Goal: Transaction & Acquisition: Book appointment/travel/reservation

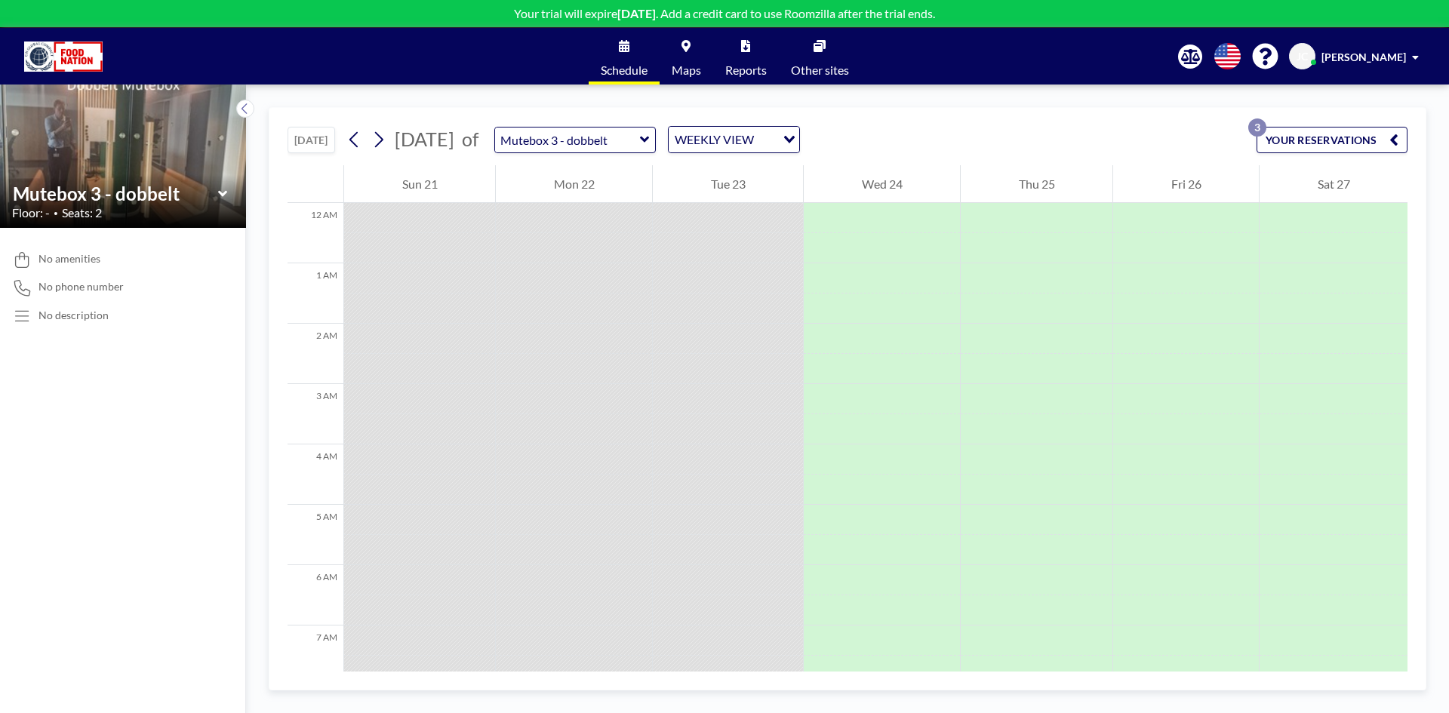
scroll to position [876, 0]
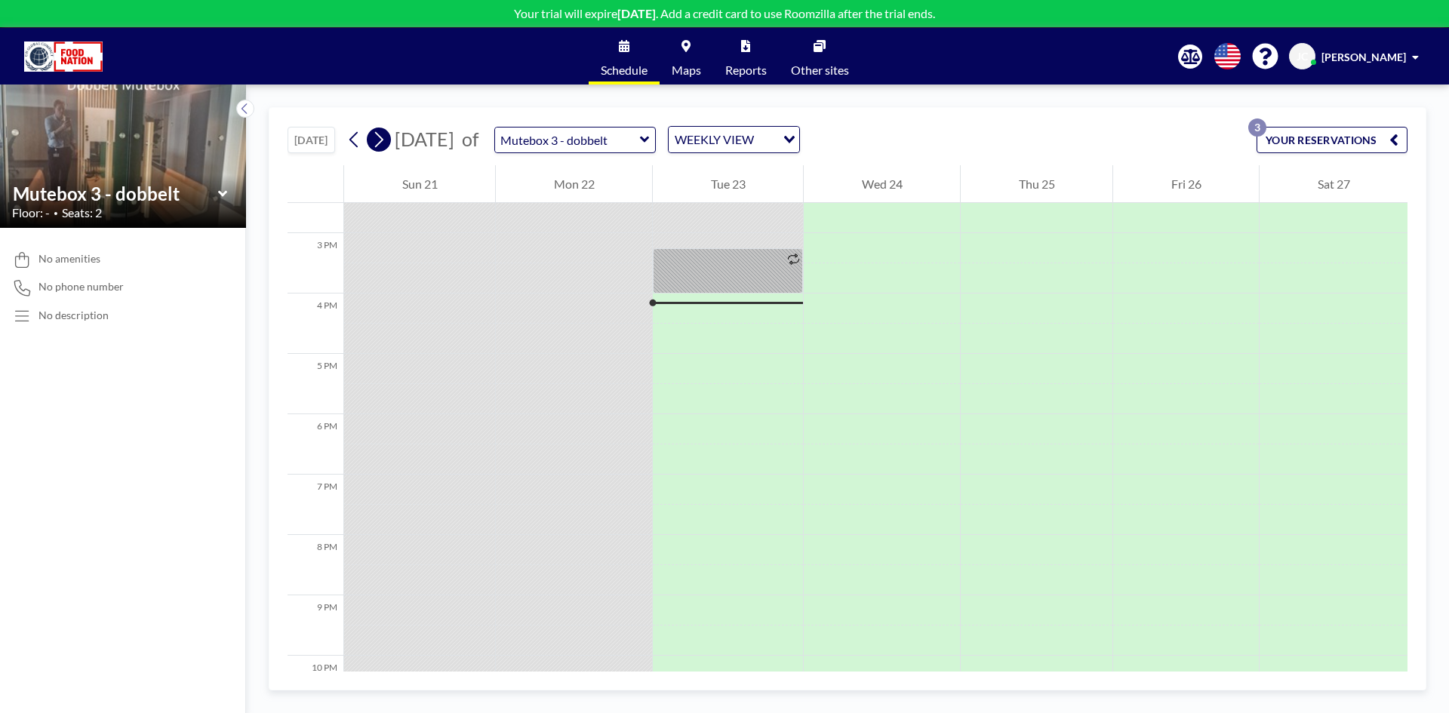
click at [380, 142] on icon at bounding box center [378, 139] width 14 height 23
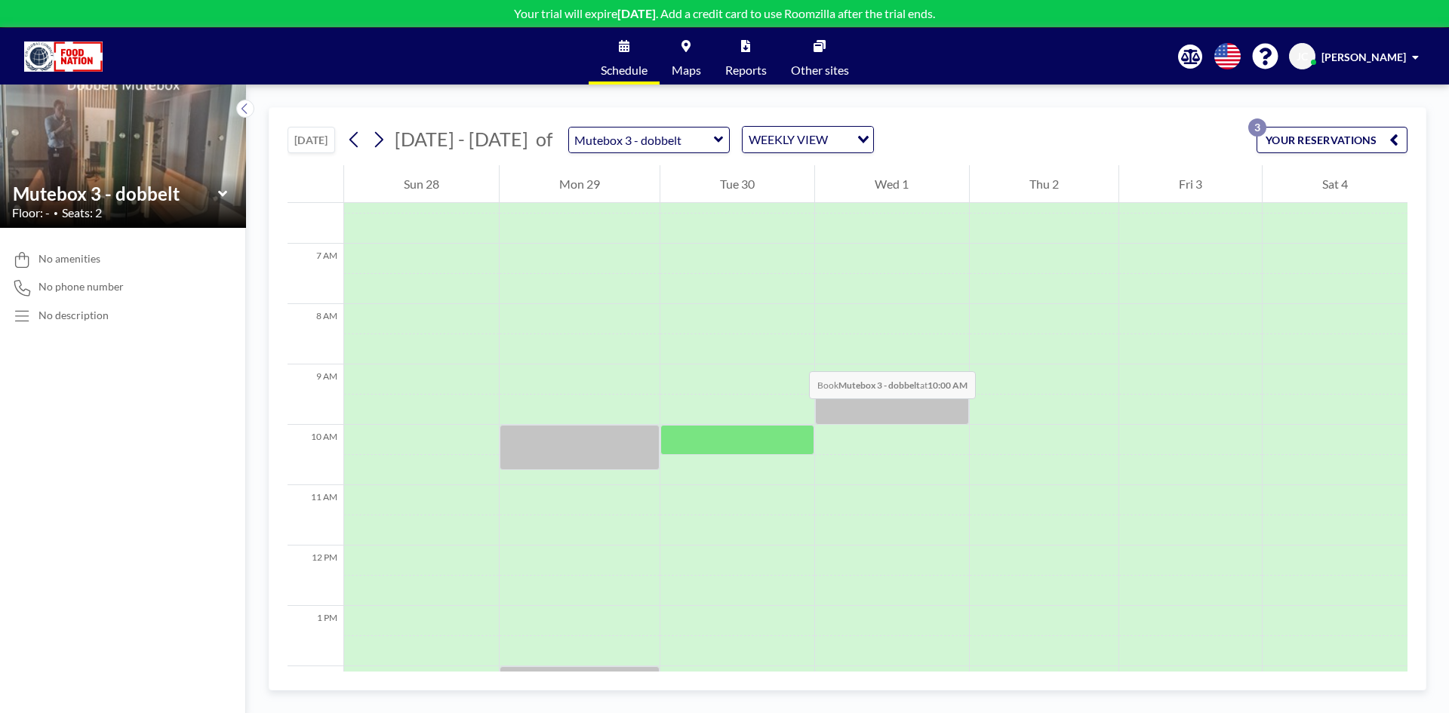
scroll to position [302, 0]
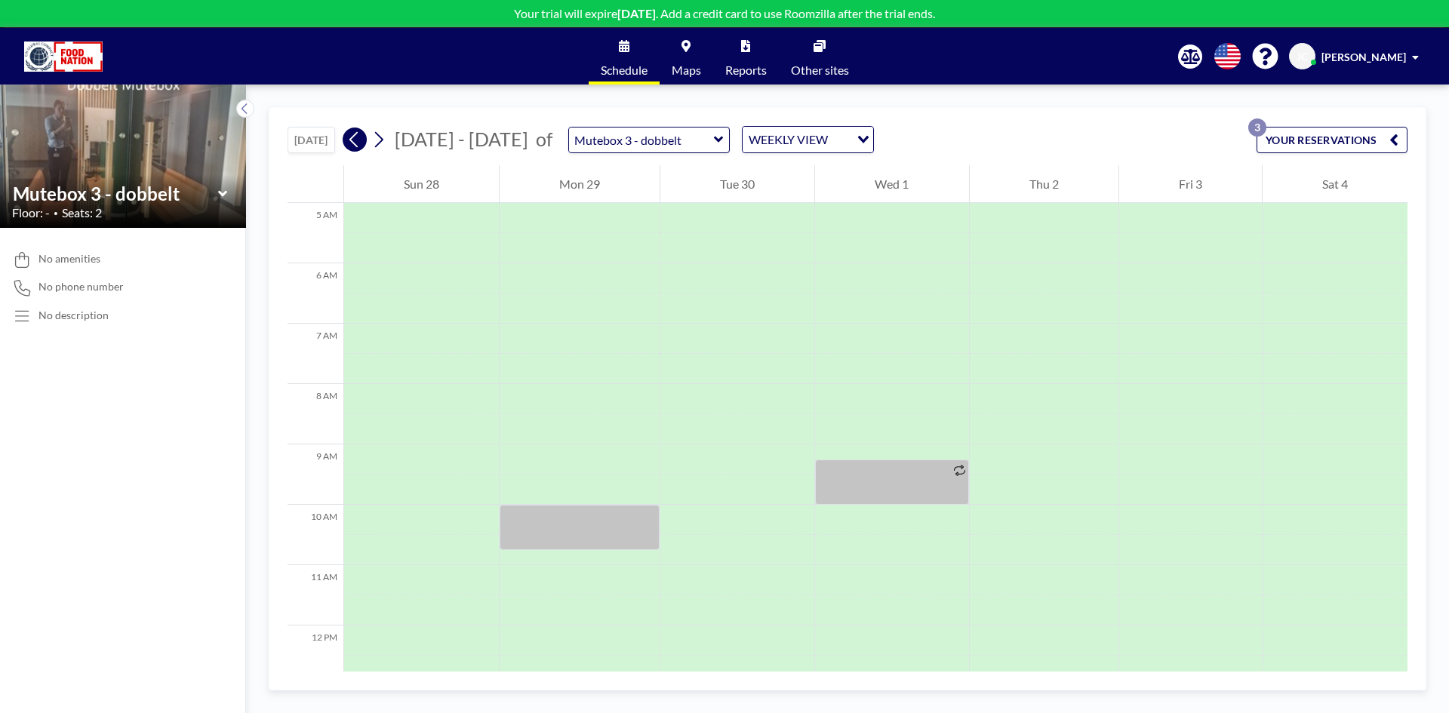
click at [353, 144] on icon at bounding box center [354, 139] width 14 height 23
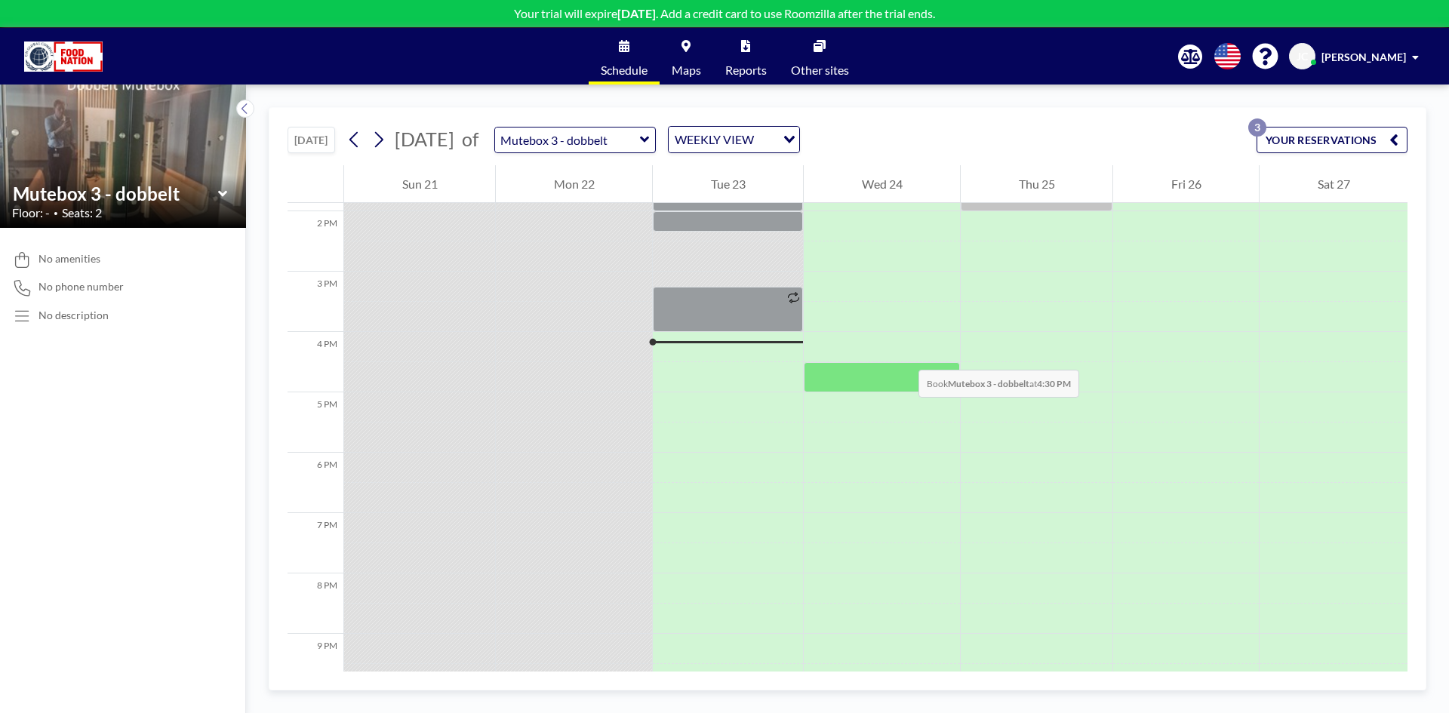
scroll to position [861, 0]
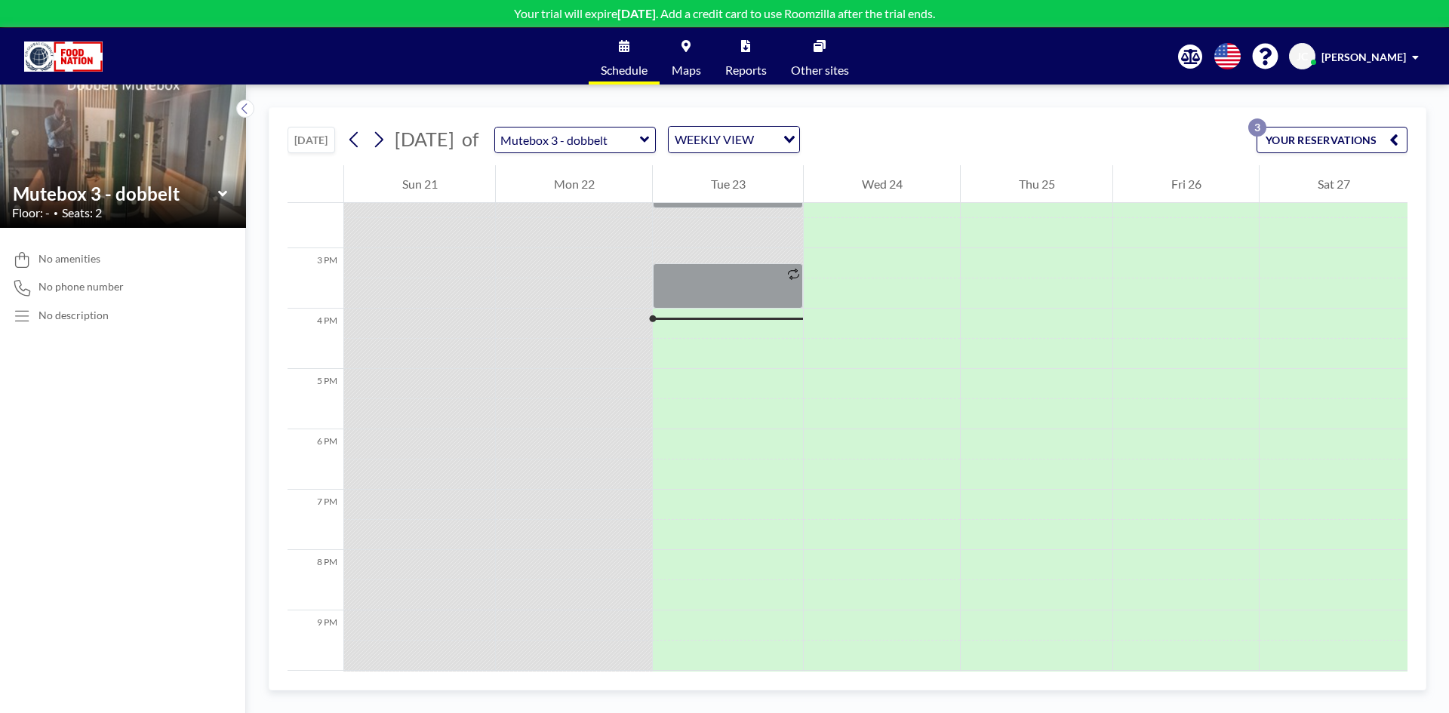
click at [221, 188] on icon at bounding box center [223, 193] width 10 height 15
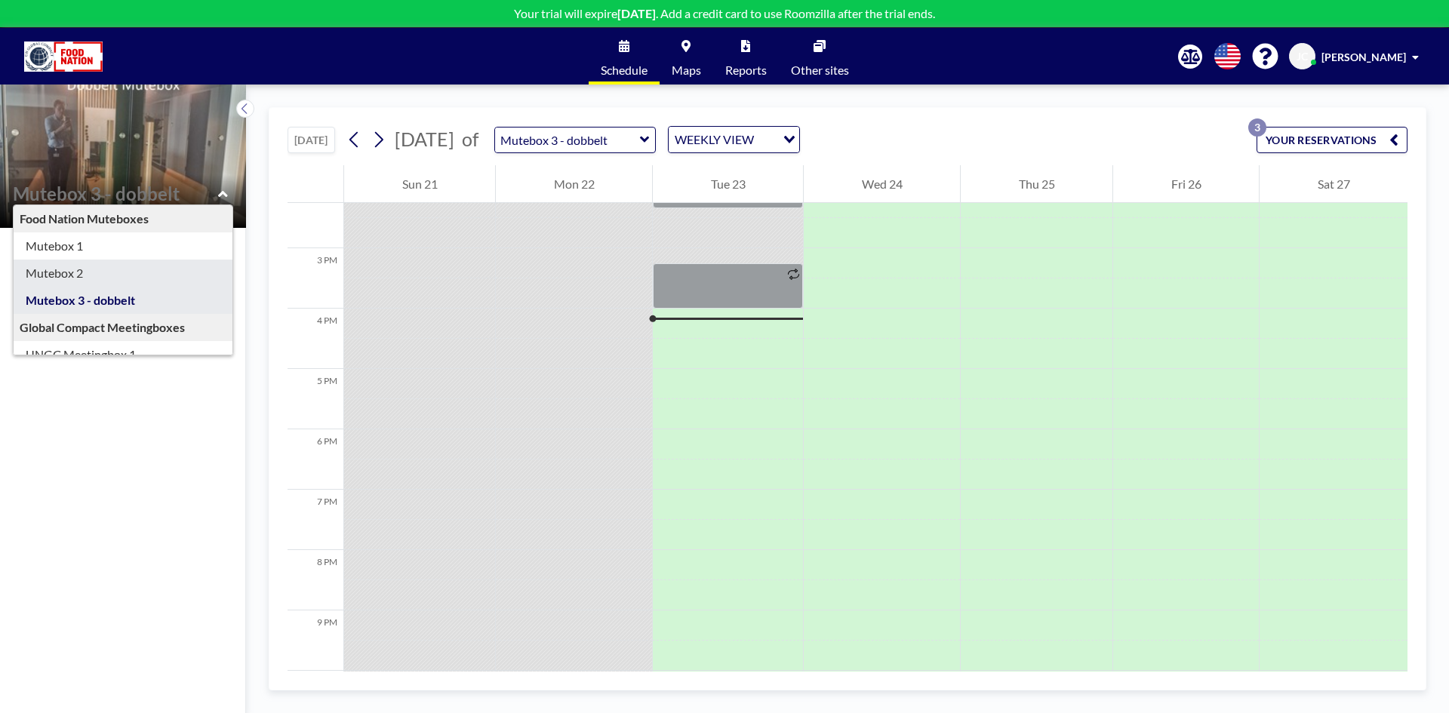
type input "Mutebox 2"
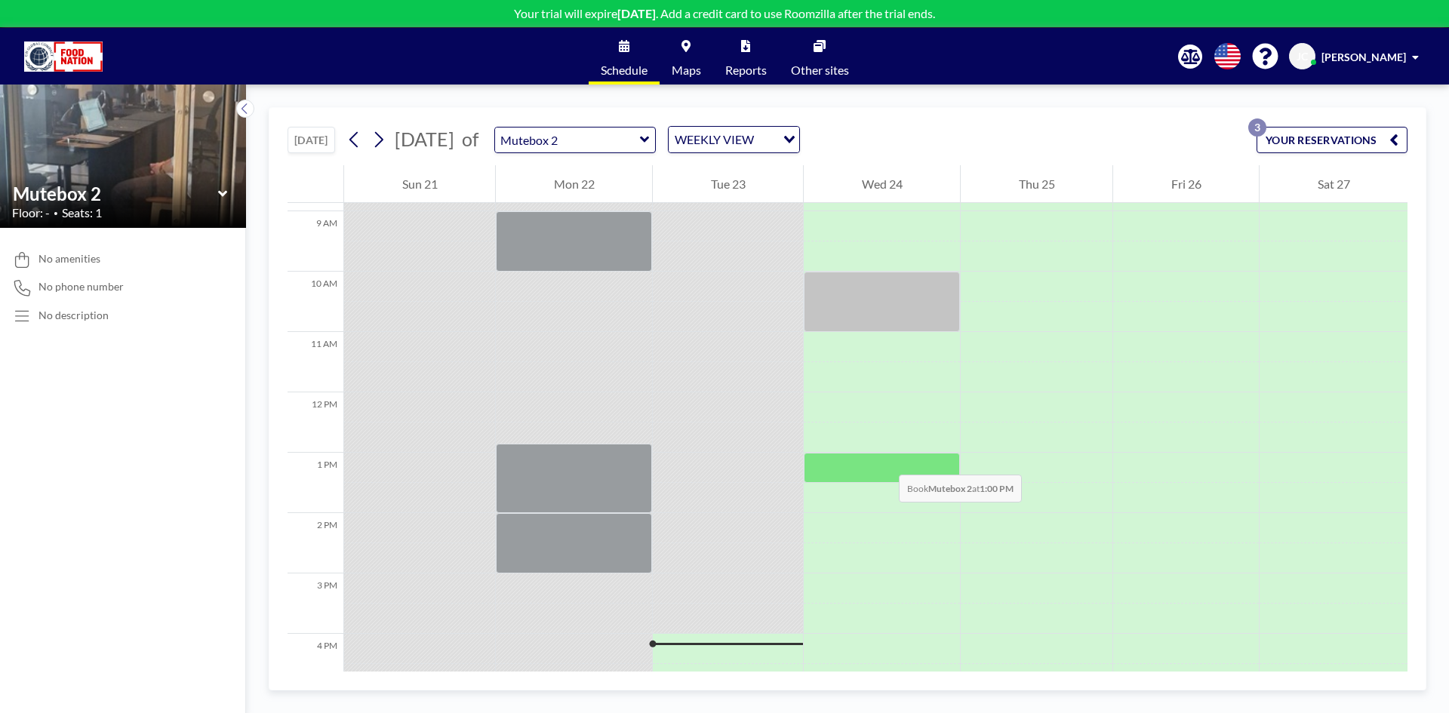
scroll to position [611, 0]
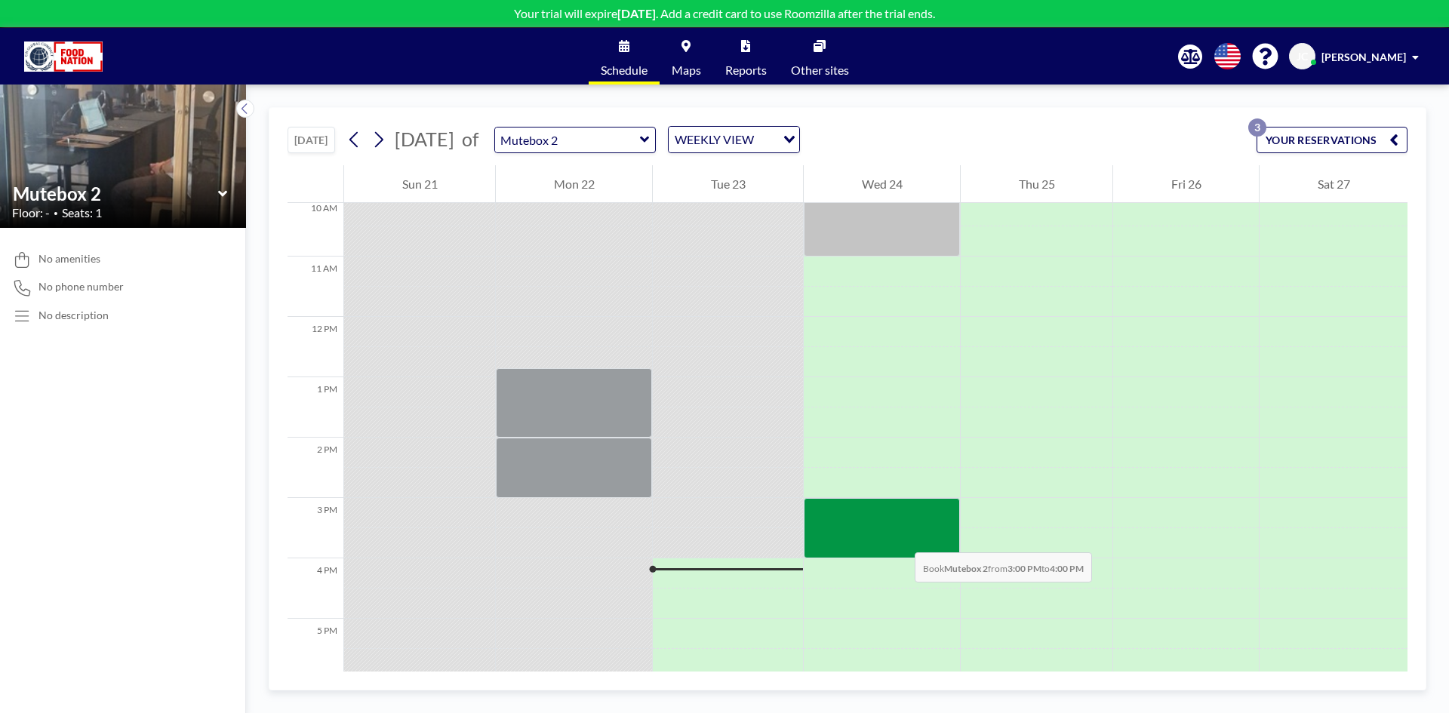
drag, startPoint x: 890, startPoint y: 503, endPoint x: 900, endPoint y: 538, distance: 36.1
click at [900, 538] on div at bounding box center [882, 528] width 156 height 60
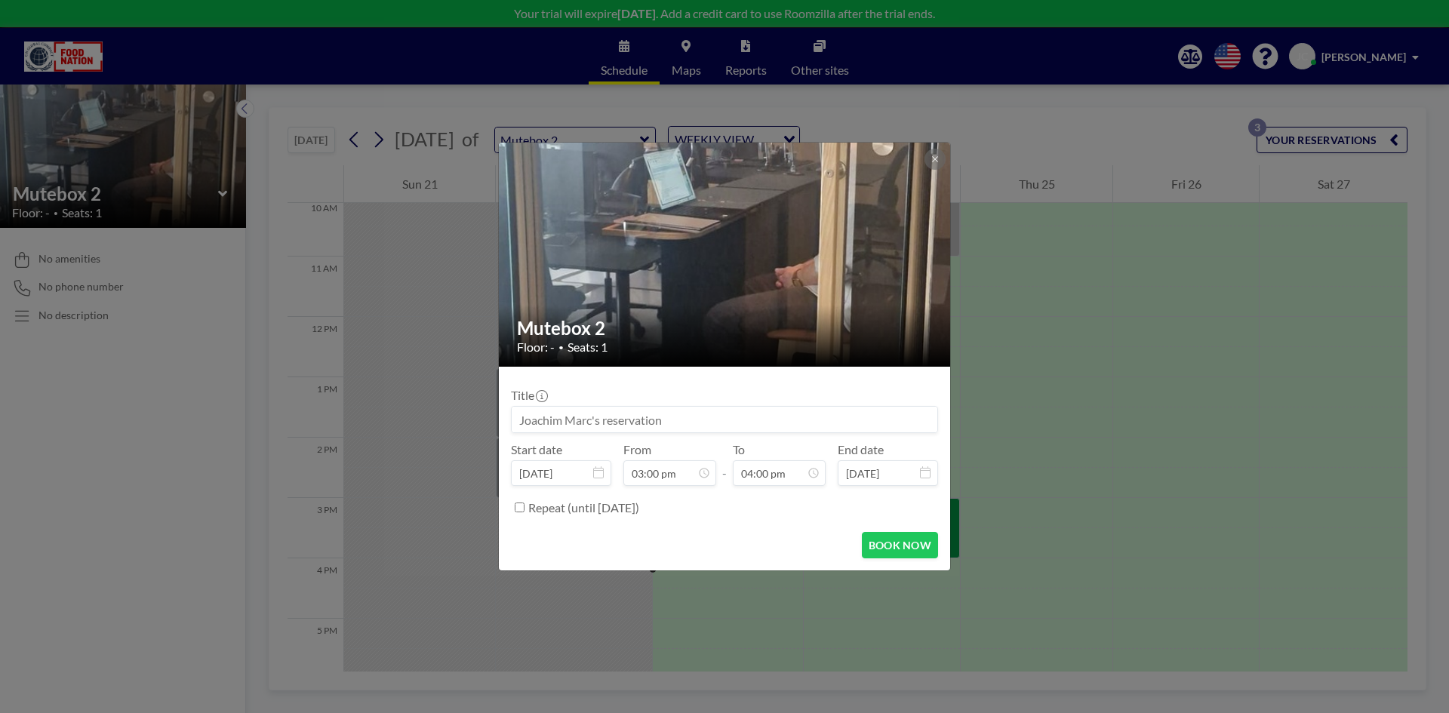
scroll to position [860, 0]
click at [897, 540] on button "BOOK NOW" at bounding box center [900, 545] width 76 height 26
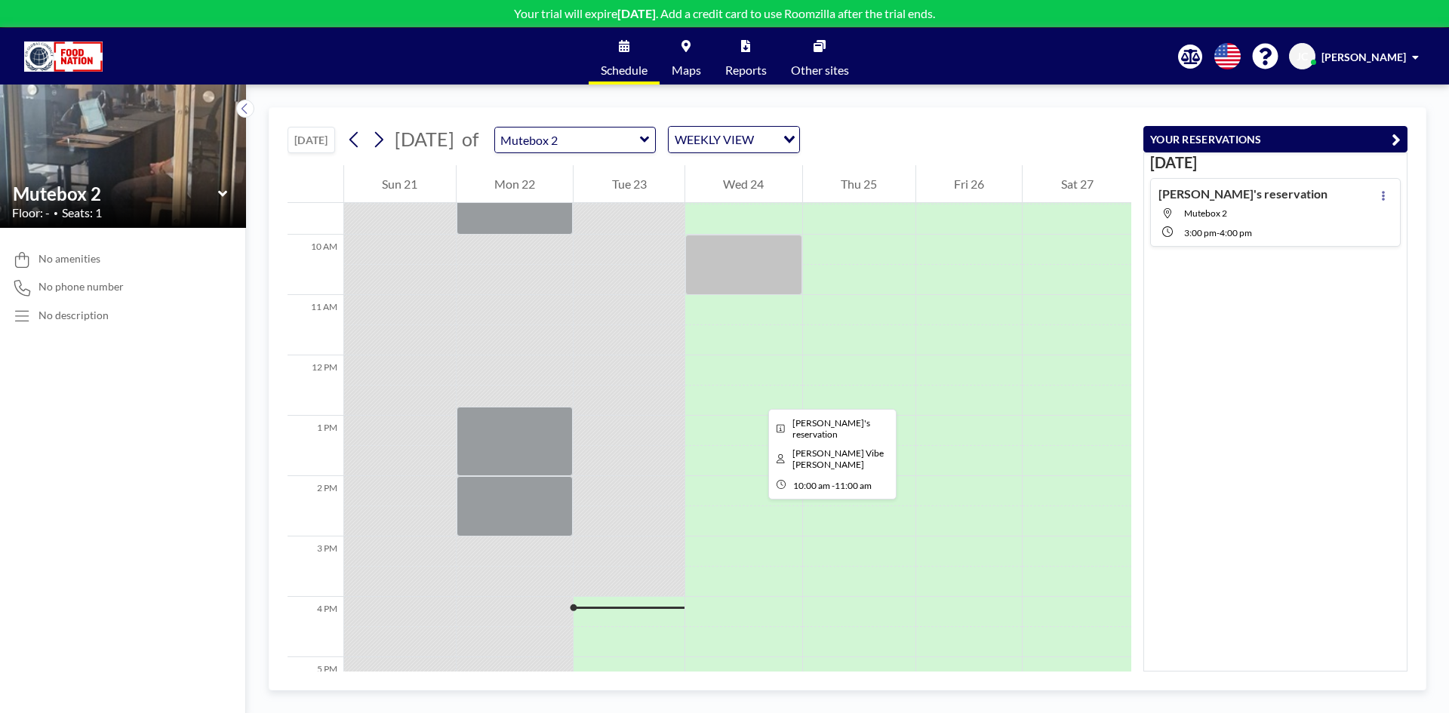
scroll to position [611, 0]
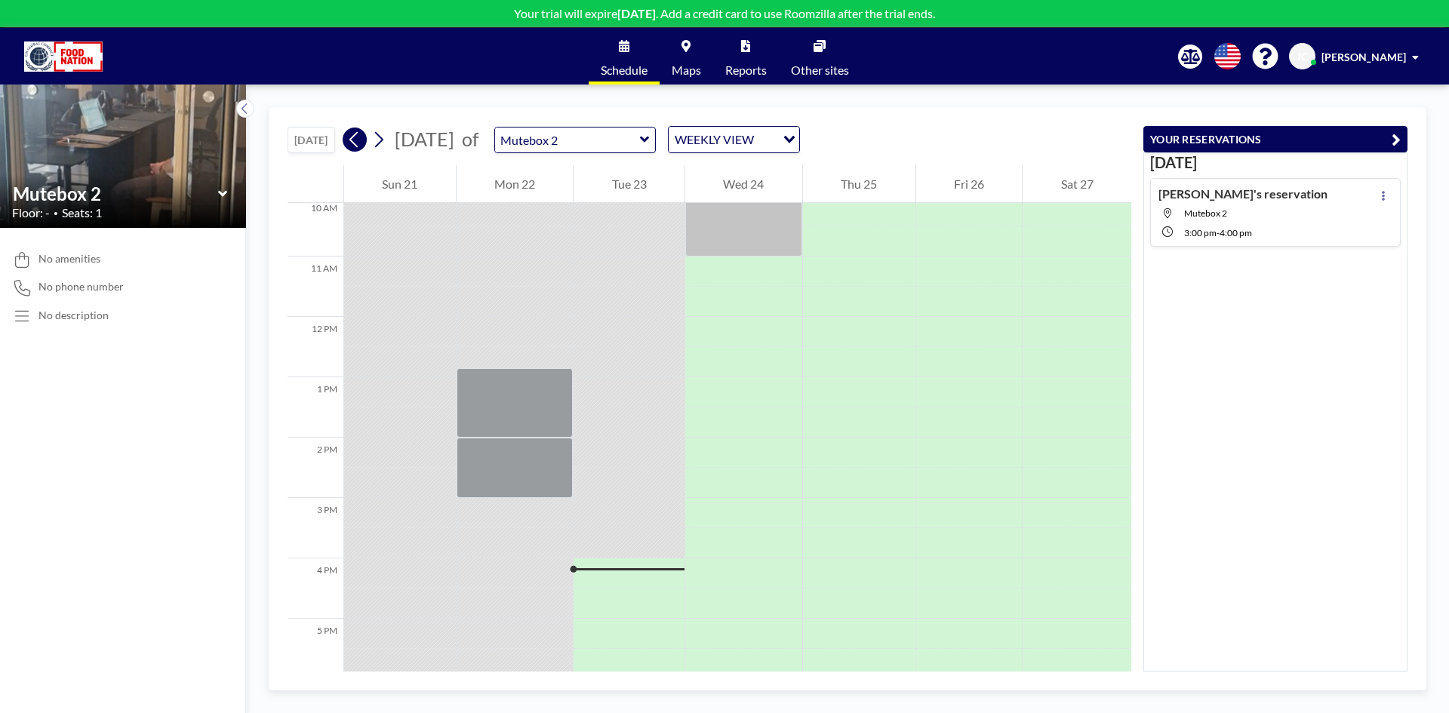
click at [360, 139] on icon at bounding box center [354, 139] width 14 height 23
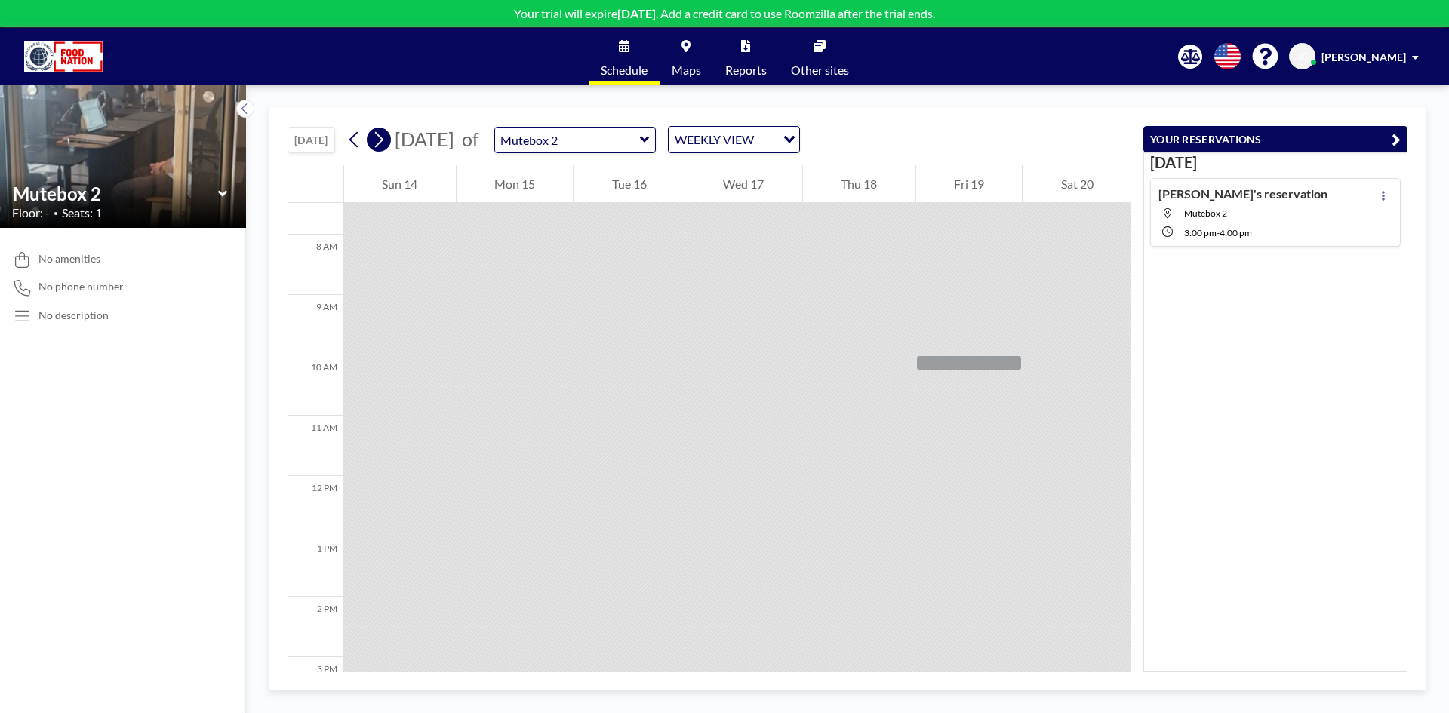
scroll to position [453, 0]
click at [381, 140] on icon at bounding box center [378, 139] width 14 height 23
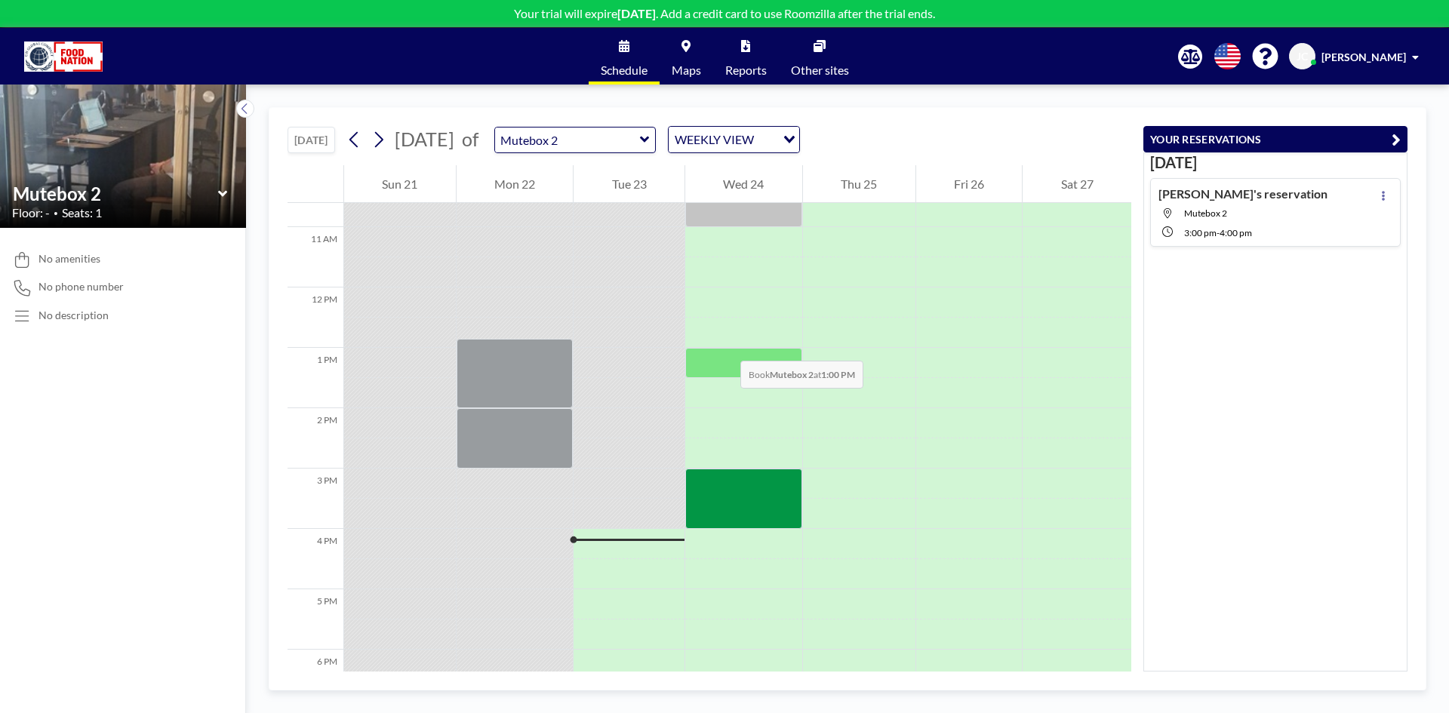
scroll to position [634, 0]
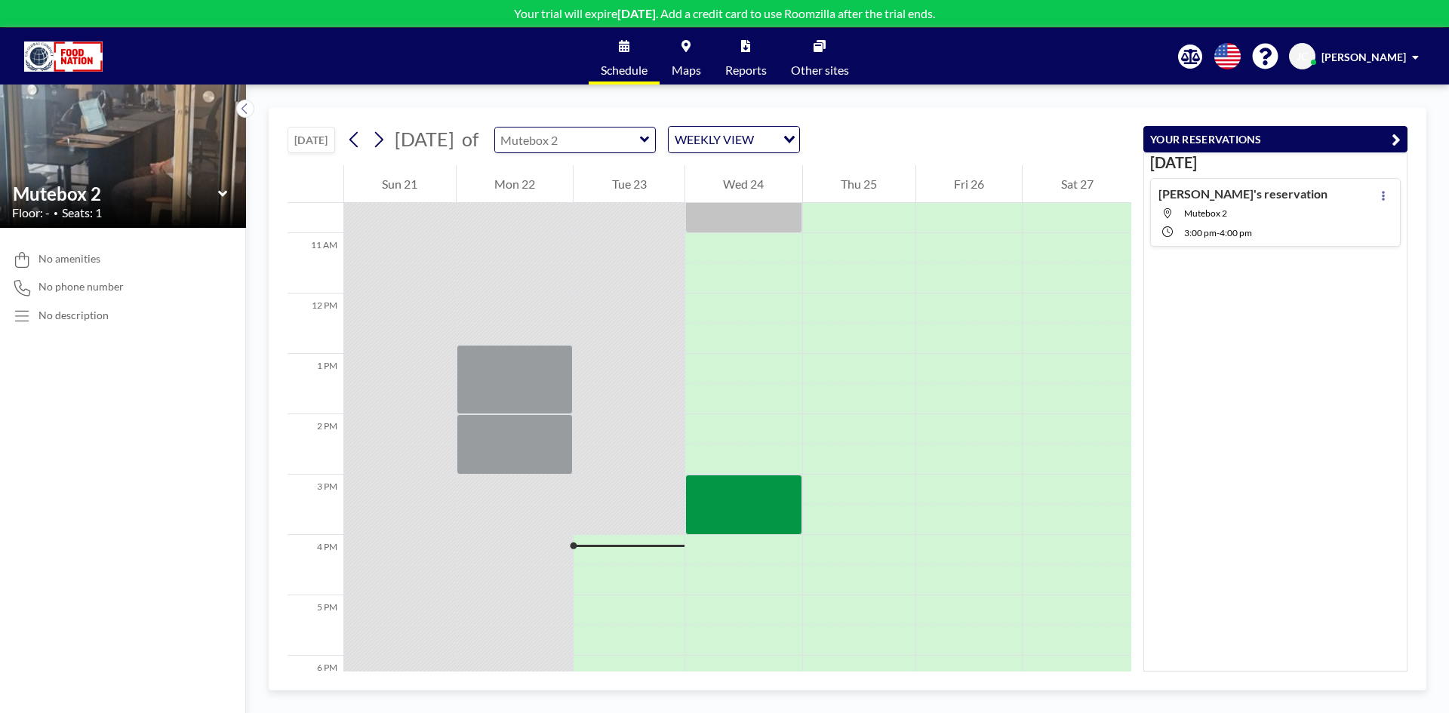
click at [640, 150] on input "text" at bounding box center [567, 140] width 145 height 25
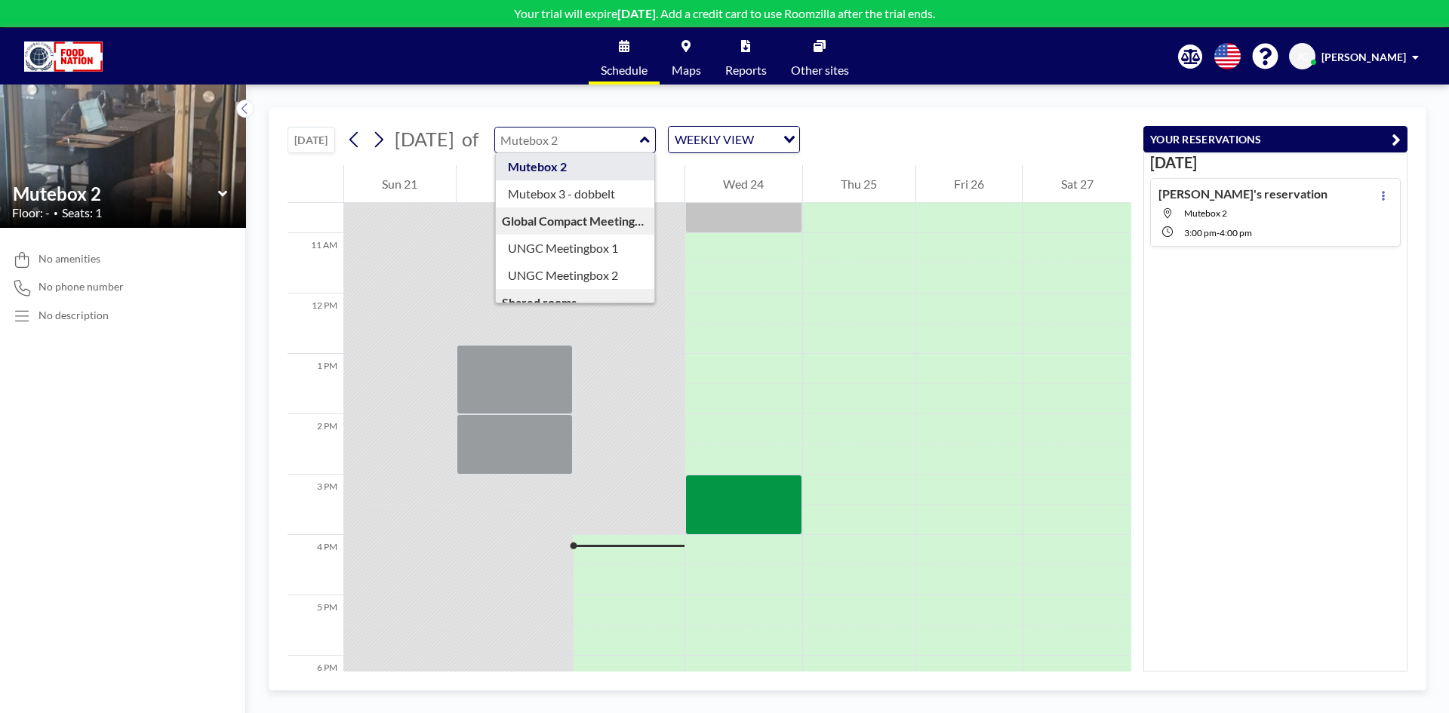
scroll to position [130, 0]
type input "Blue Room"
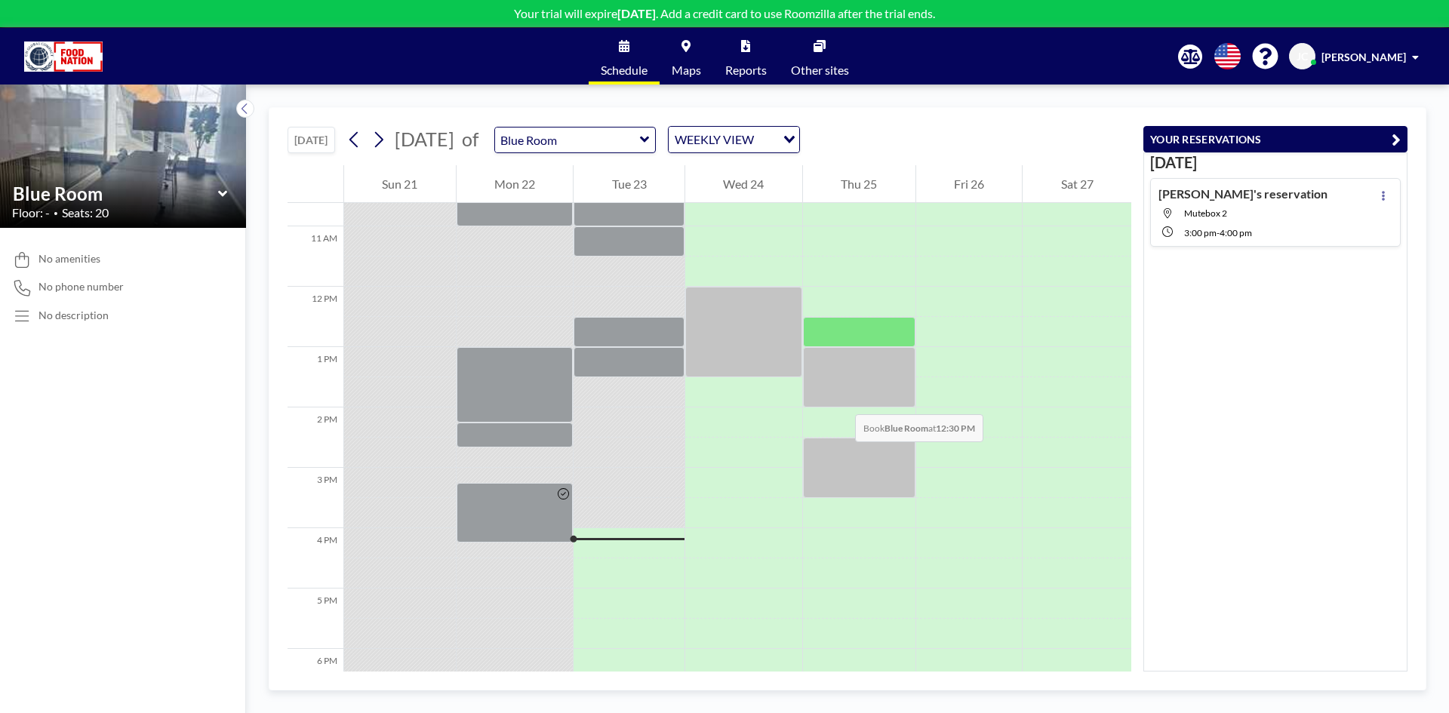
scroll to position [559, 0]
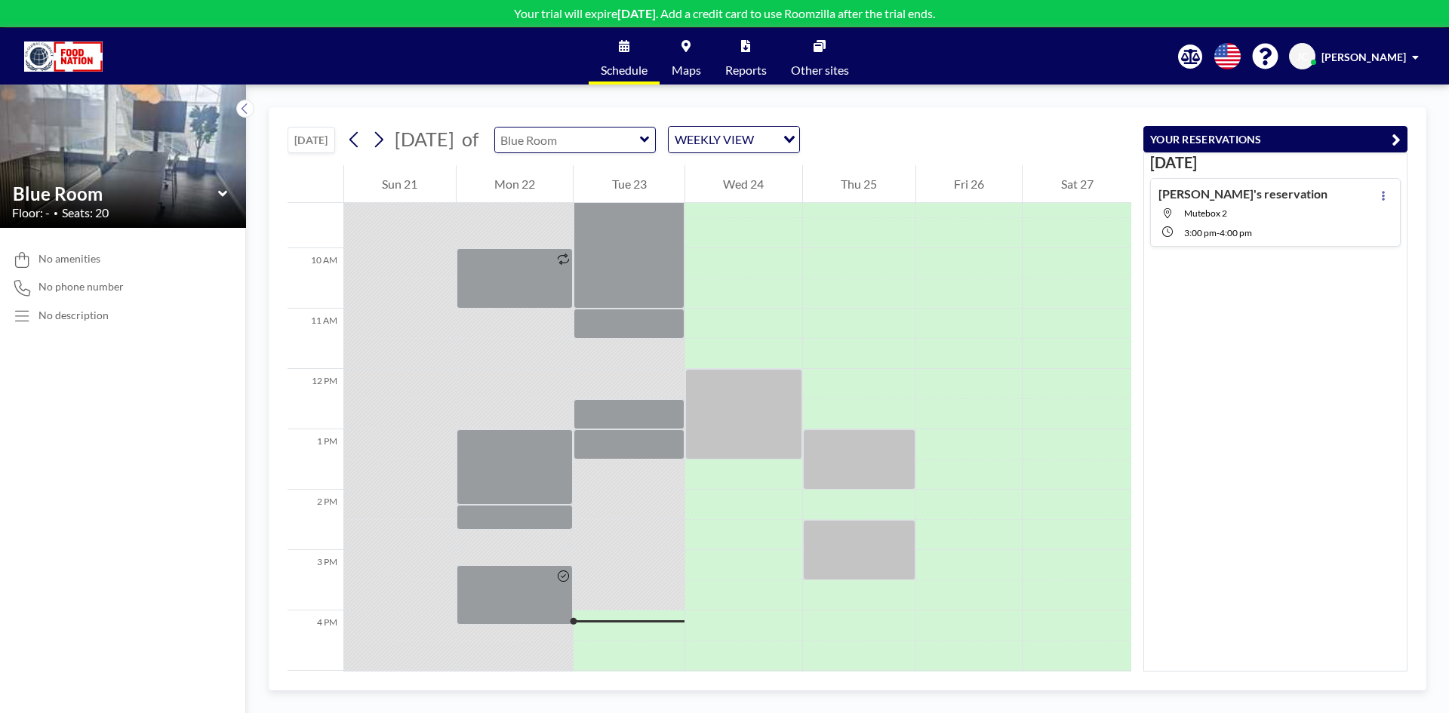
click at [640, 143] on input "text" at bounding box center [567, 140] width 145 height 25
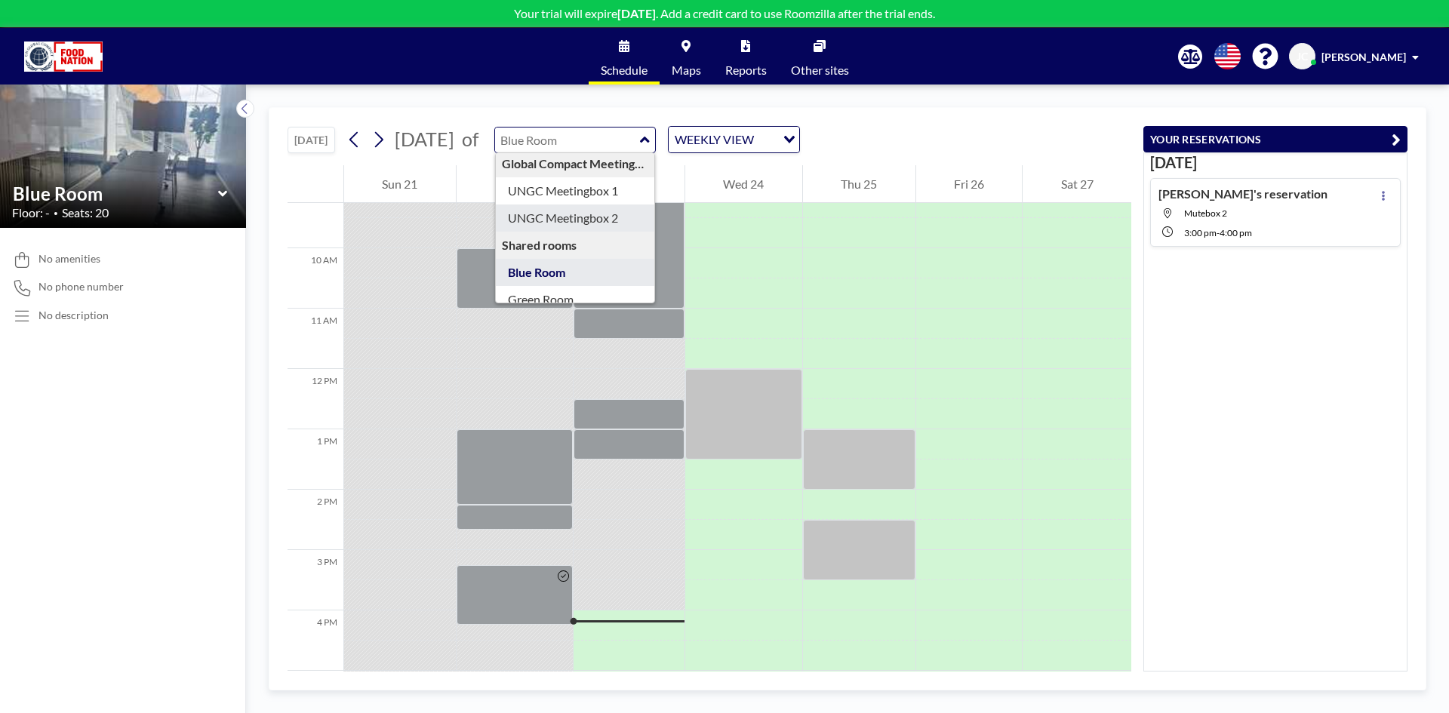
scroll to position [130, 0]
type input "Green Room"
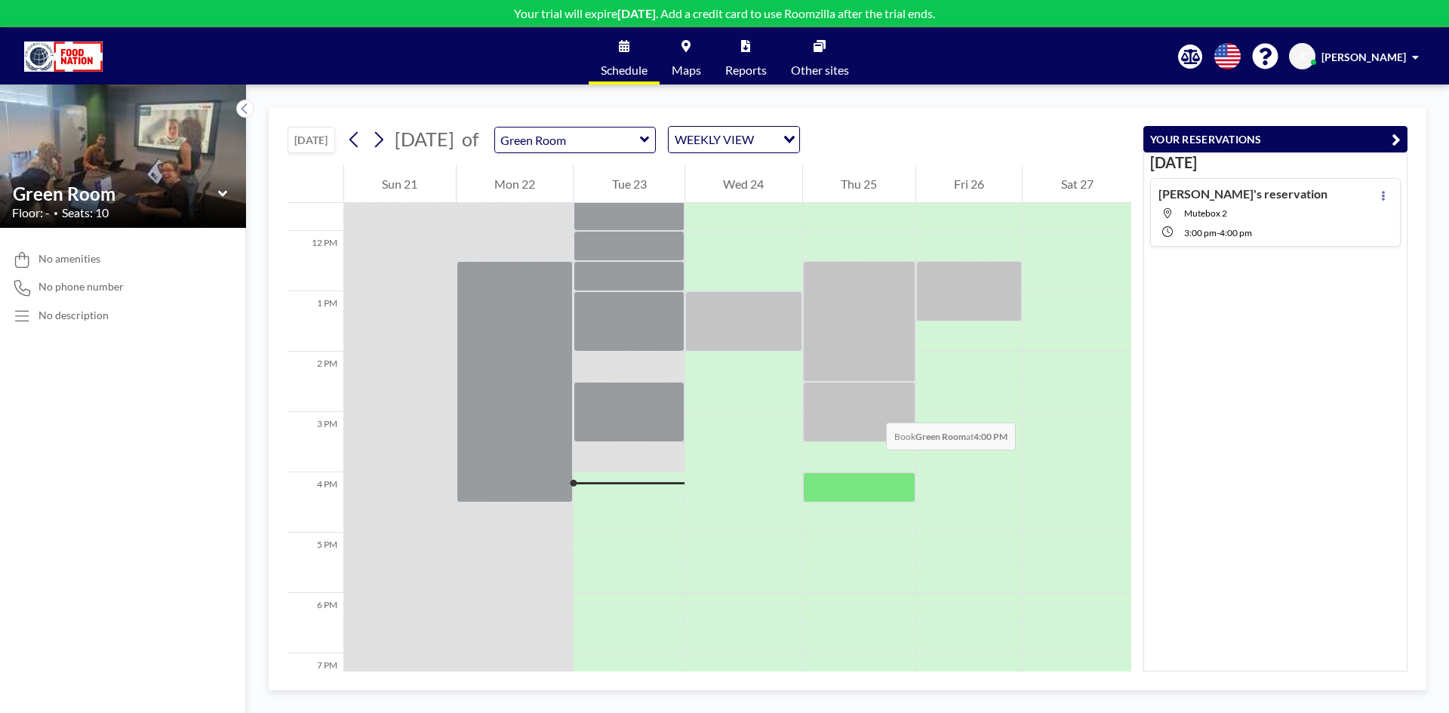
scroll to position [559, 0]
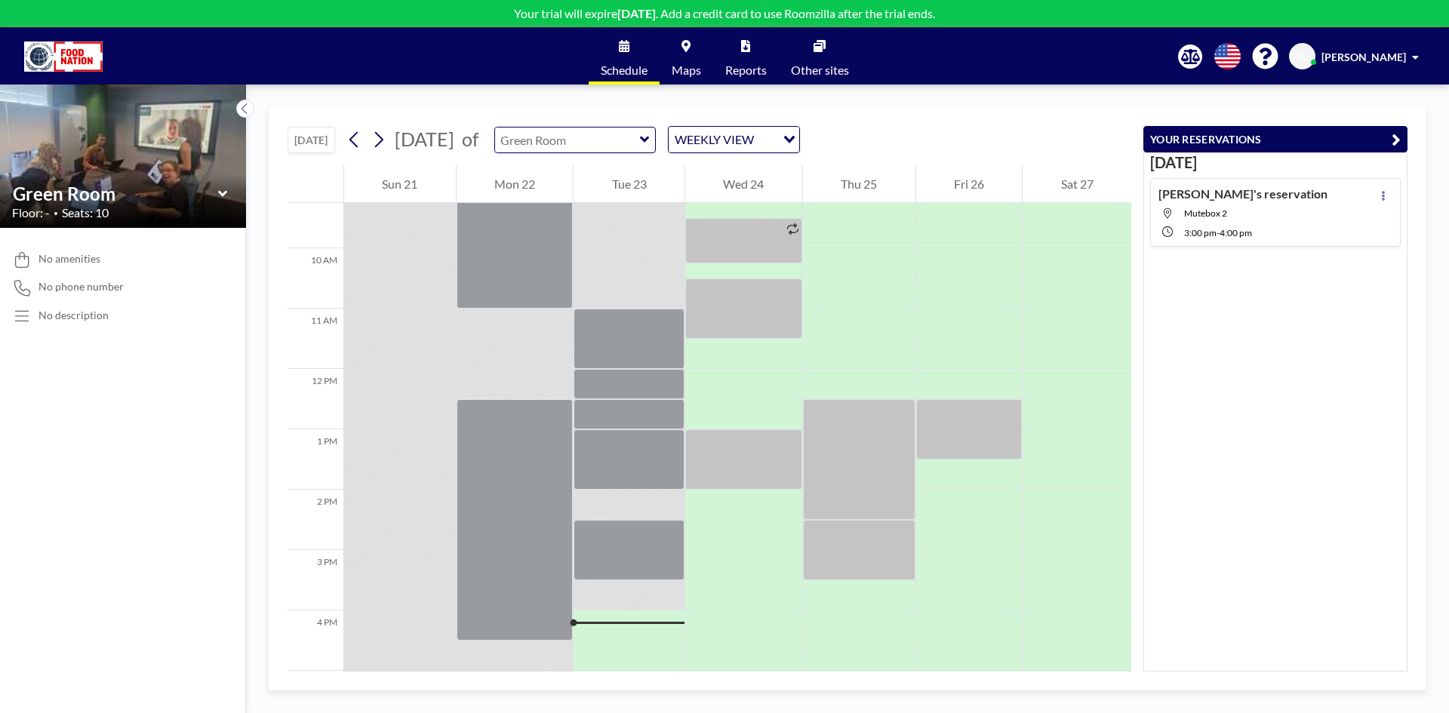
click at [640, 141] on input "text" at bounding box center [567, 140] width 145 height 25
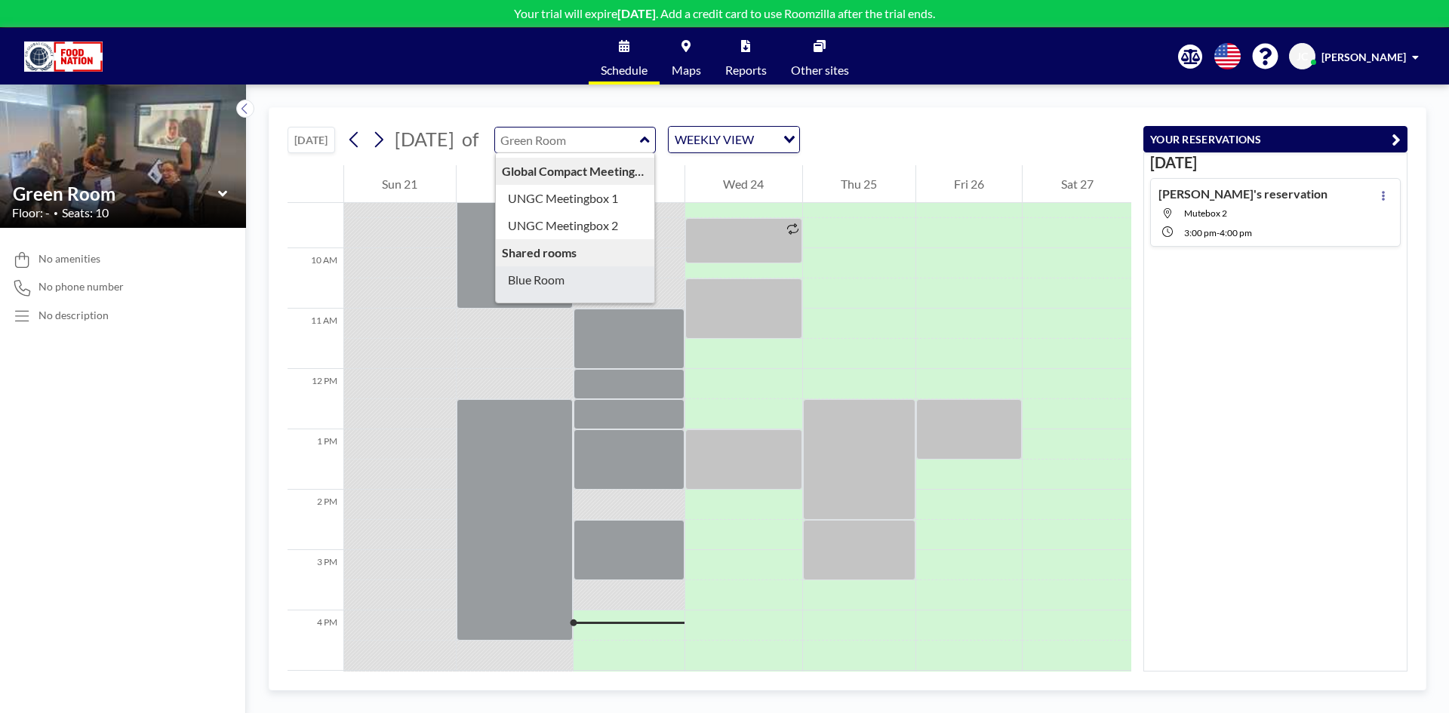
scroll to position [130, 0]
type input "Blue Room"
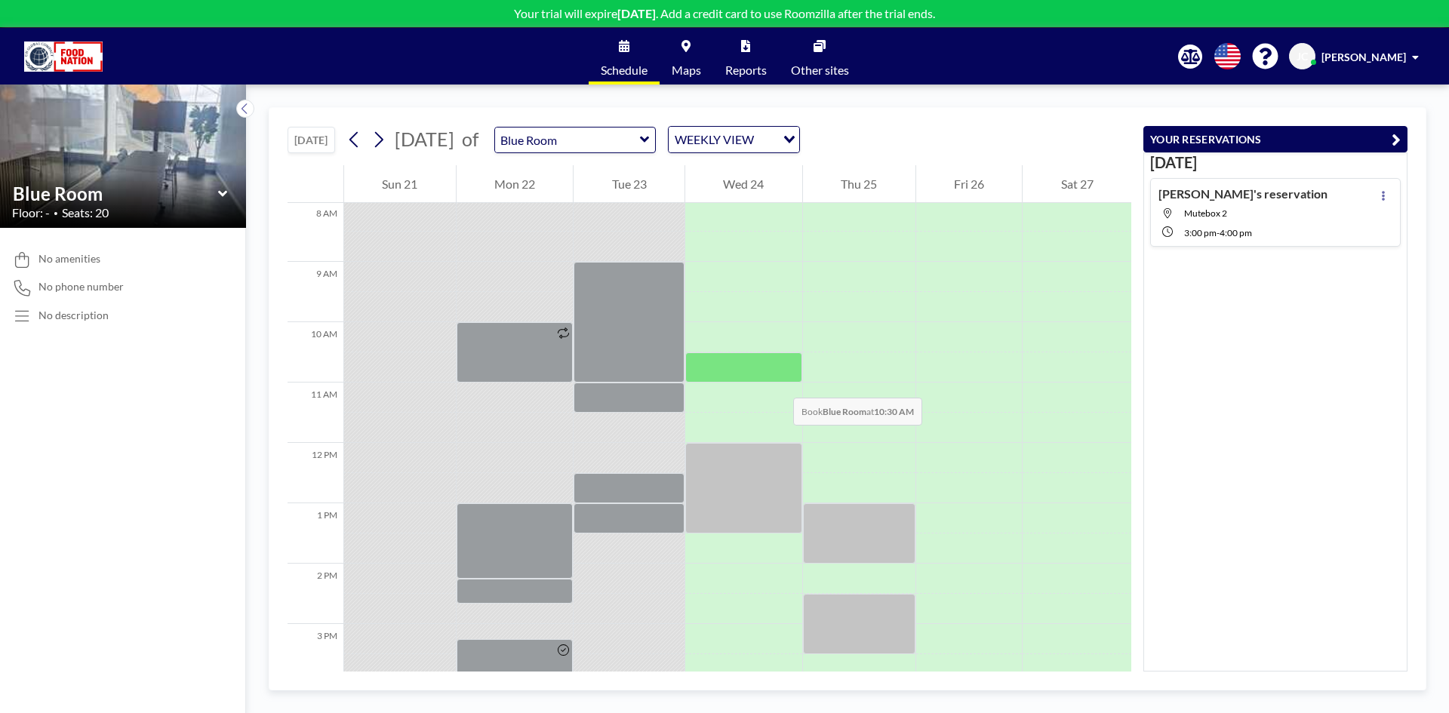
scroll to position [483, 0]
click at [640, 150] on input "text" at bounding box center [567, 140] width 145 height 25
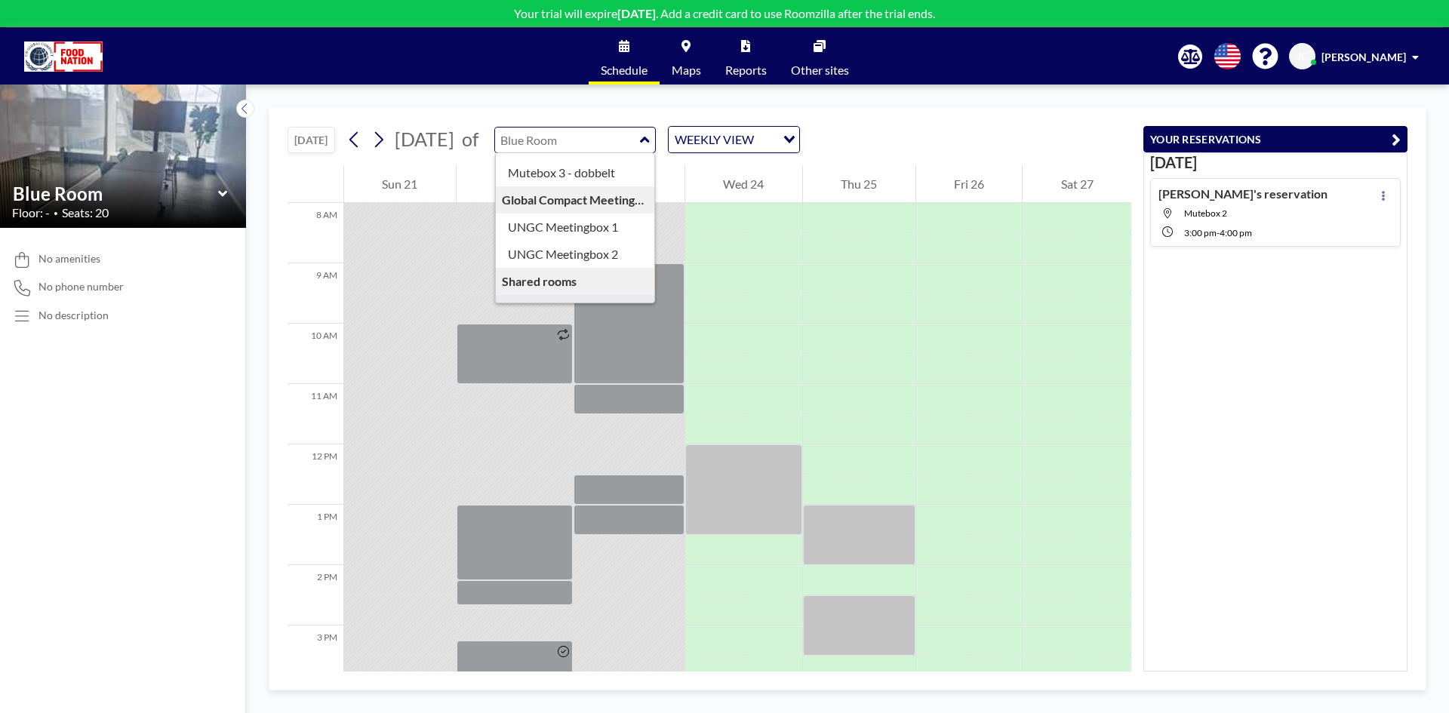
scroll to position [130, 0]
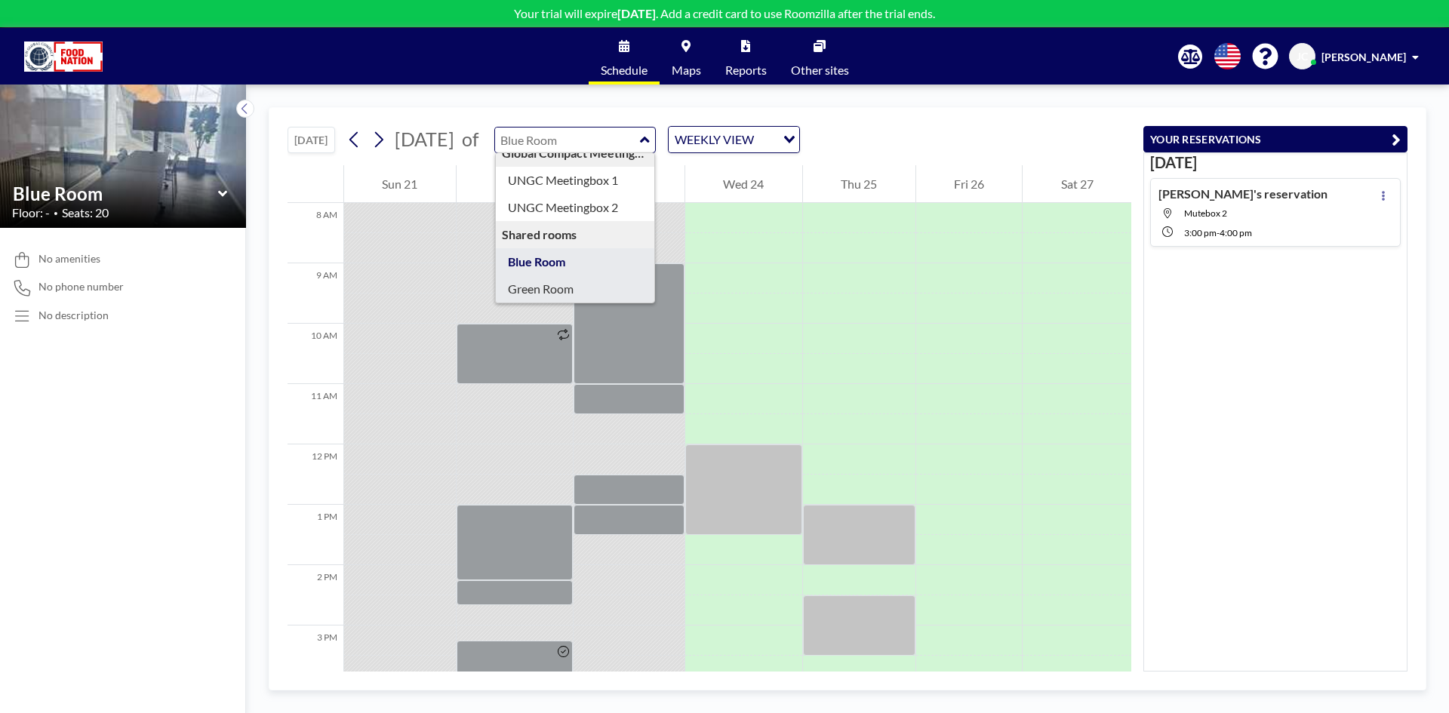
type input "Green Room"
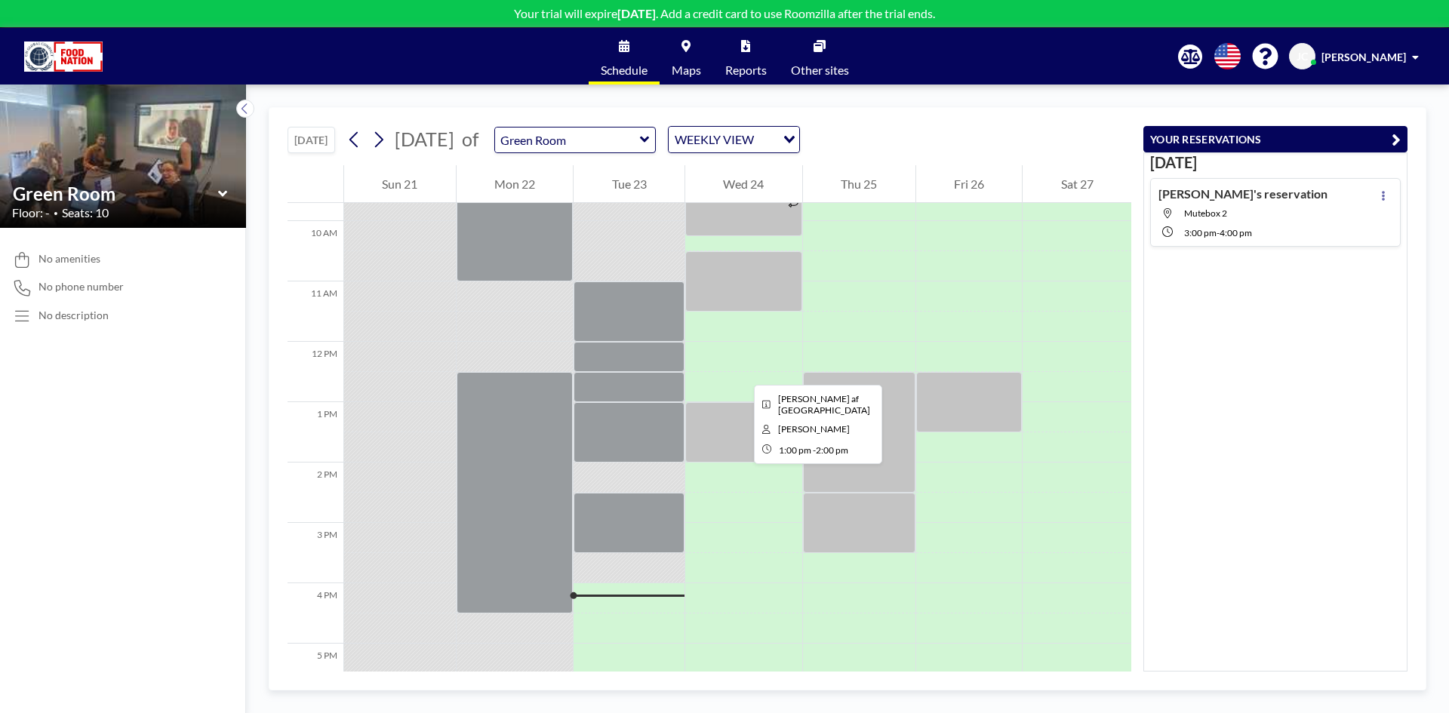
scroll to position [559, 0]
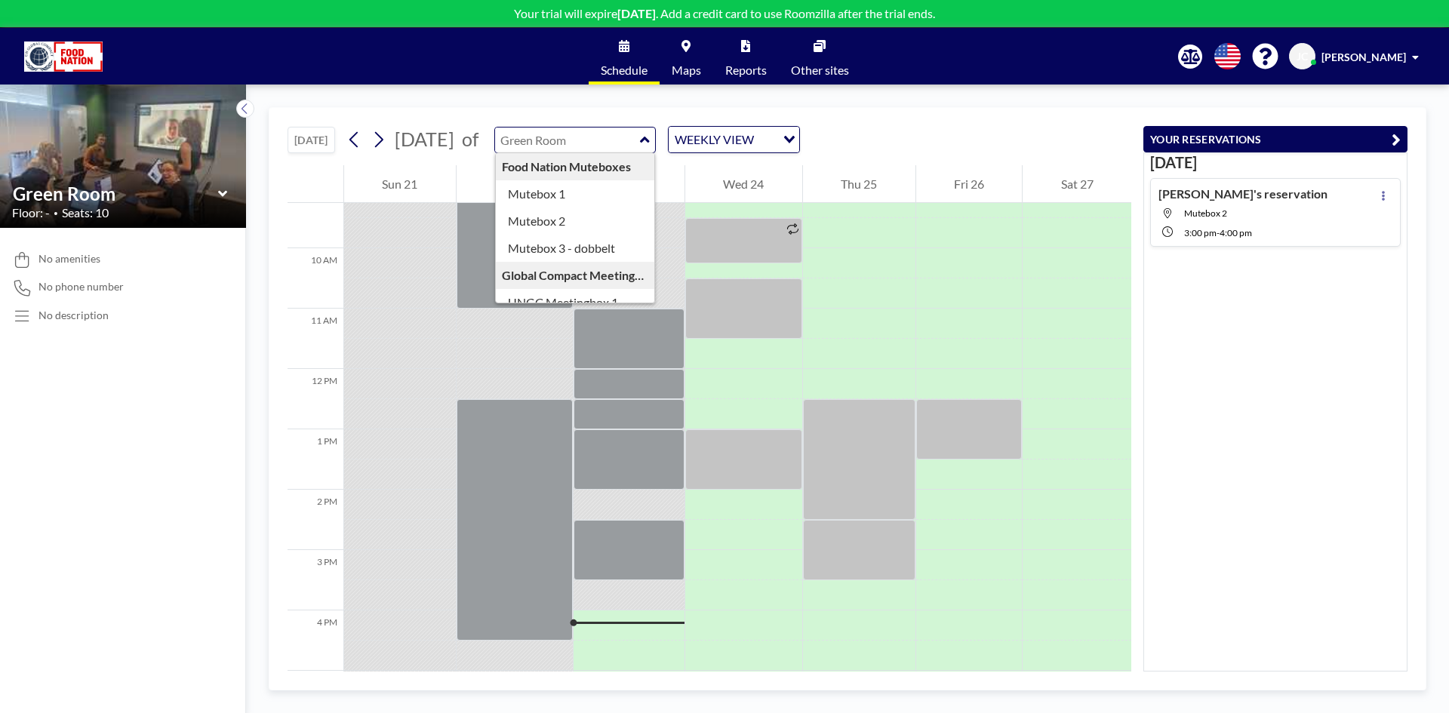
click at [640, 137] on input "text" at bounding box center [567, 140] width 145 height 25
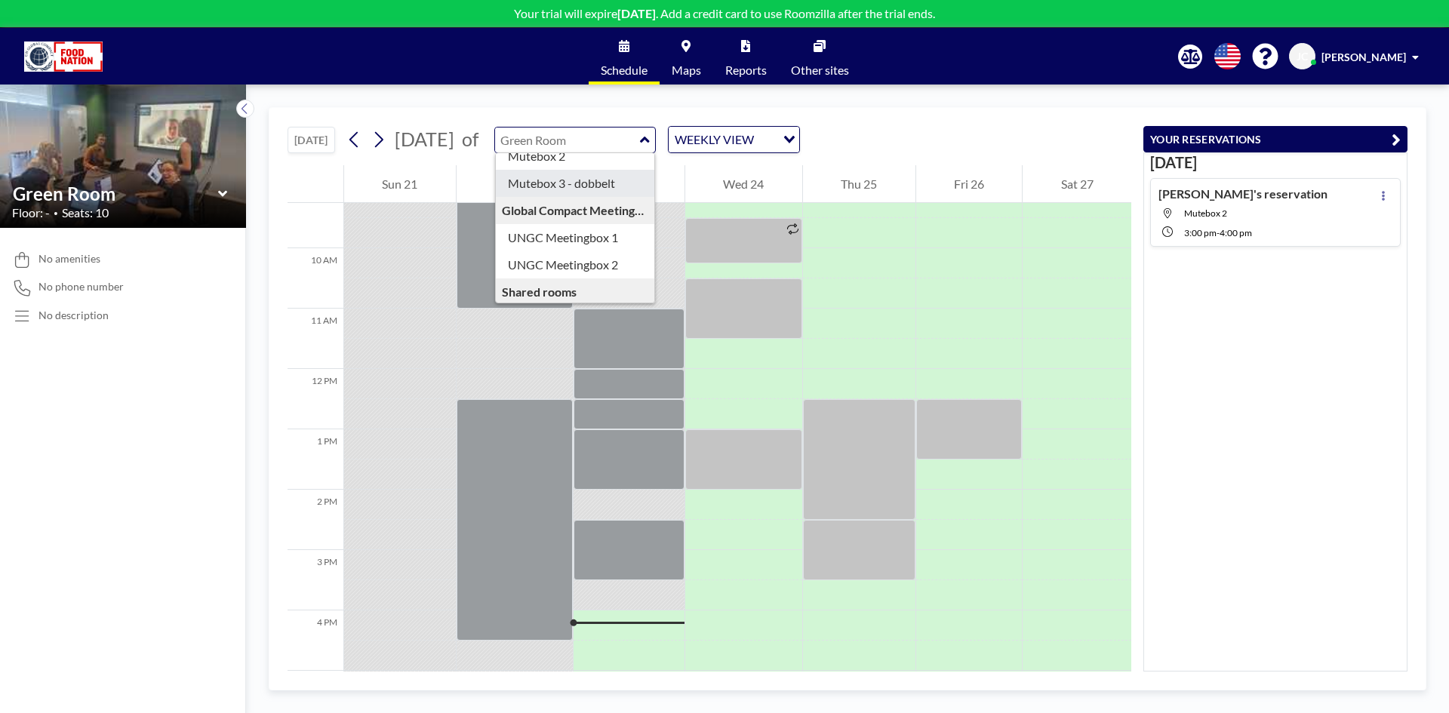
scroll to position [130, 0]
type input "Green Room"
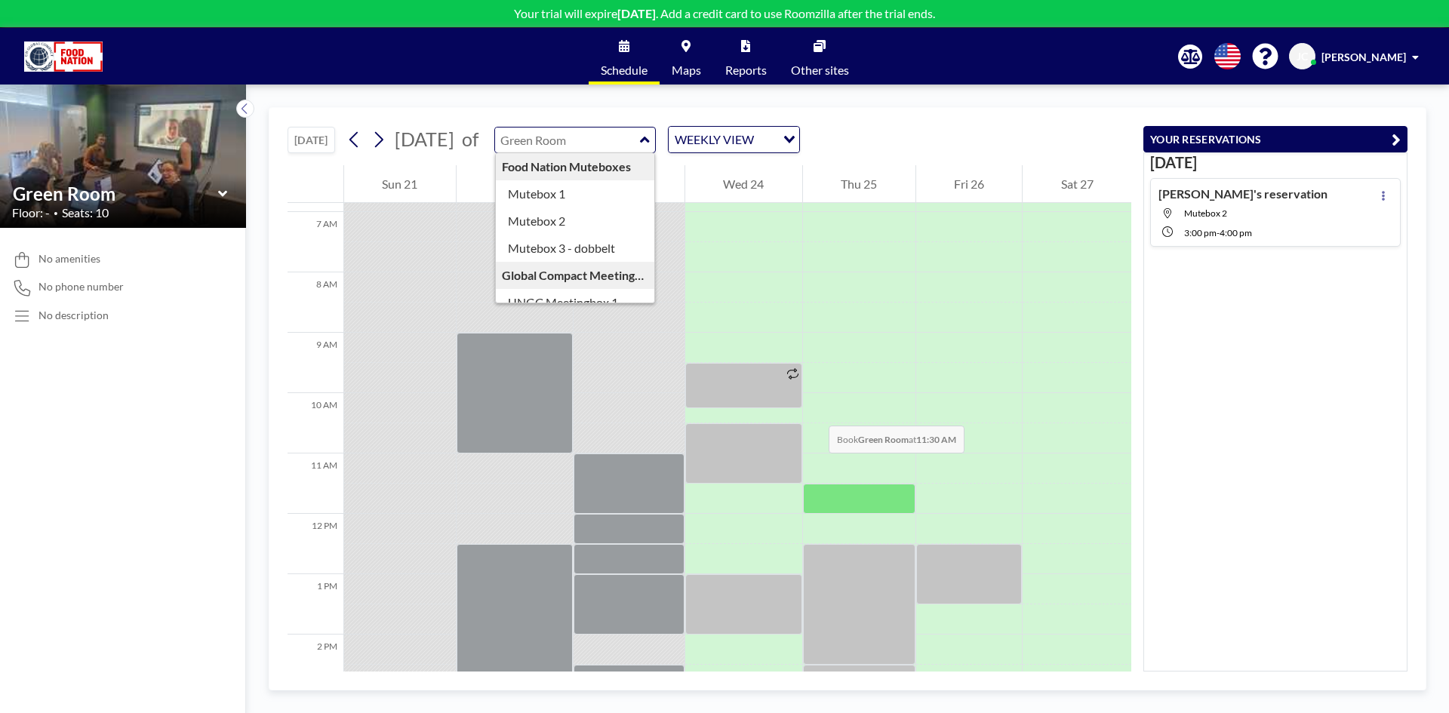
scroll to position [408, 0]
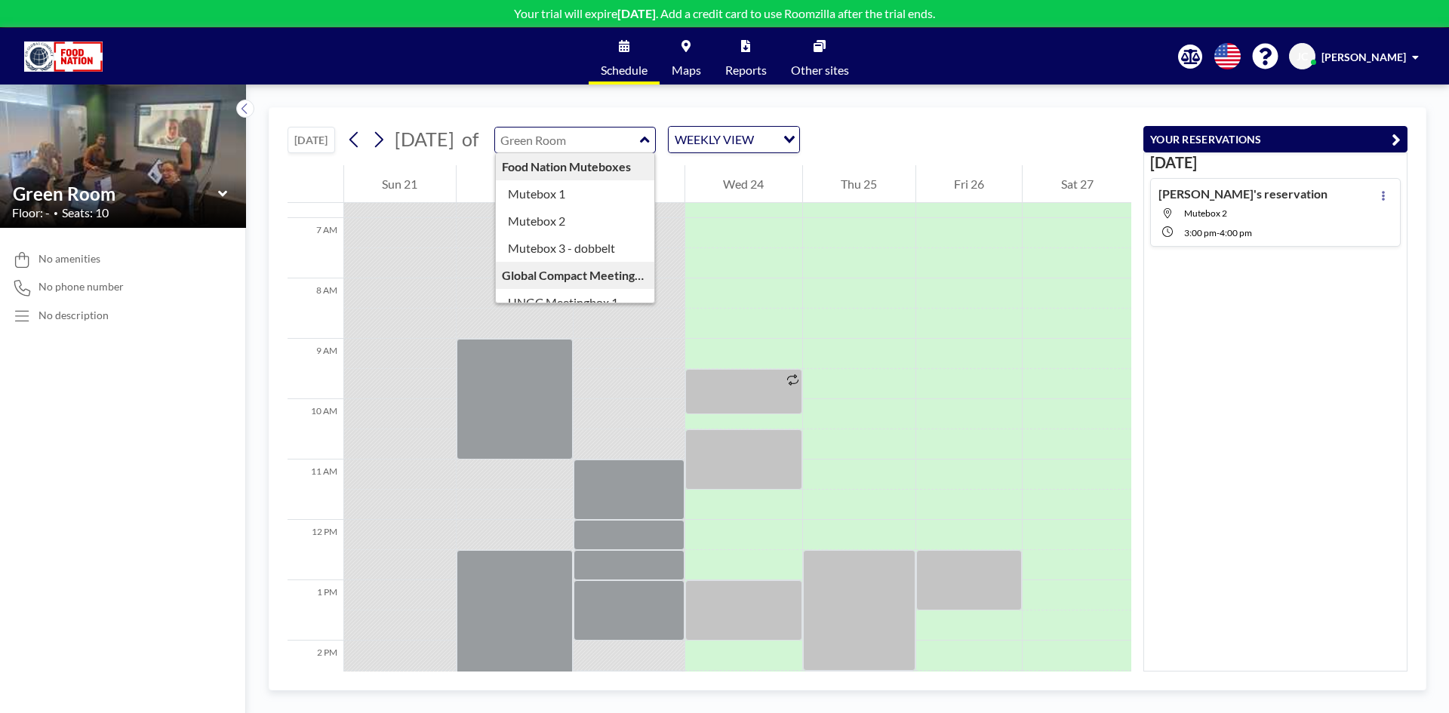
type input "Green Room"
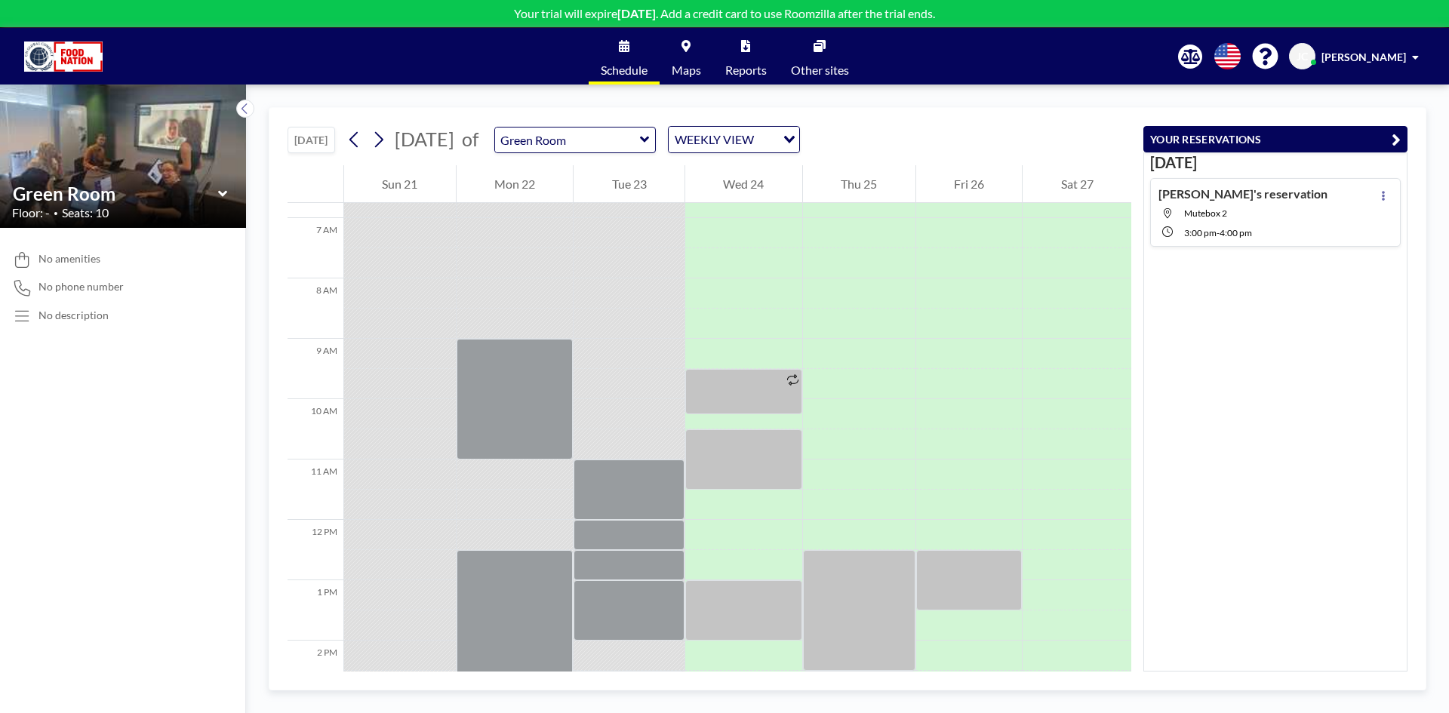
click at [956, 131] on div "[DATE] [DATE] of Green Room WEEKLY VIEW Loading..." at bounding box center [710, 136] width 844 height 57
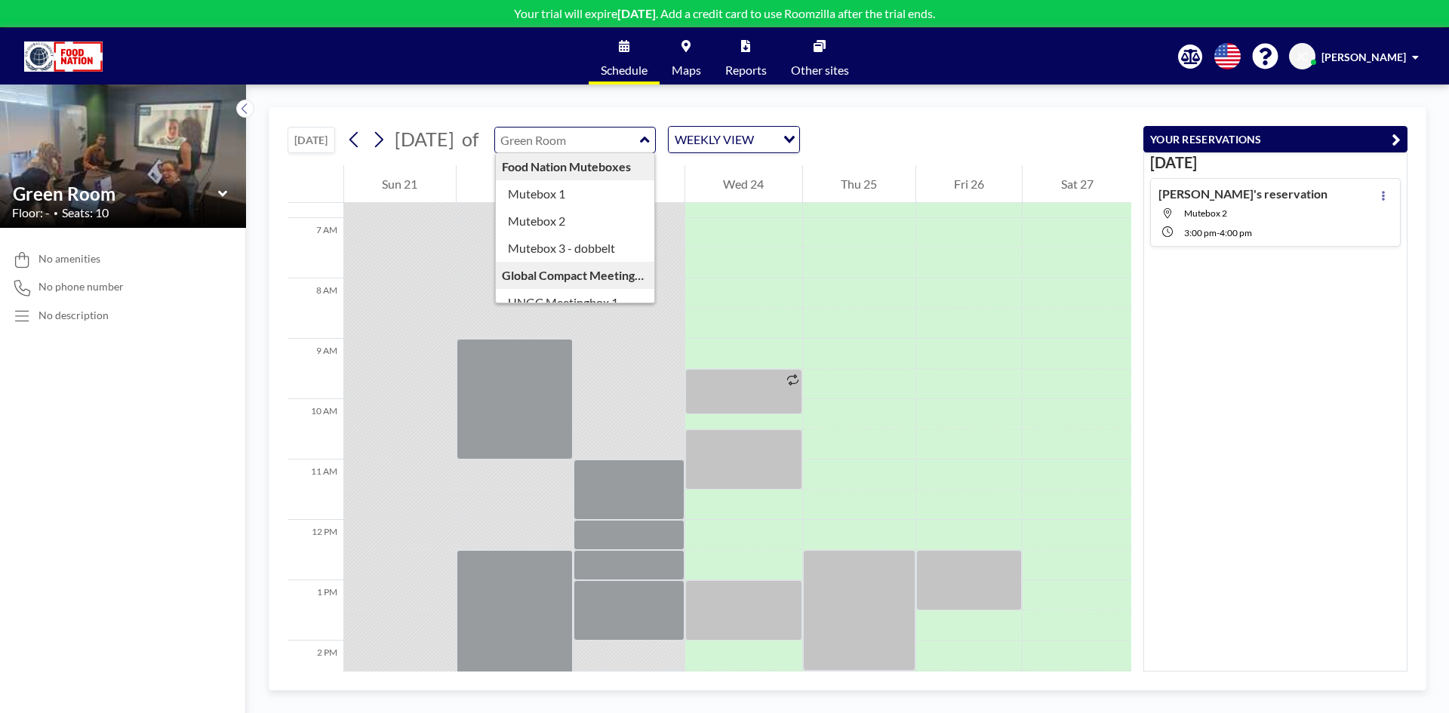
click at [640, 137] on input "text" at bounding box center [567, 140] width 145 height 25
type input "Blue Room"
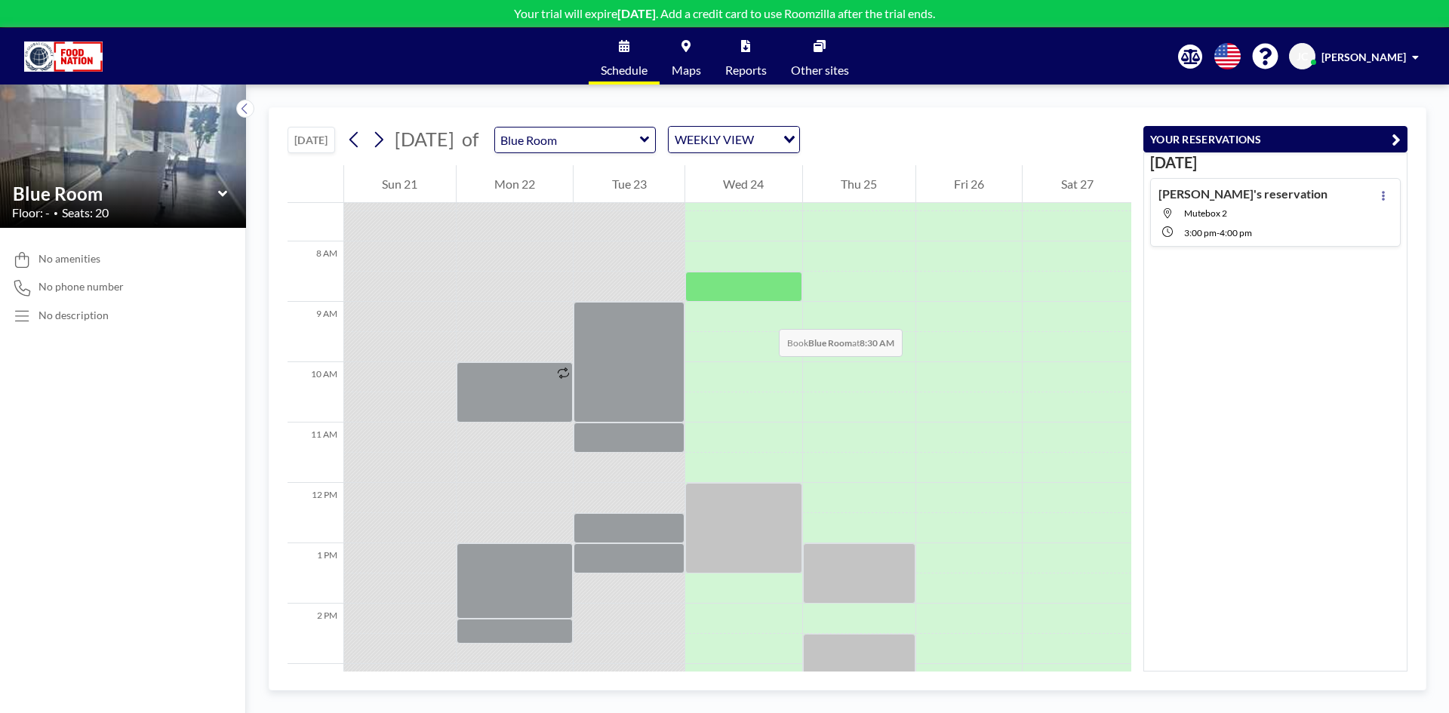
scroll to position [408, 0]
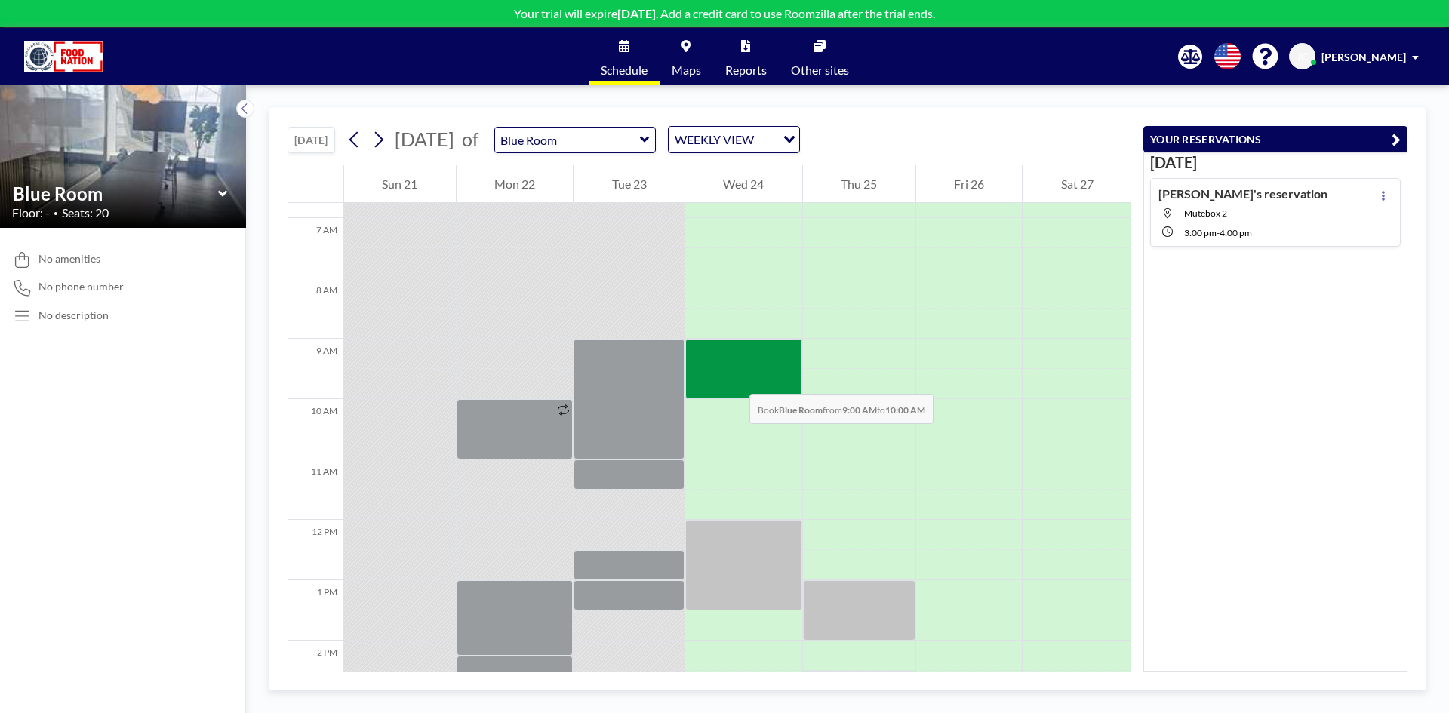
drag, startPoint x: 725, startPoint y: 347, endPoint x: 734, endPoint y: 379, distance: 33.2
click at [734, 379] on div at bounding box center [743, 369] width 117 height 60
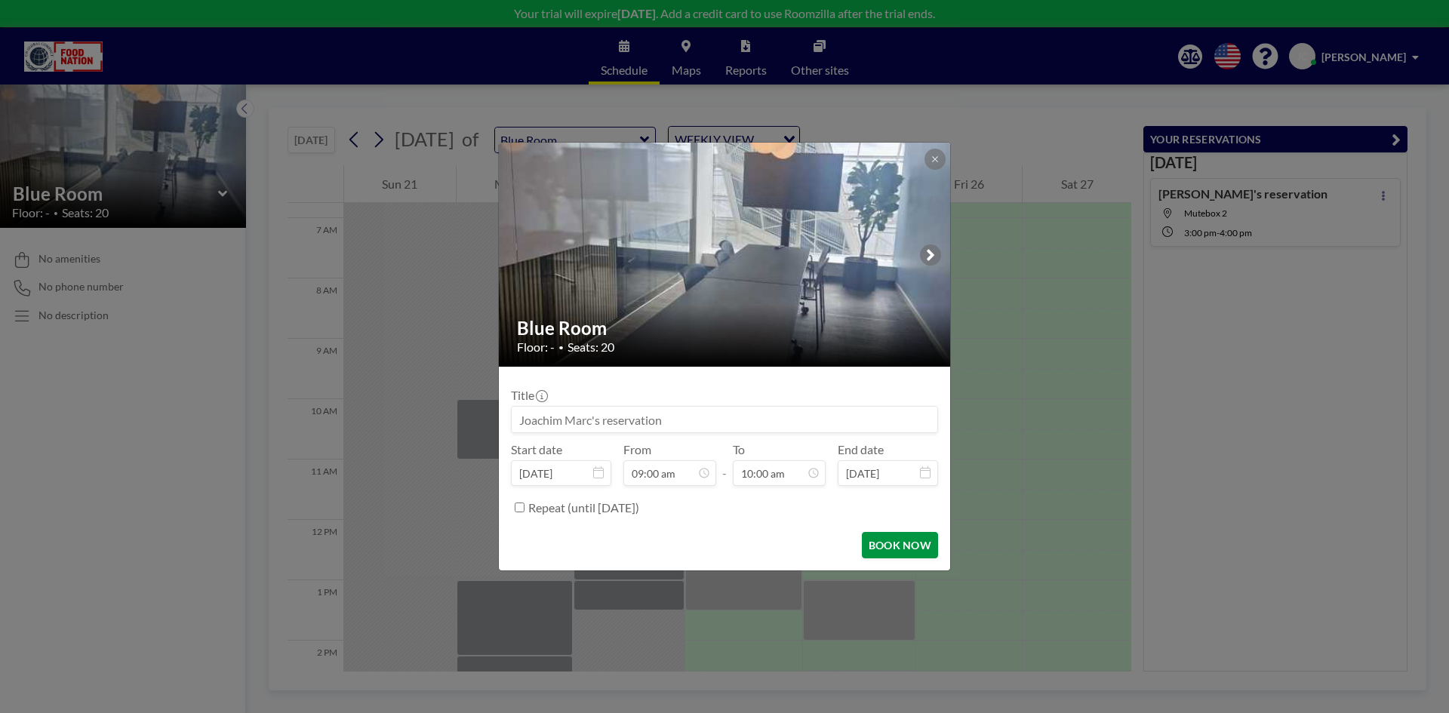
scroll to position [537, 0]
click at [909, 540] on button "BOOK NOW" at bounding box center [900, 545] width 76 height 26
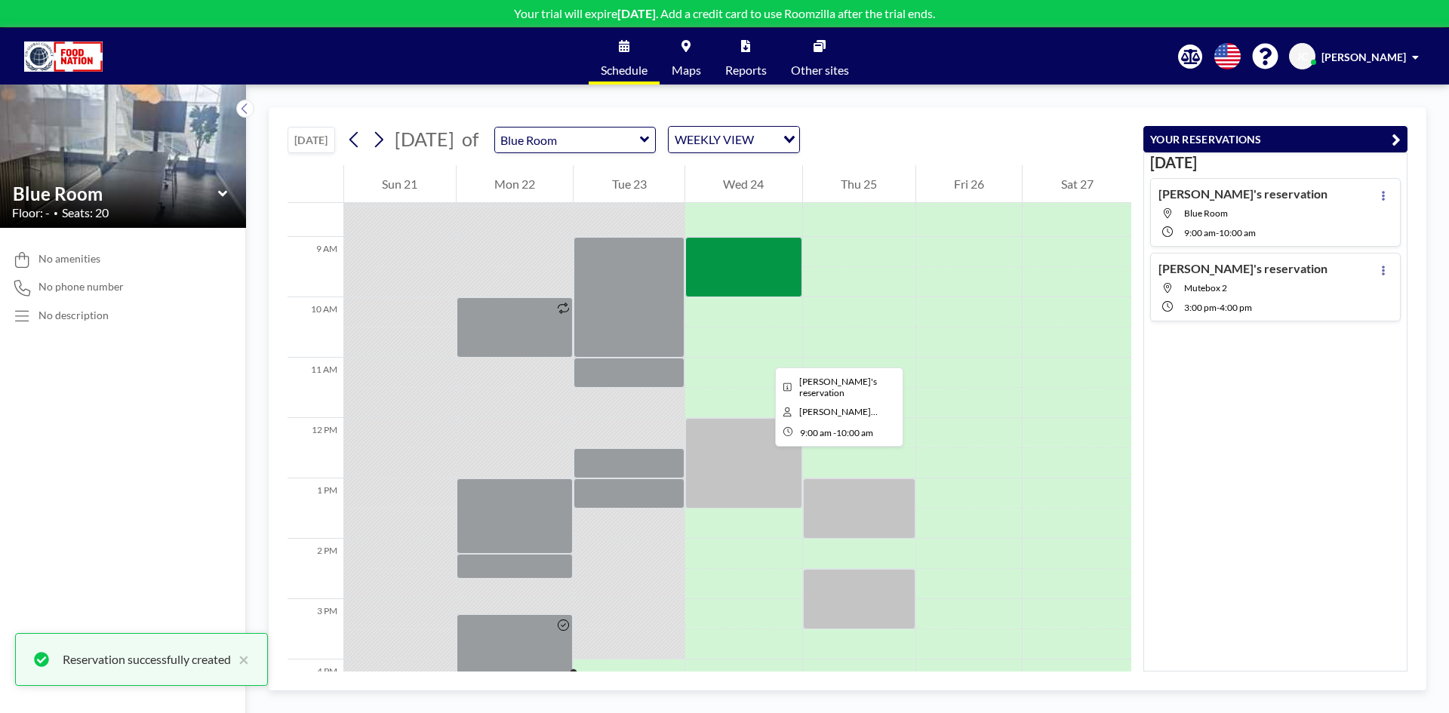
scroll to position [559, 0]
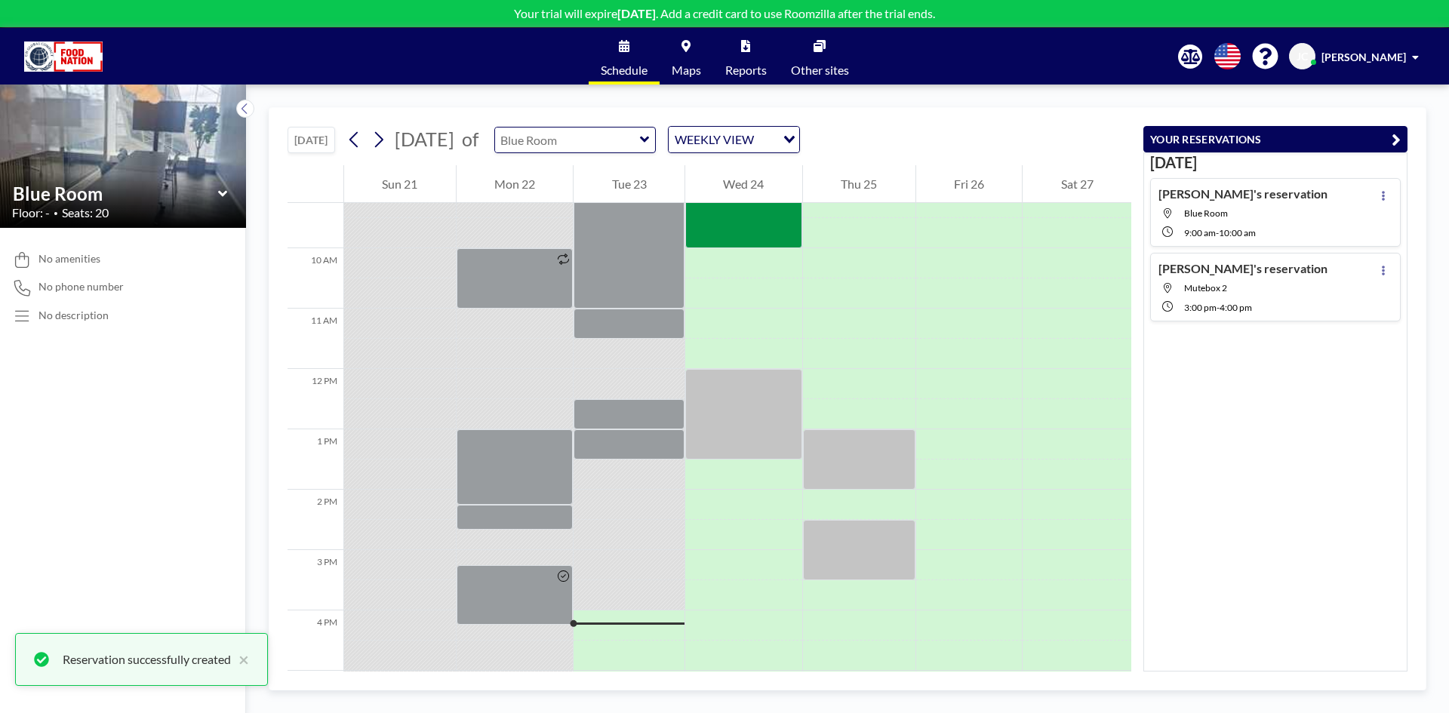
click at [640, 135] on input "text" at bounding box center [567, 140] width 145 height 25
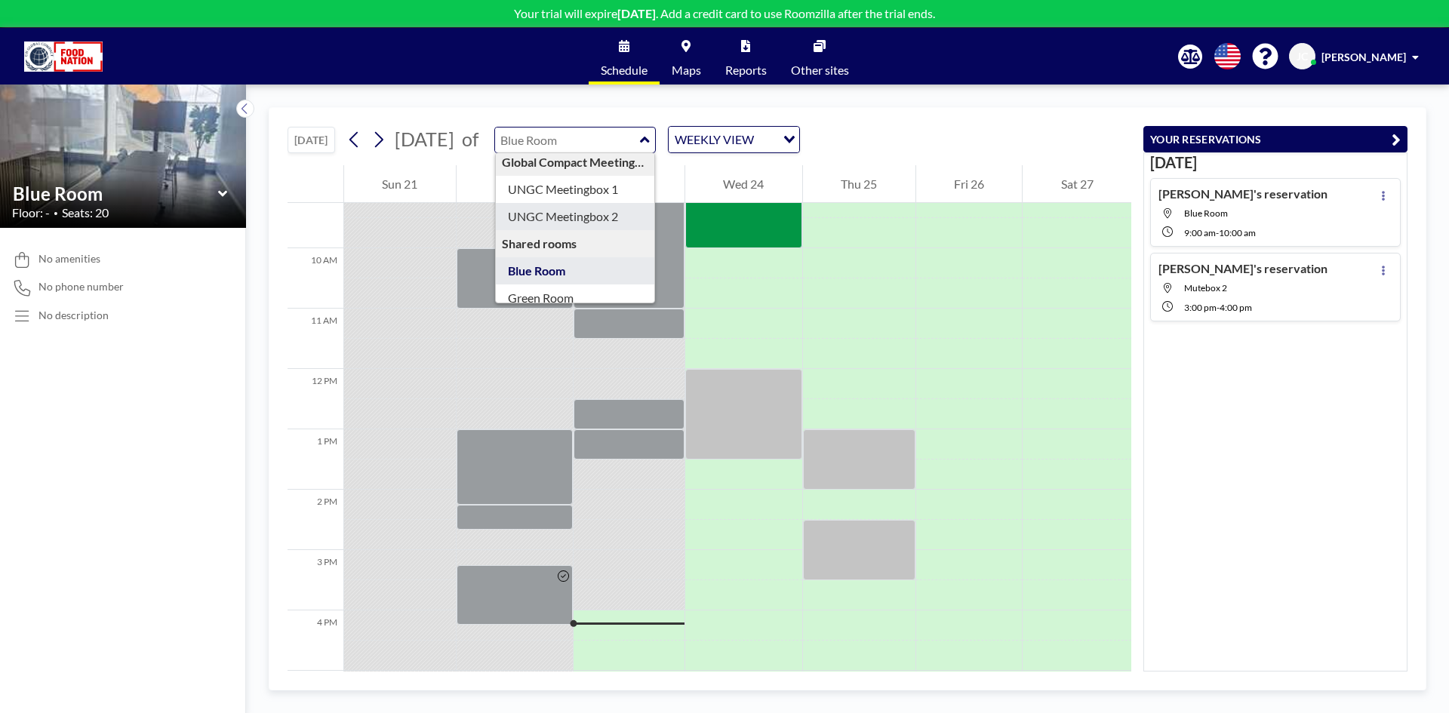
scroll to position [130, 0]
type input "Green Room"
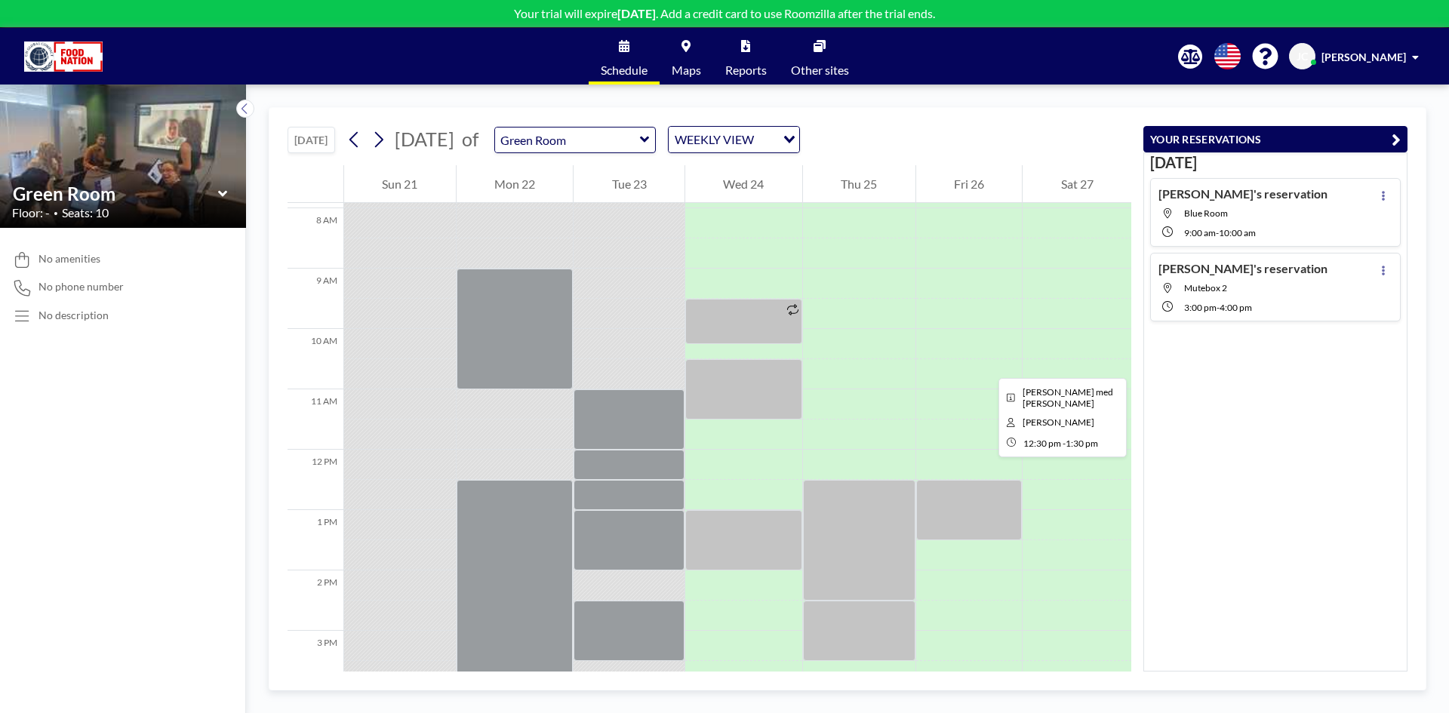
scroll to position [559, 0]
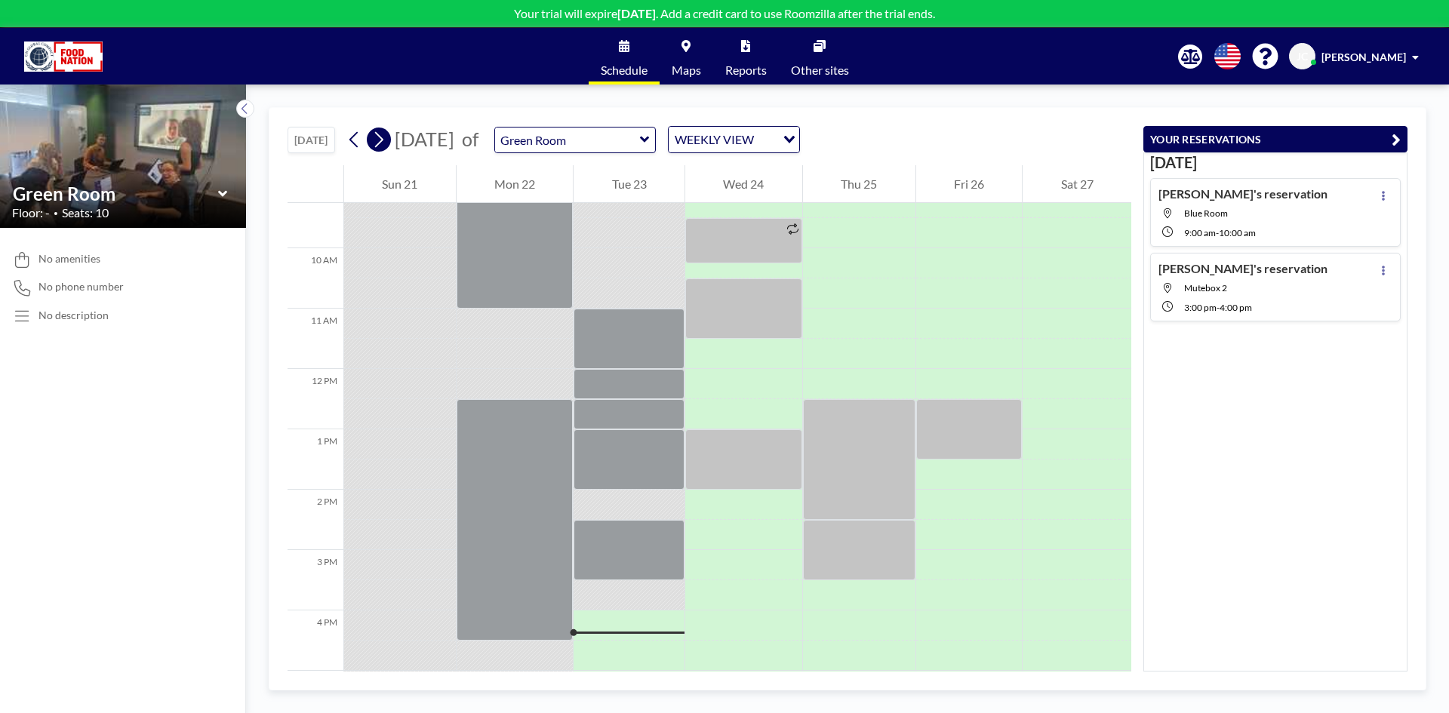
click at [386, 139] on icon at bounding box center [378, 139] width 14 height 23
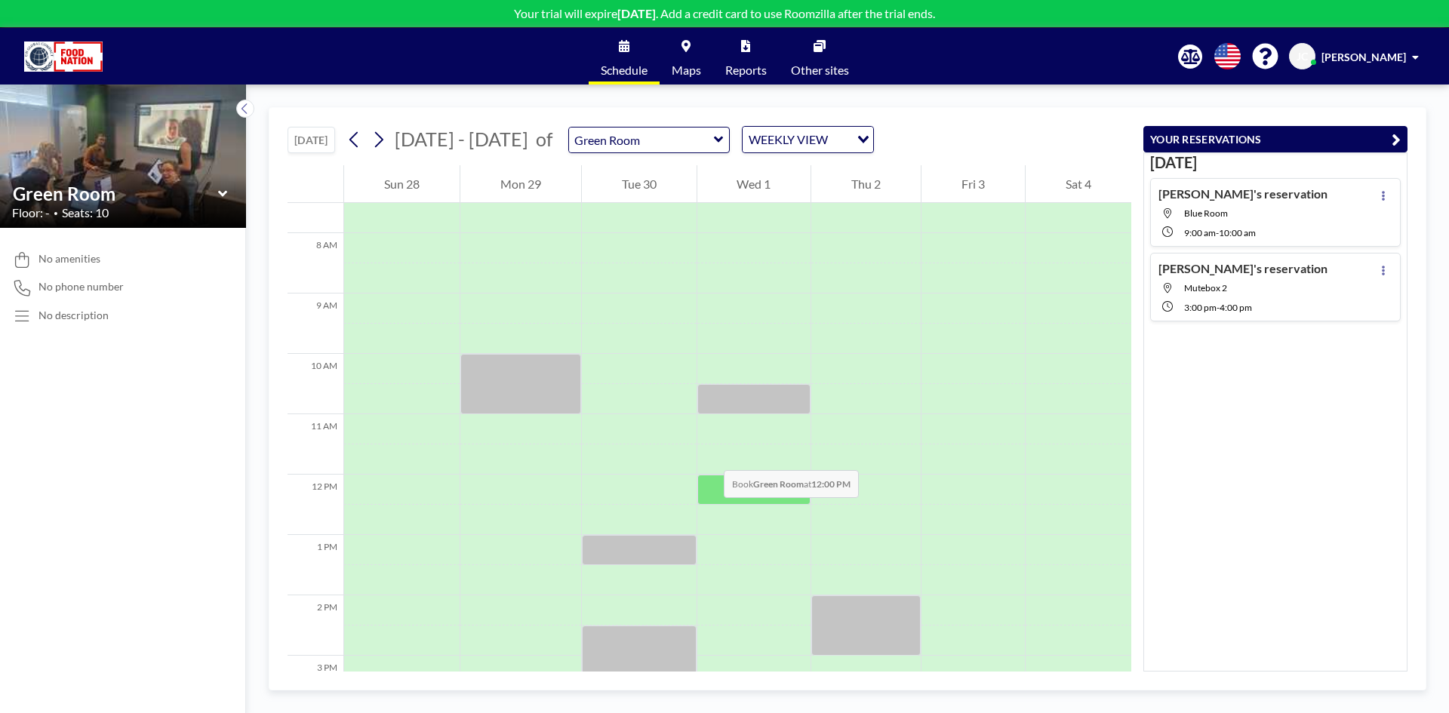
scroll to position [528, 0]
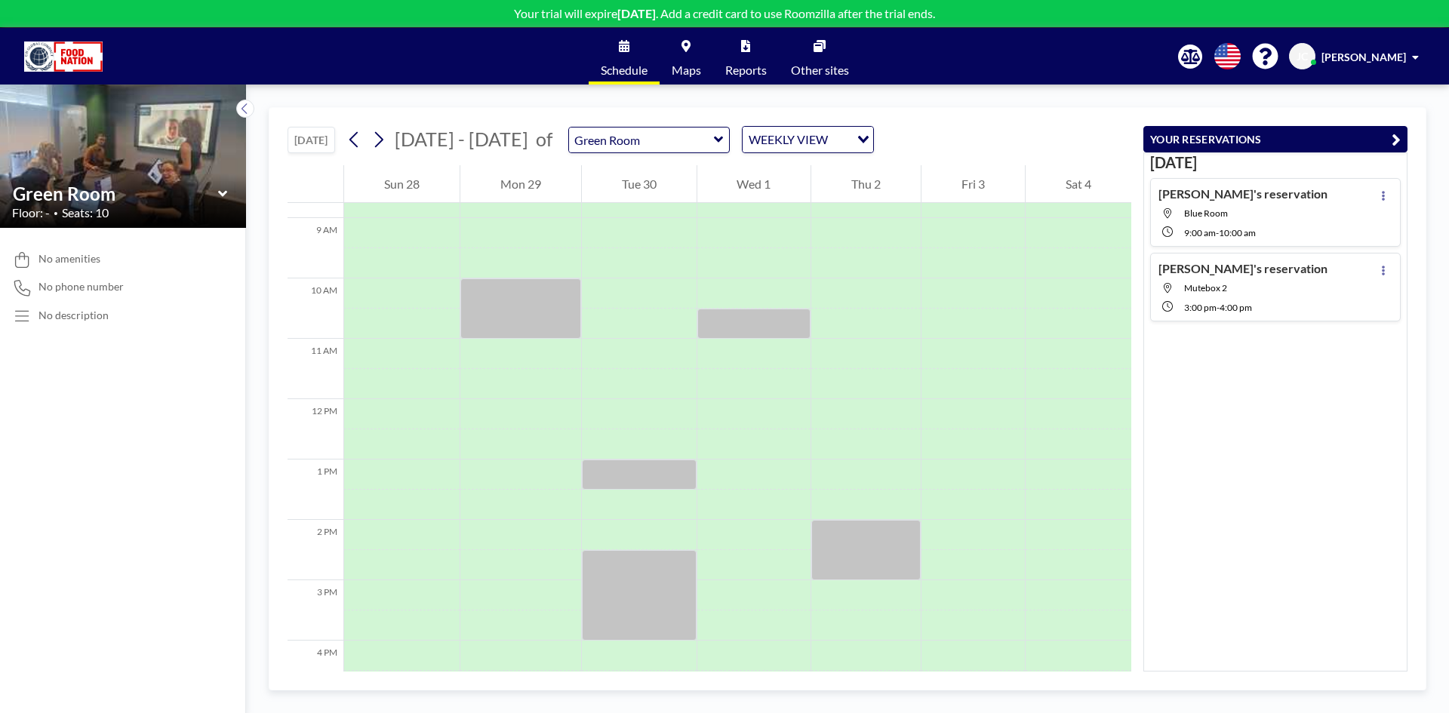
click at [223, 192] on icon at bounding box center [223, 193] width 10 height 15
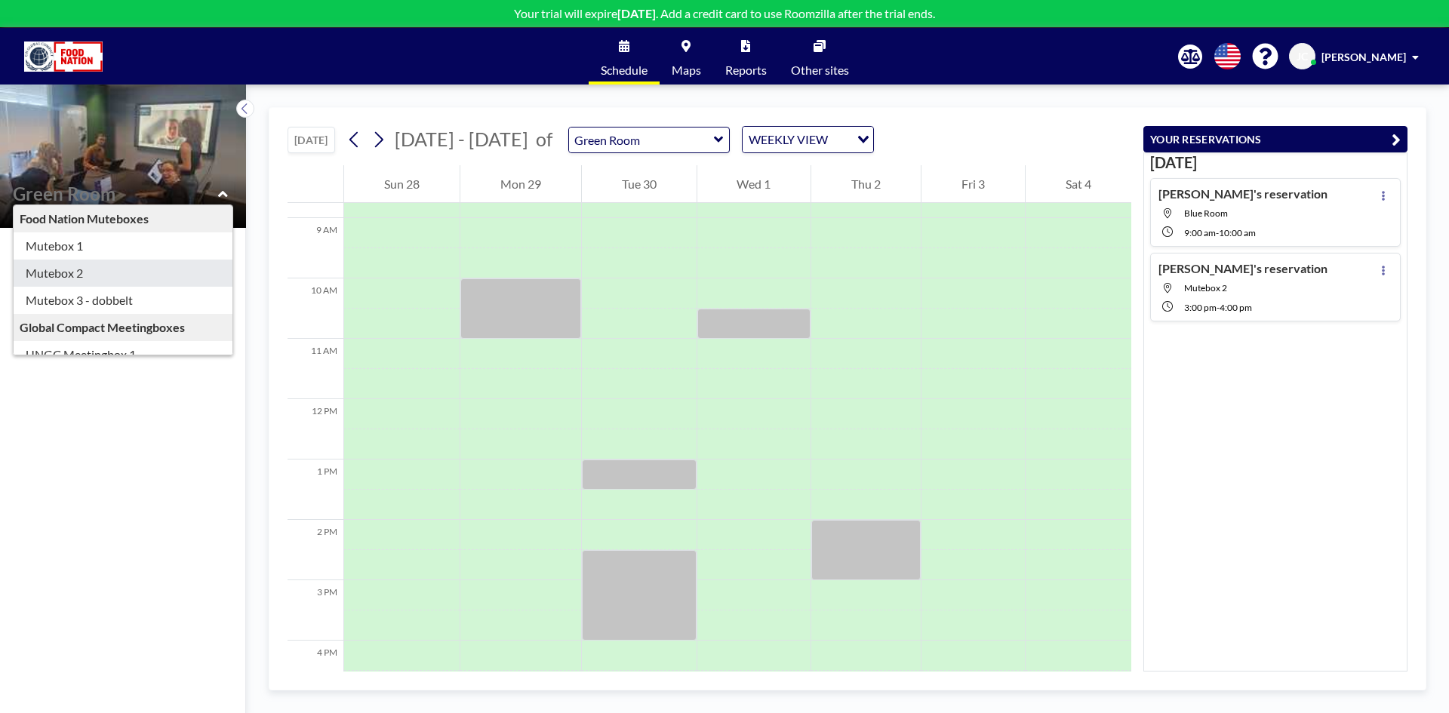
type input "Mutebox 2"
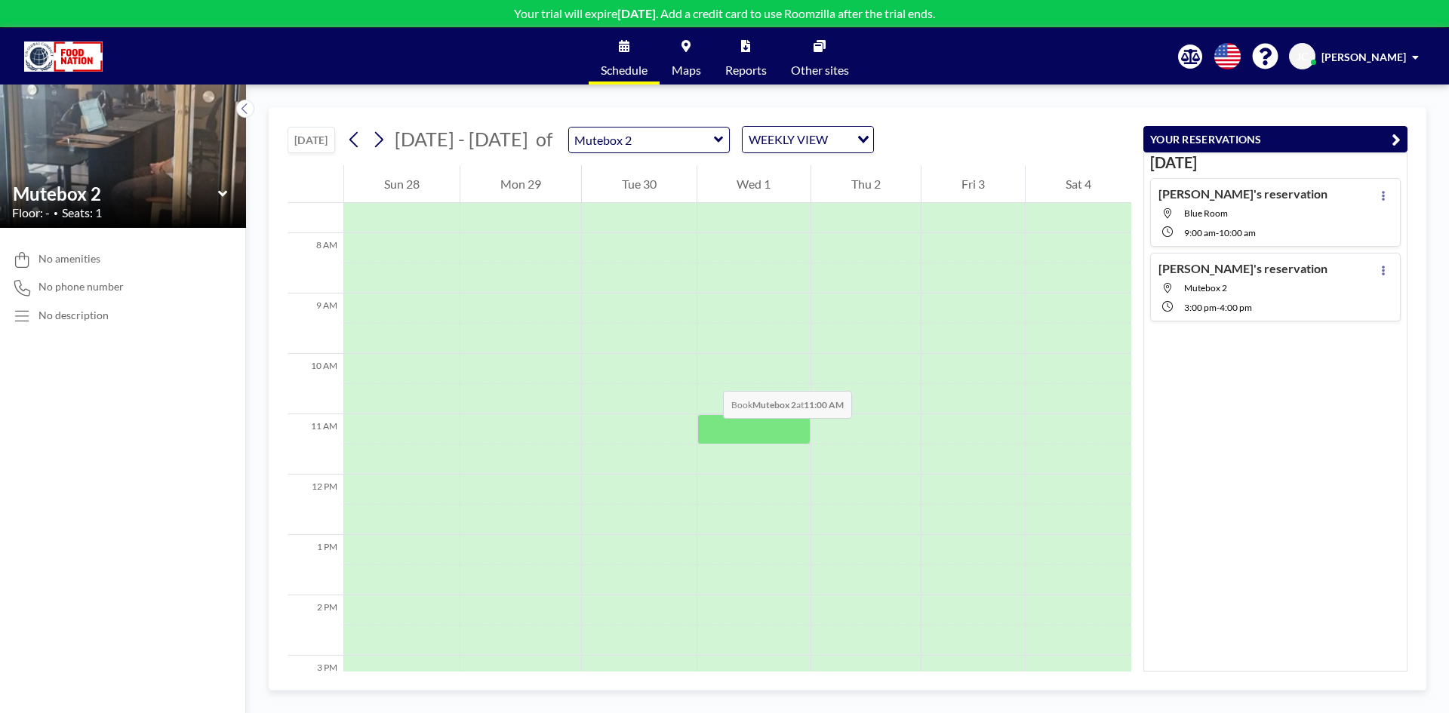
scroll to position [755, 0]
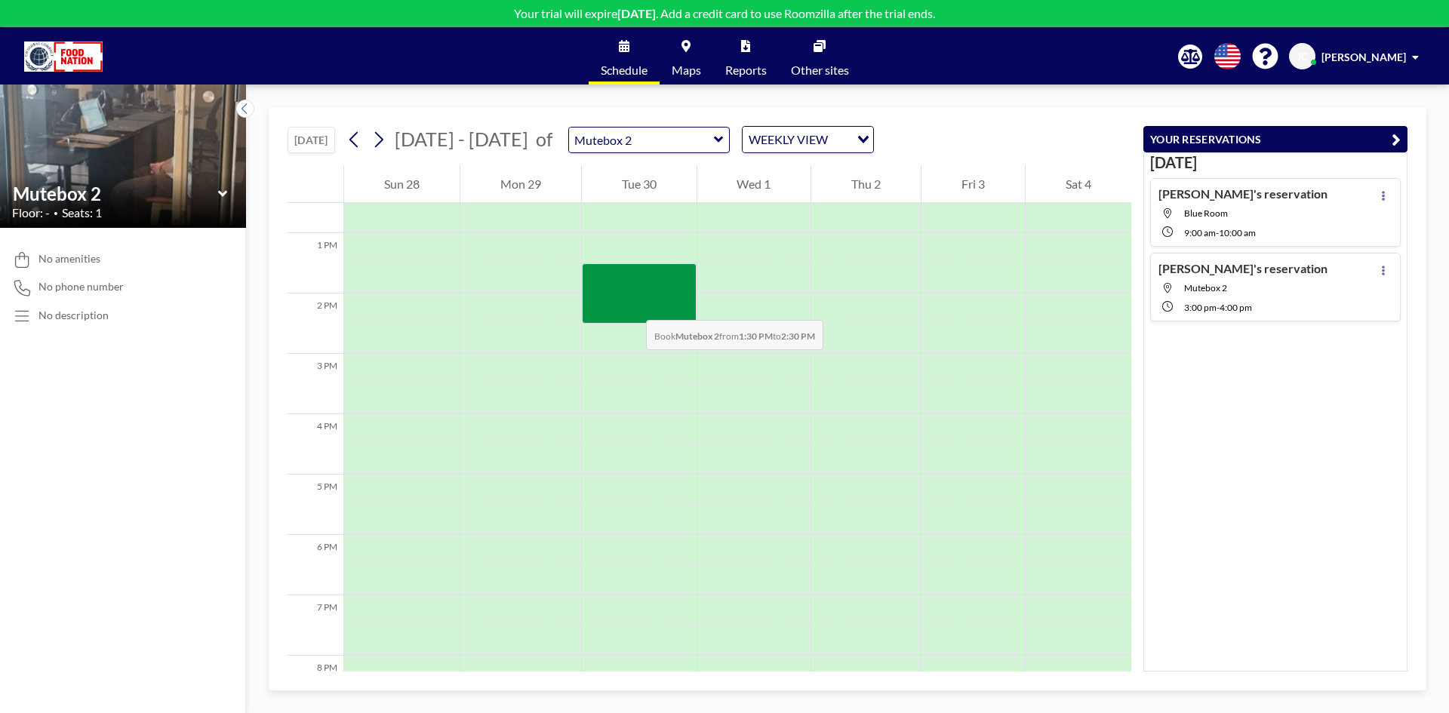
drag, startPoint x: 628, startPoint y: 276, endPoint x: 631, endPoint y: 305, distance: 28.8
click at [631, 305] on div at bounding box center [639, 293] width 115 height 60
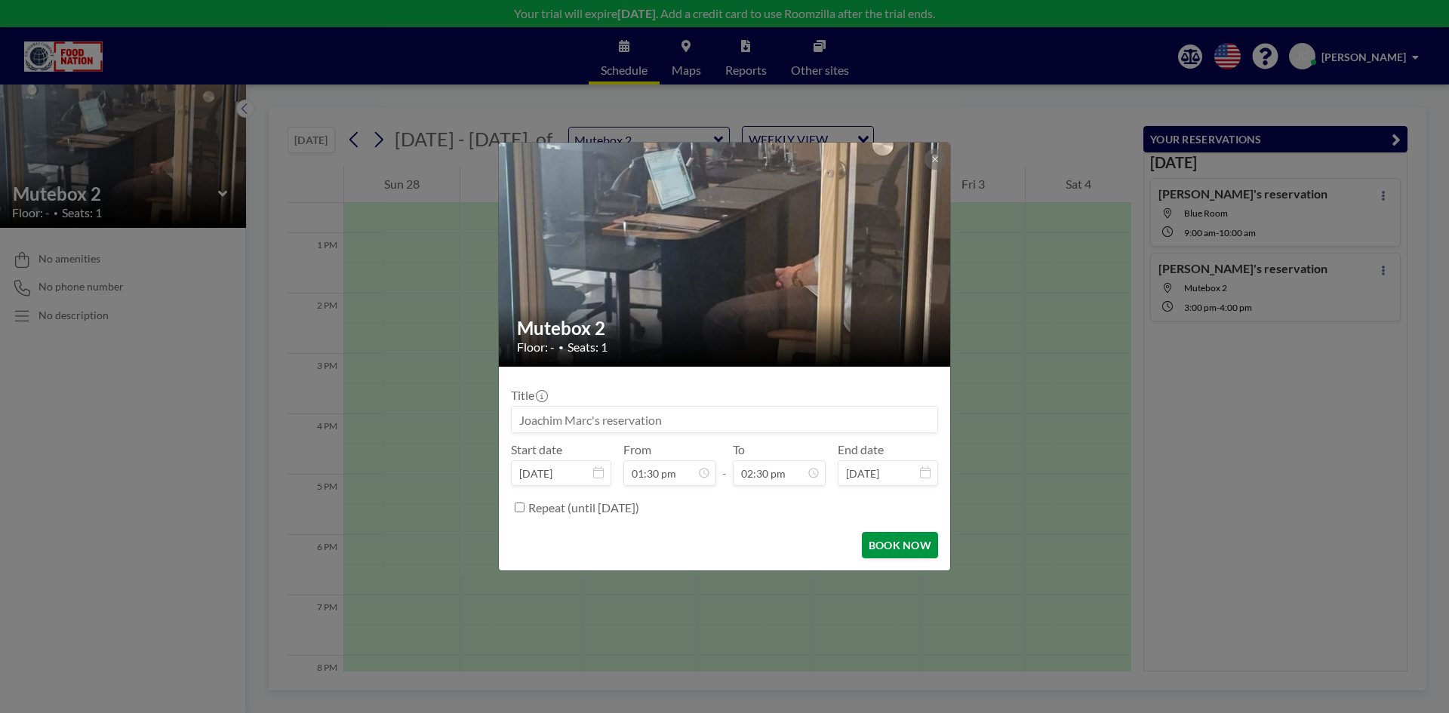
click at [896, 546] on button "BOOK NOW" at bounding box center [900, 545] width 76 height 26
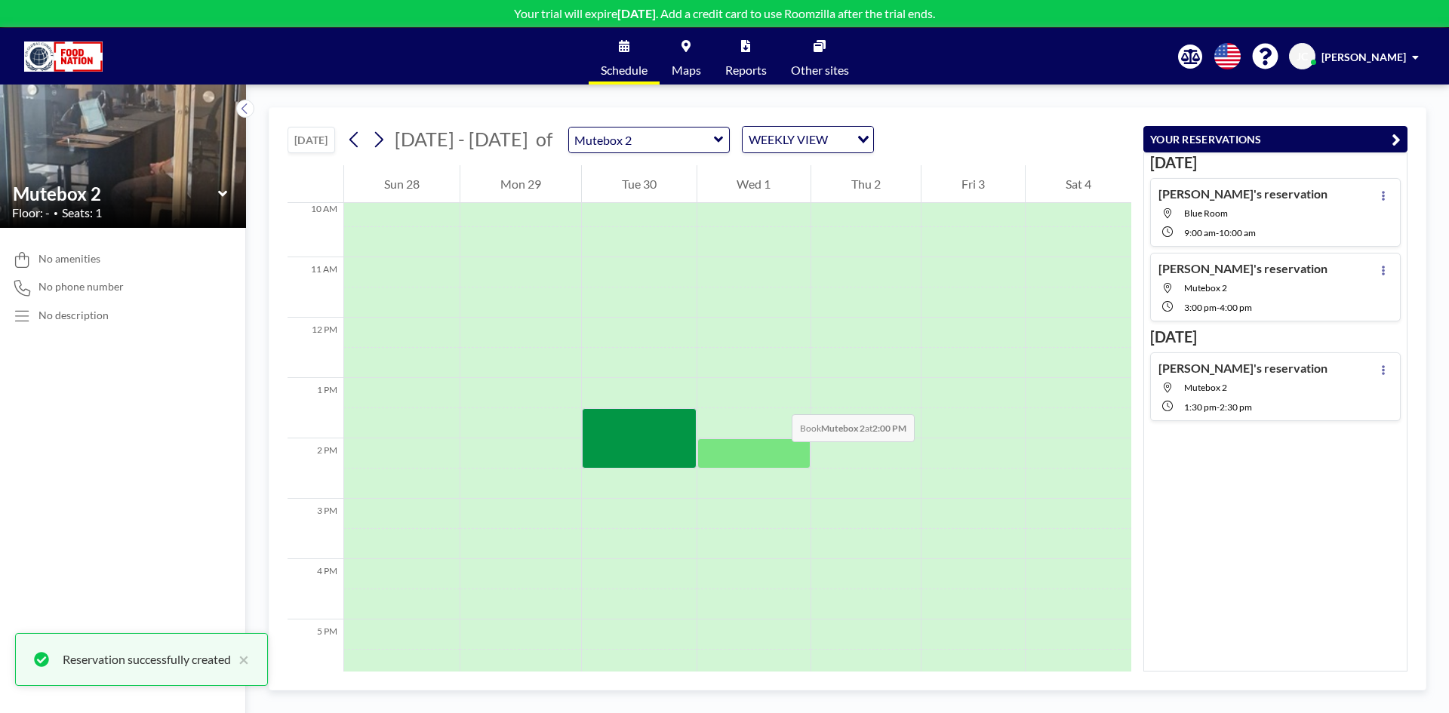
scroll to position [604, 0]
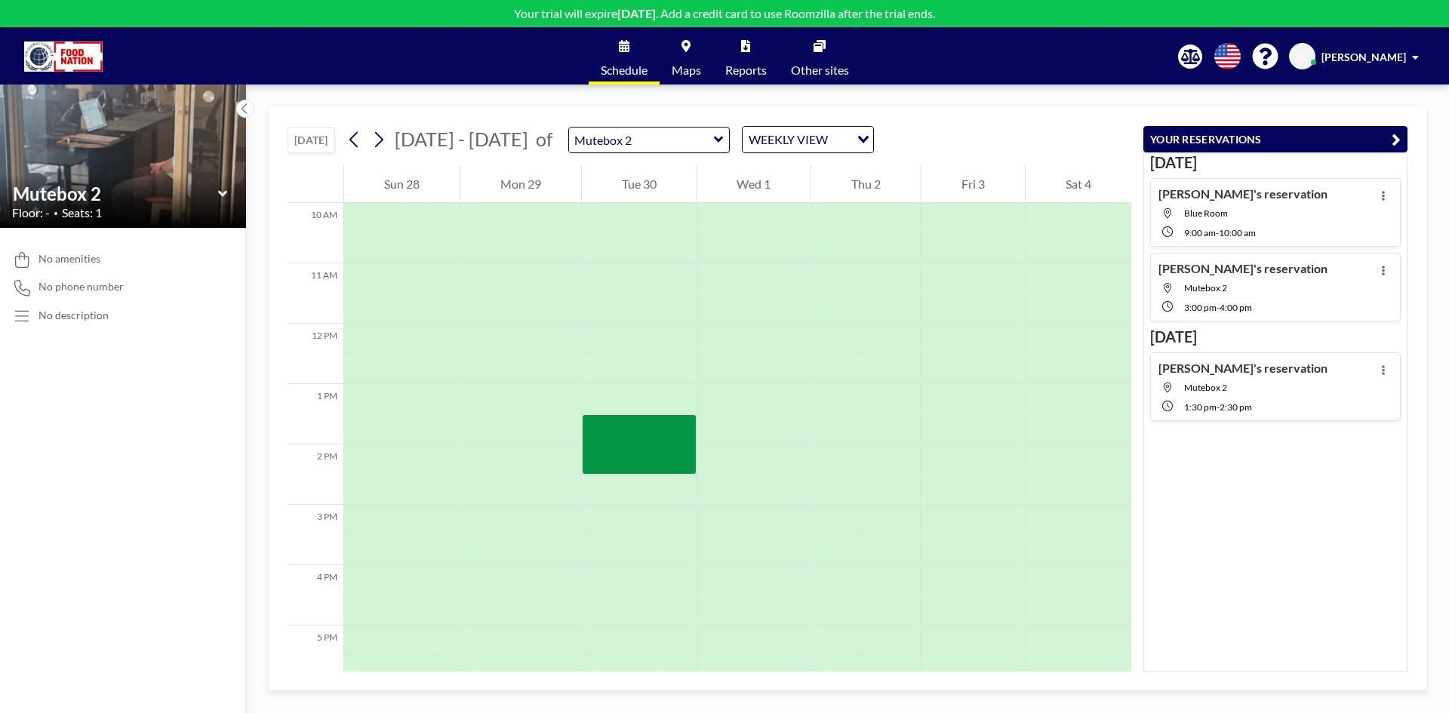
click at [226, 192] on icon at bounding box center [221, 193] width 9 height 6
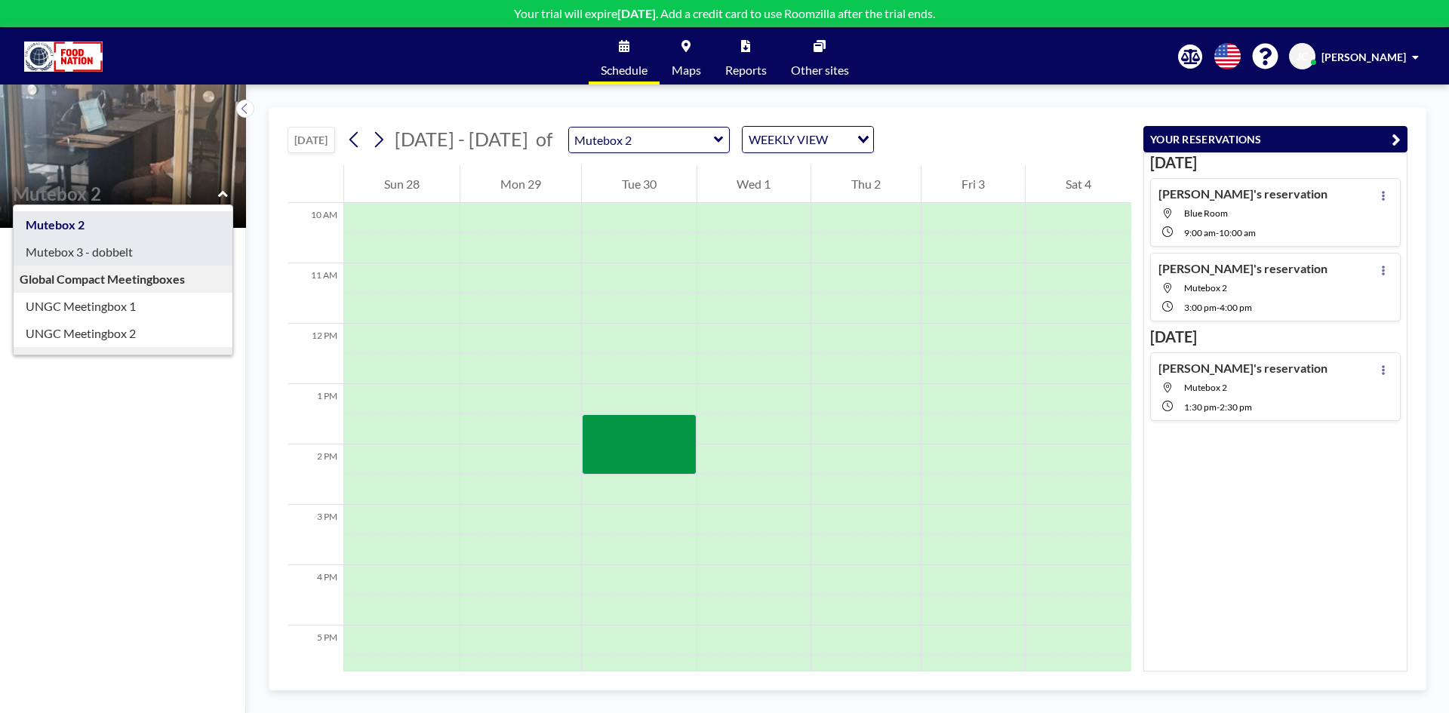
scroll to position [130, 0]
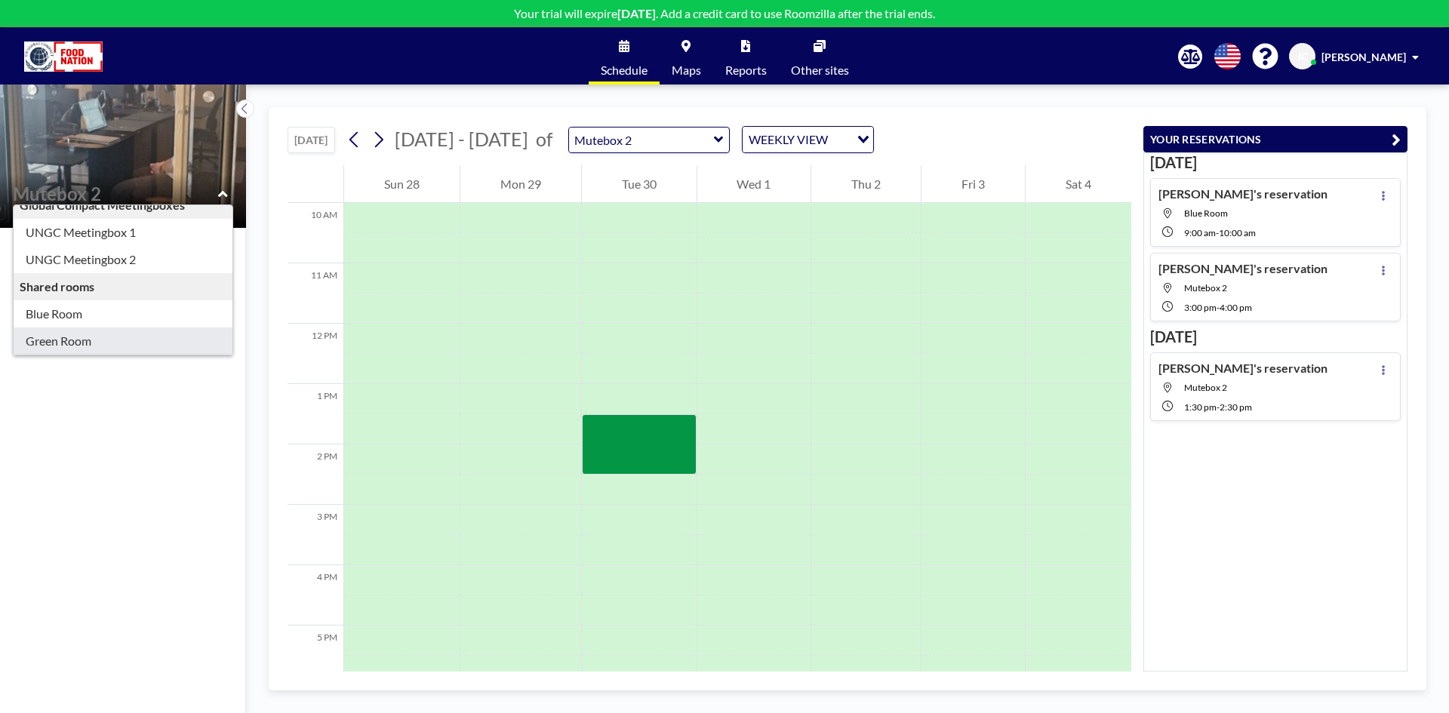
type input "Green Room"
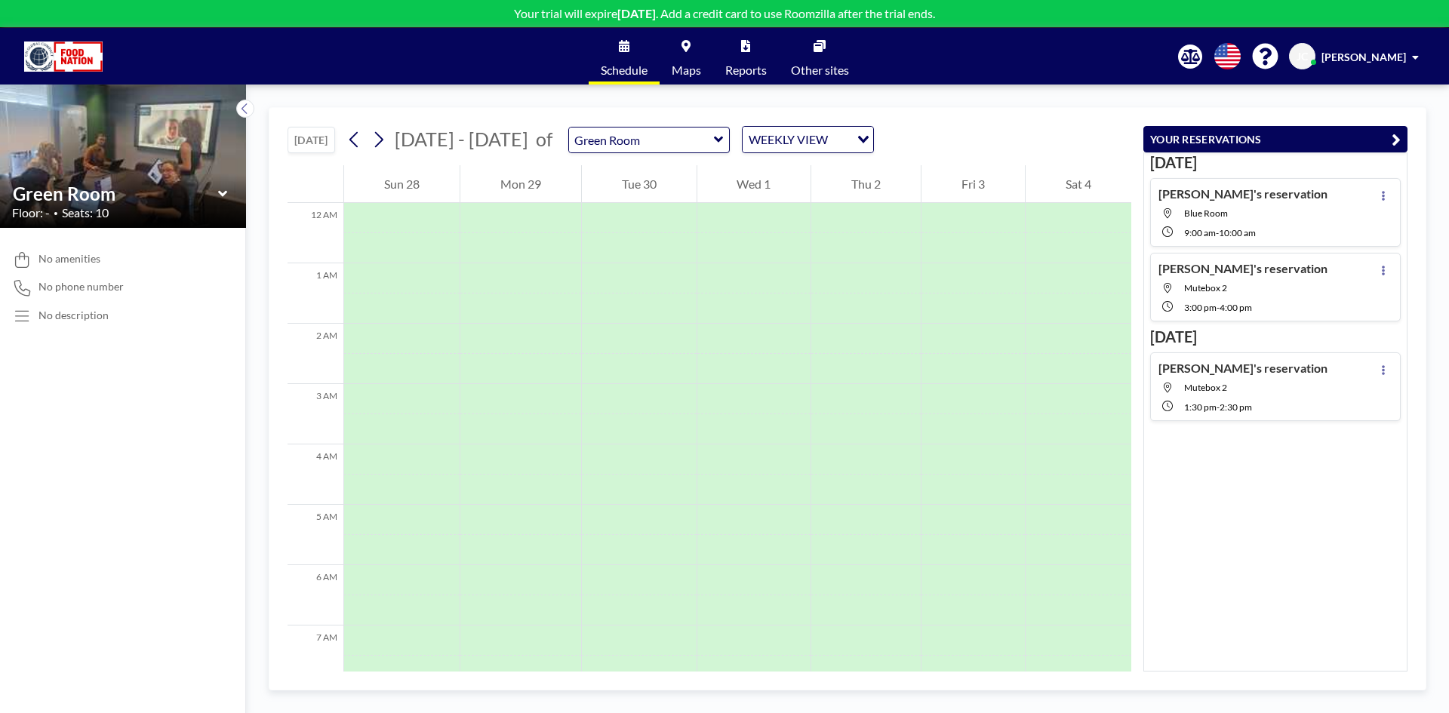
scroll to position [453, 0]
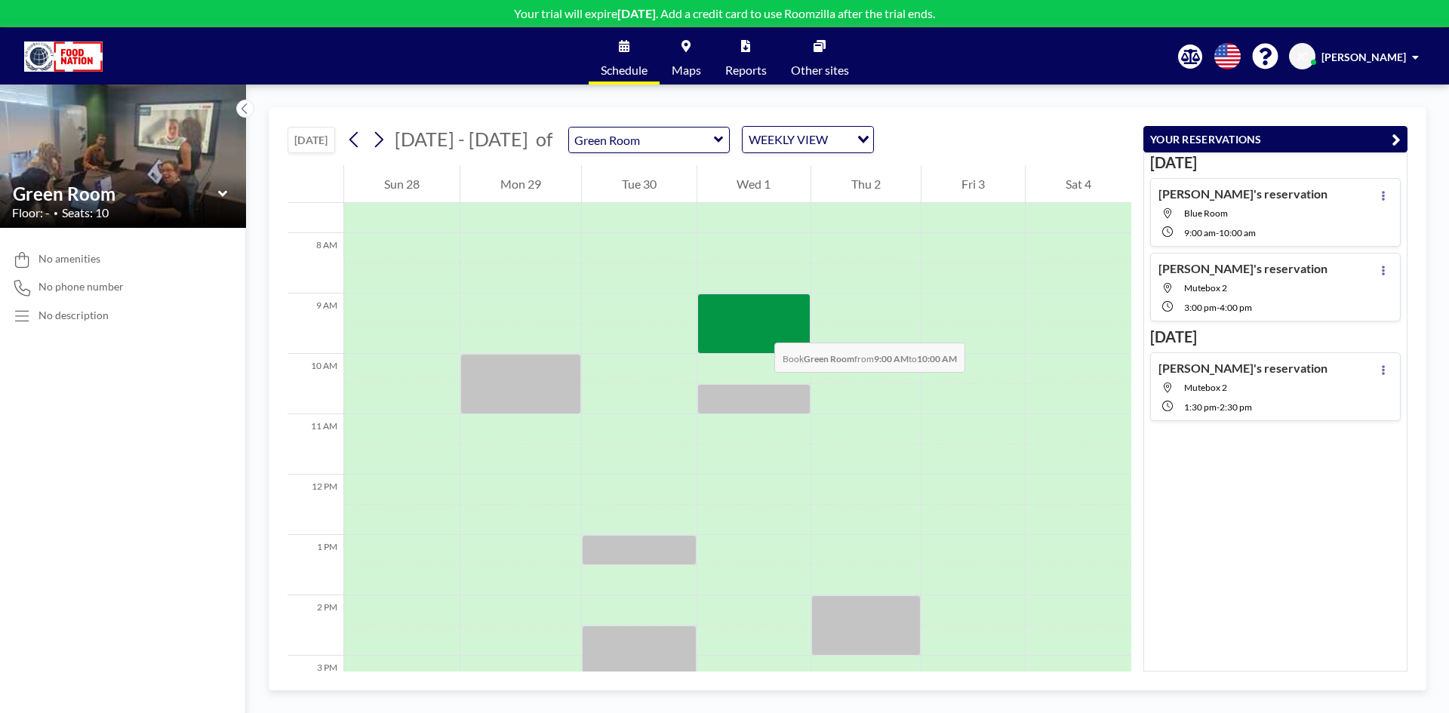
drag, startPoint x: 756, startPoint y: 301, endPoint x: 759, endPoint y: 328, distance: 26.7
click at [759, 328] on div at bounding box center [754, 324] width 114 height 60
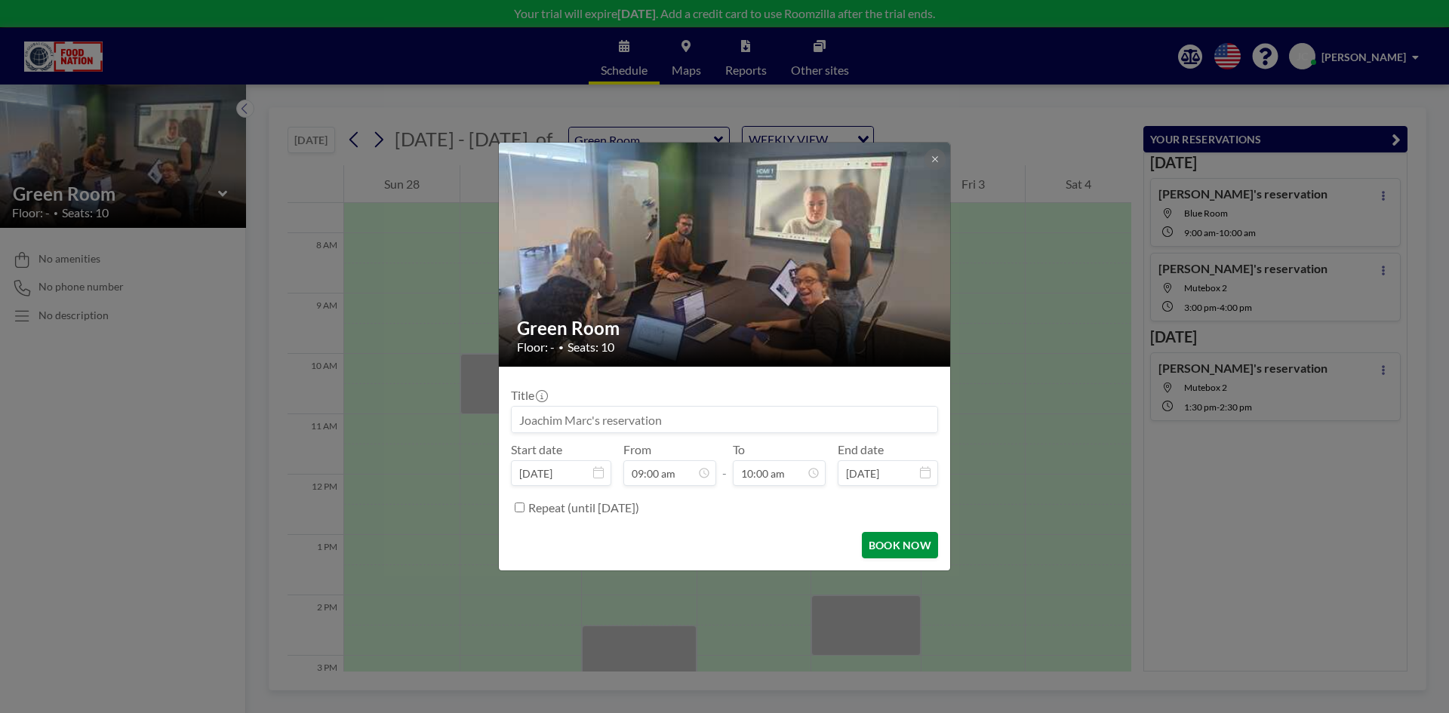
click at [898, 547] on button "BOOK NOW" at bounding box center [900, 545] width 76 height 26
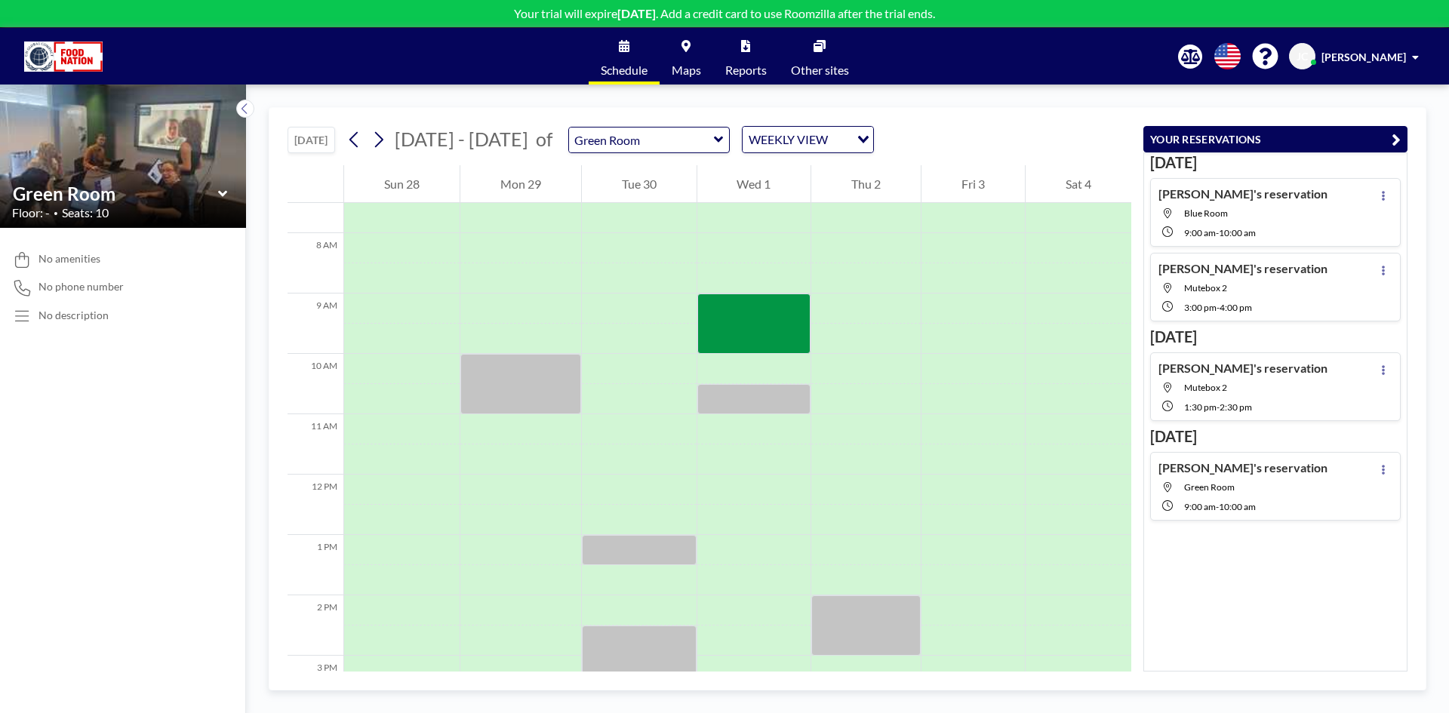
click at [219, 194] on icon at bounding box center [223, 193] width 10 height 15
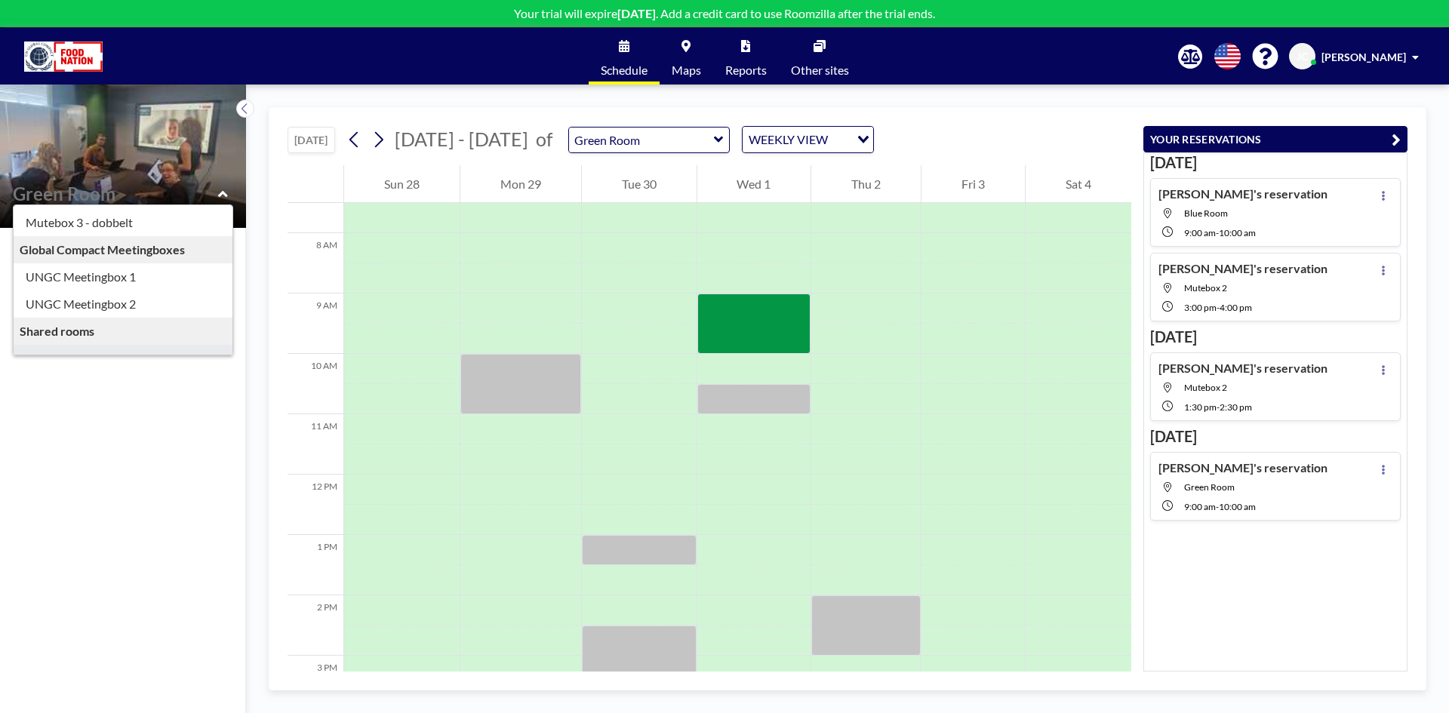
scroll to position [130, 0]
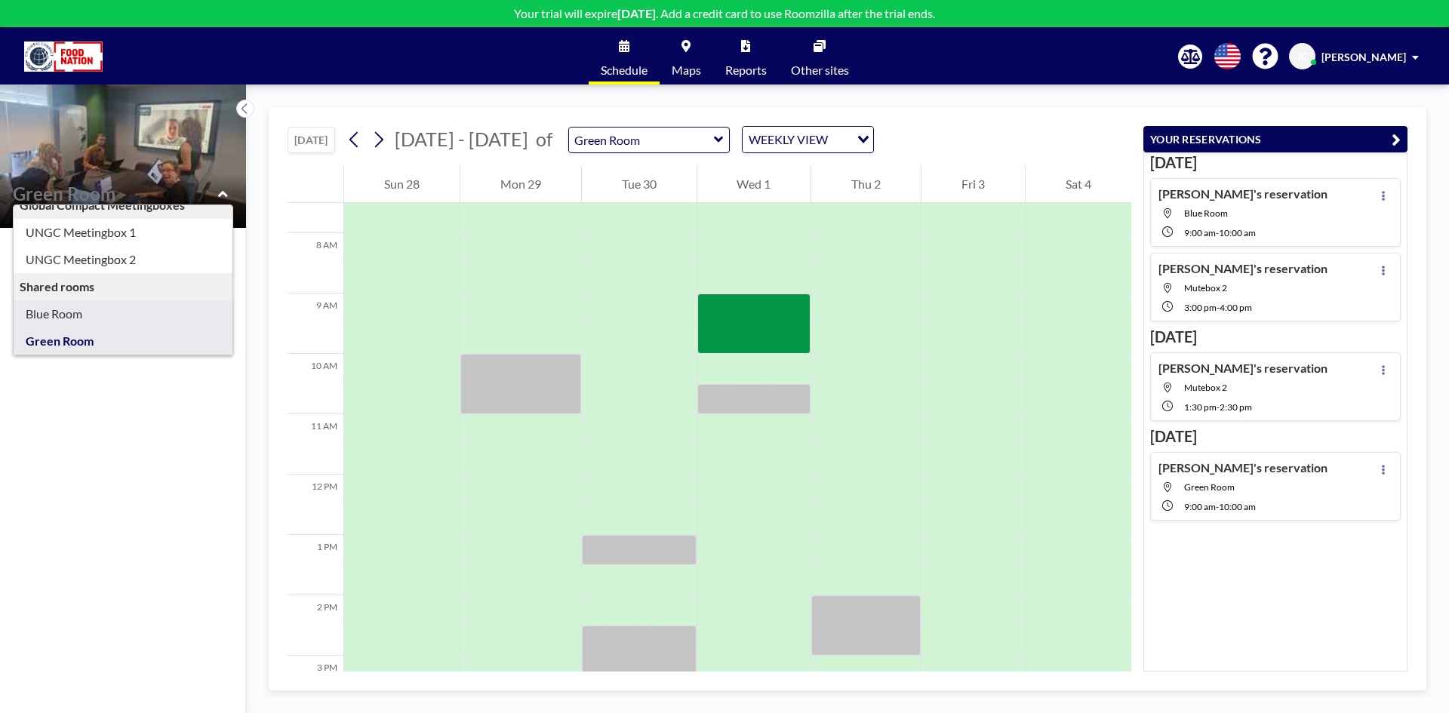
type input "Blue Room"
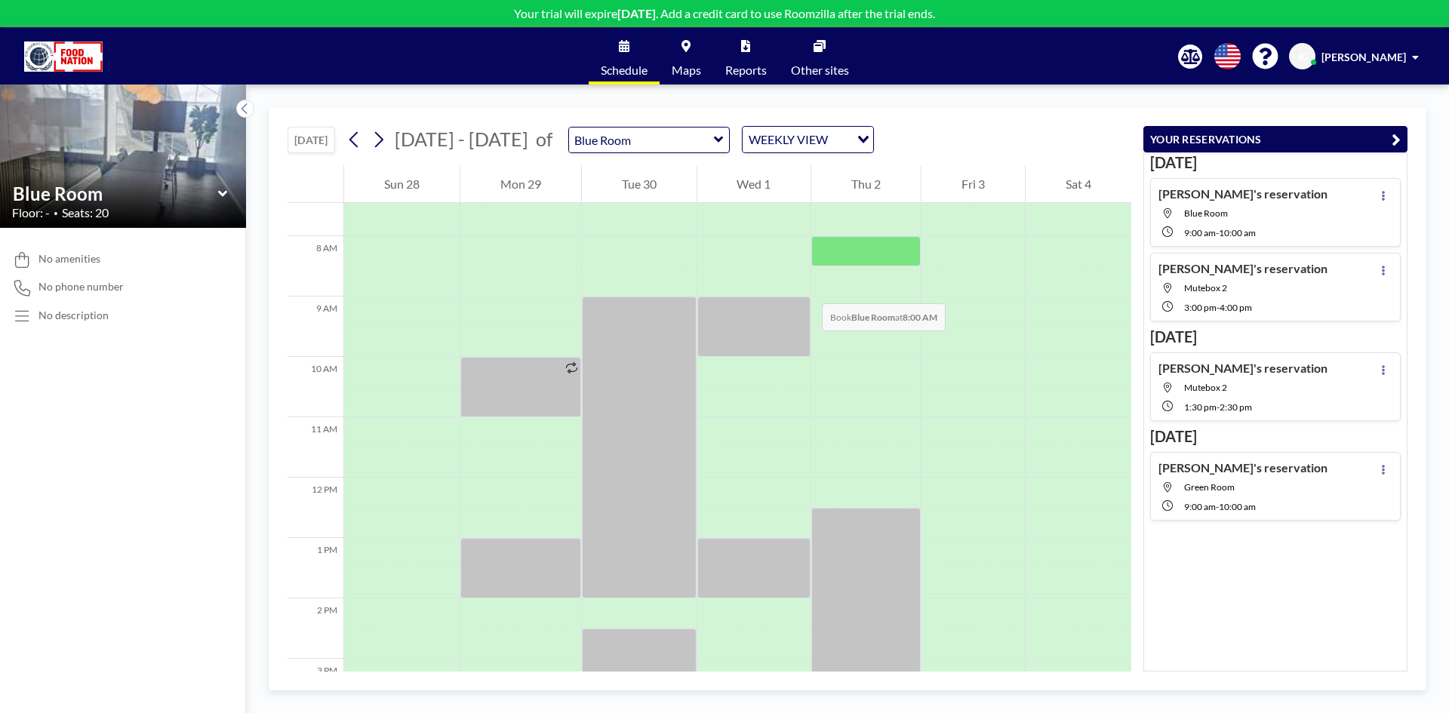
scroll to position [453, 0]
click at [383, 137] on icon at bounding box center [379, 140] width 8 height 16
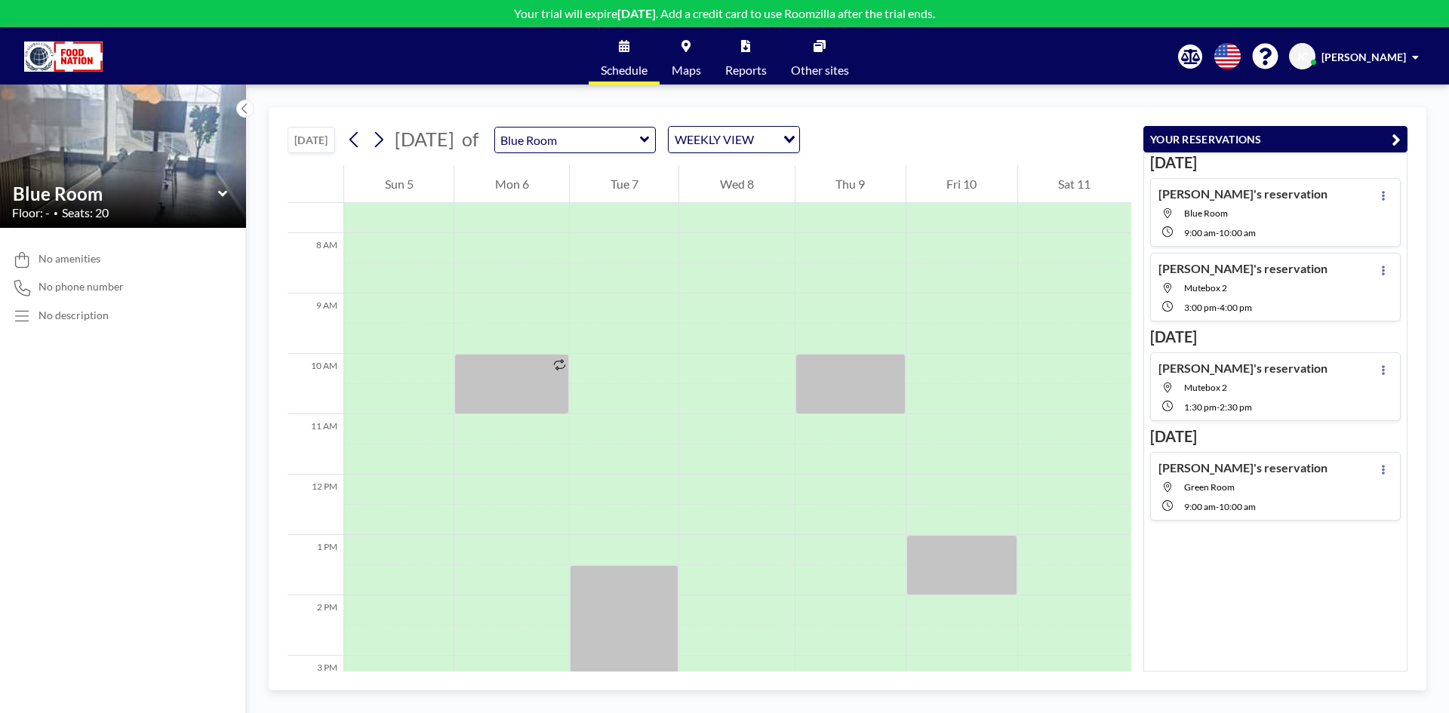
click at [223, 188] on icon at bounding box center [223, 193] width 10 height 15
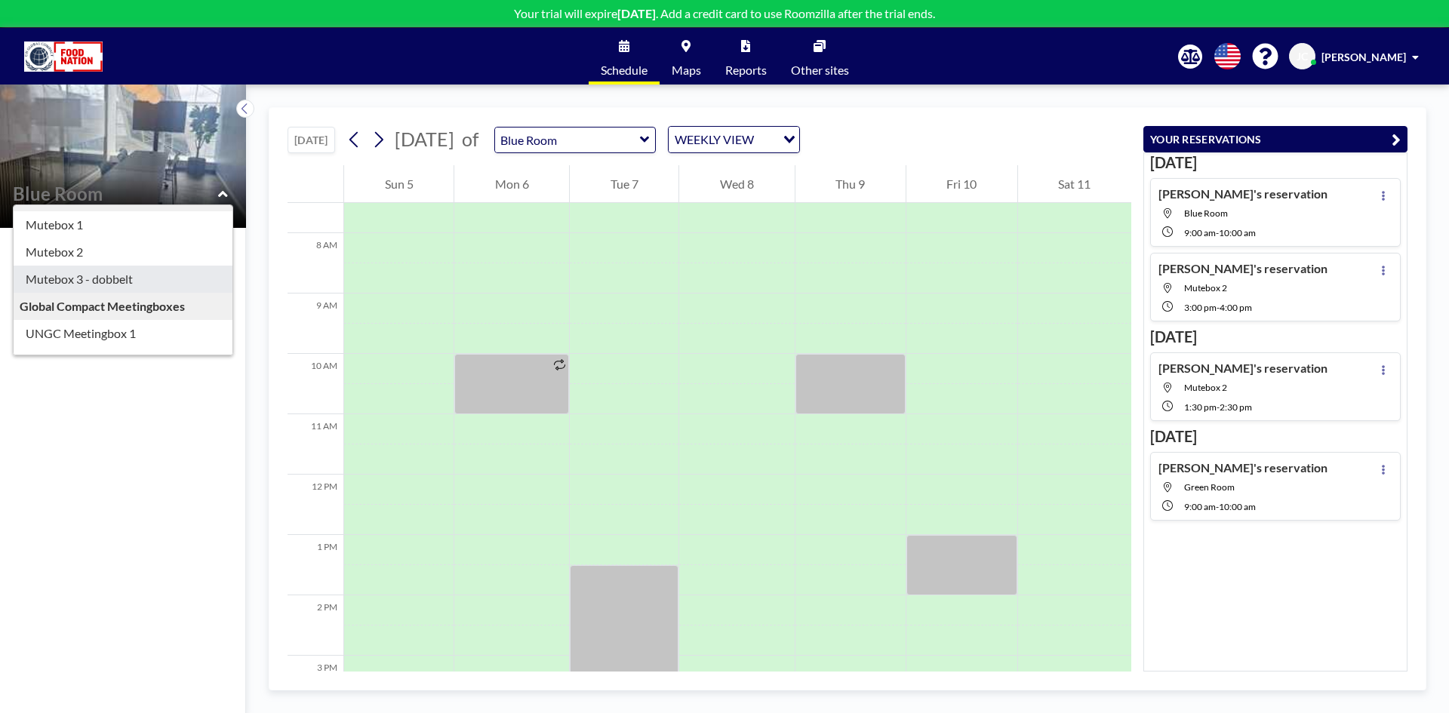
scroll to position [0, 0]
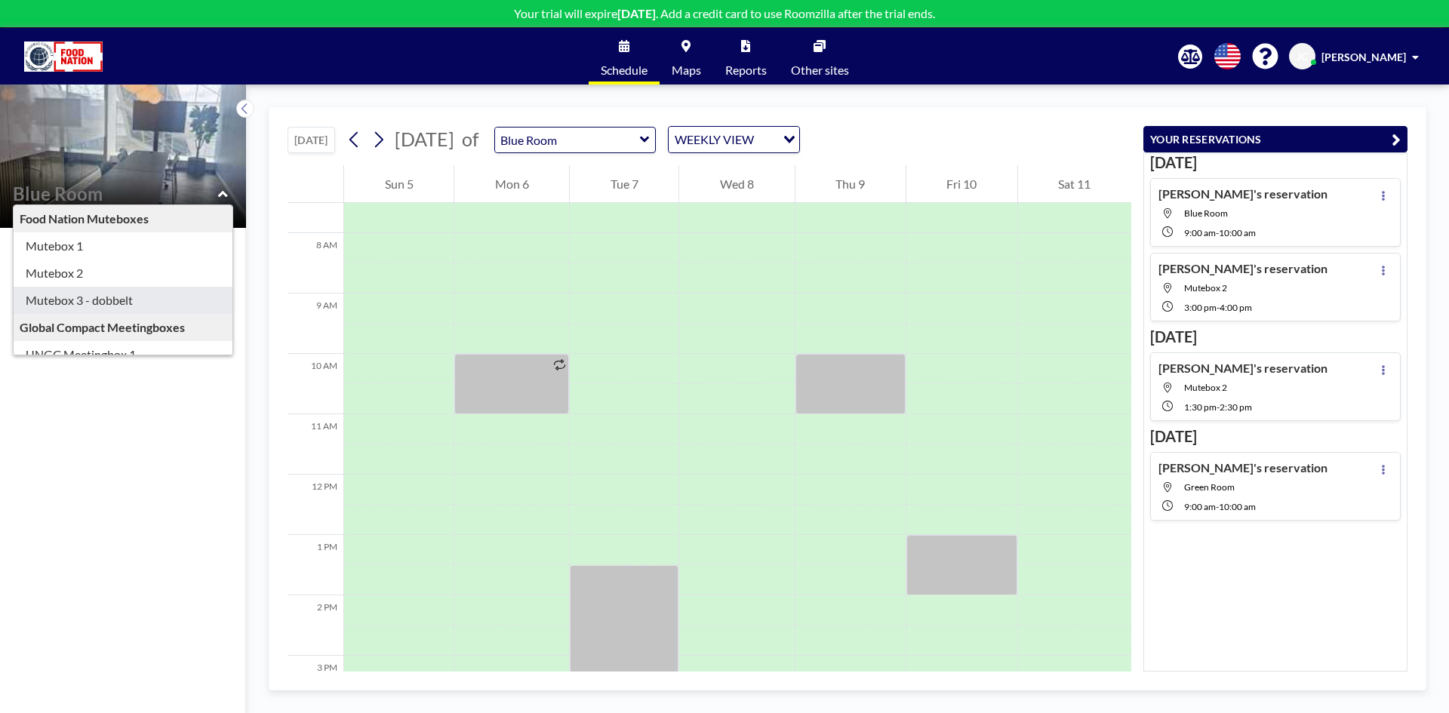
type input "Mutebox 3 - dobbelt"
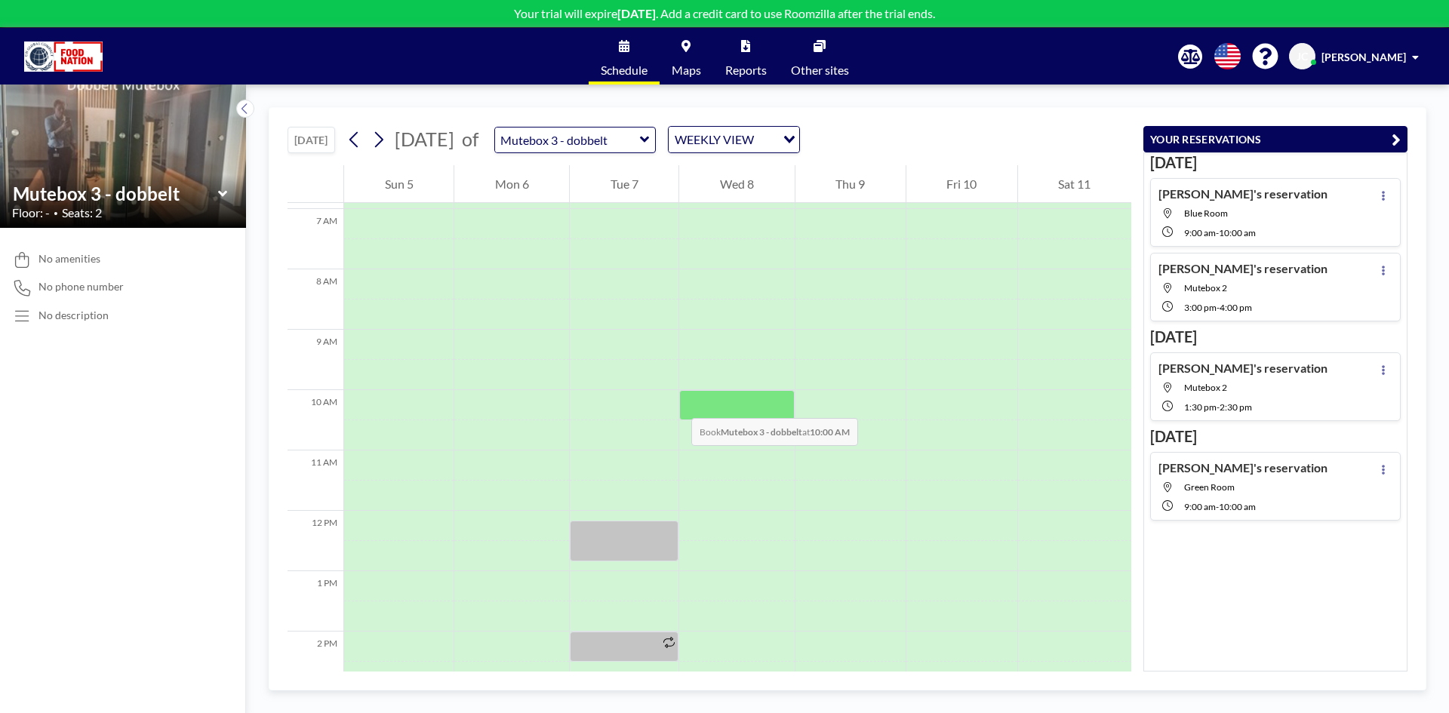
scroll to position [453, 0]
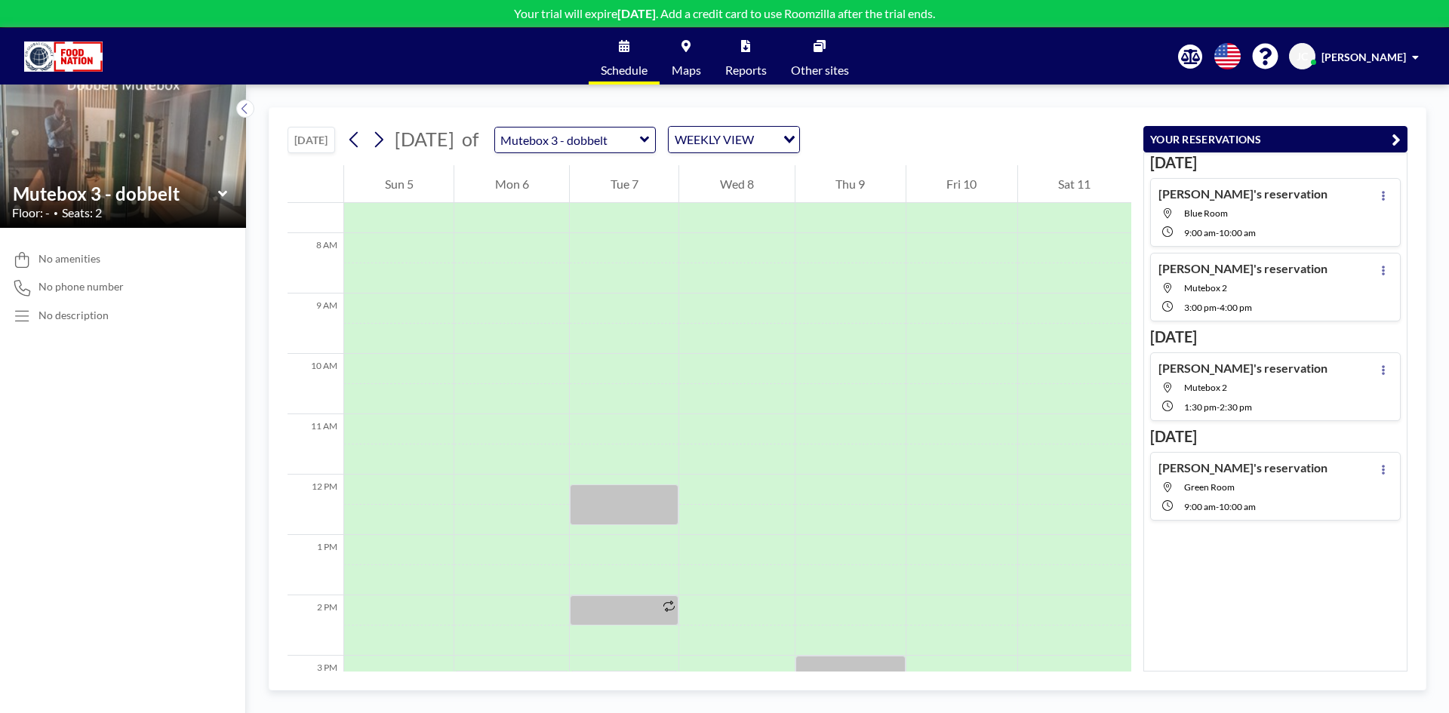
click at [219, 192] on icon at bounding box center [221, 193] width 9 height 6
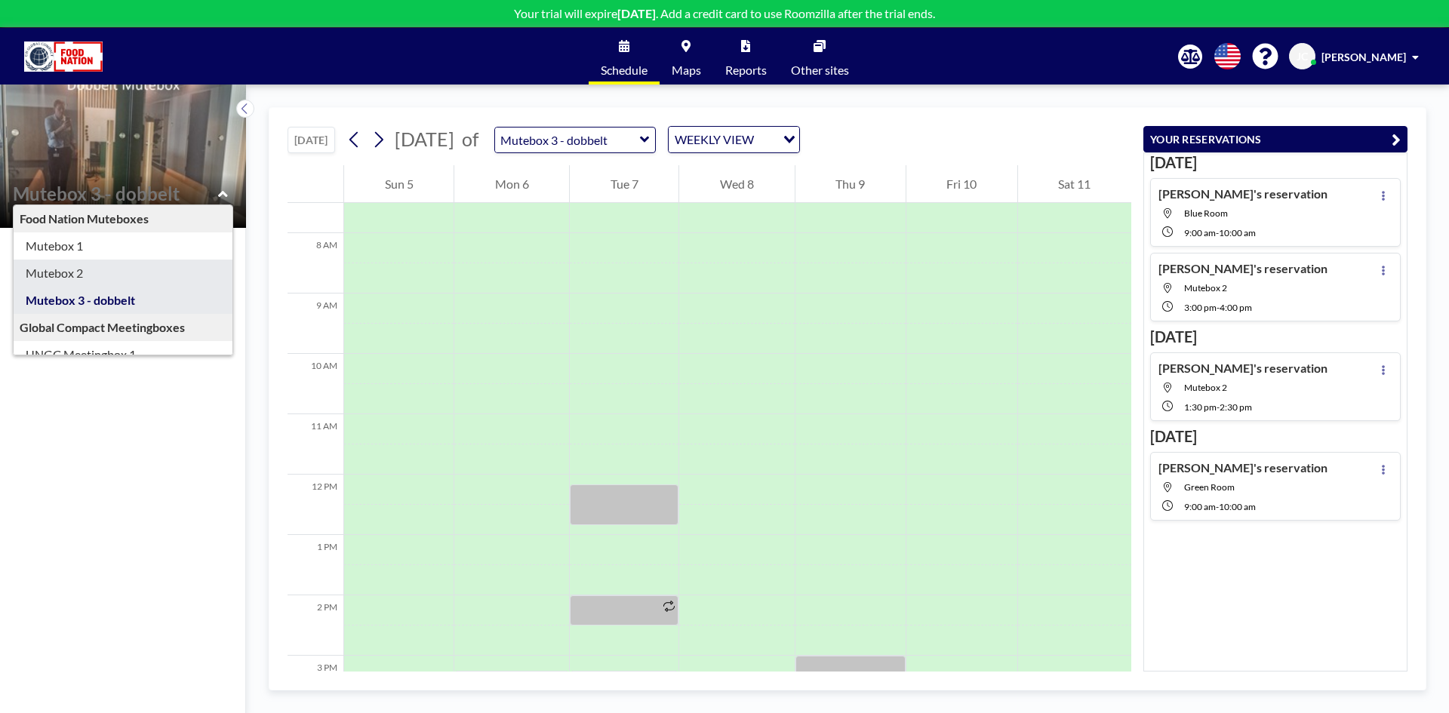
type input "Mutebox 2"
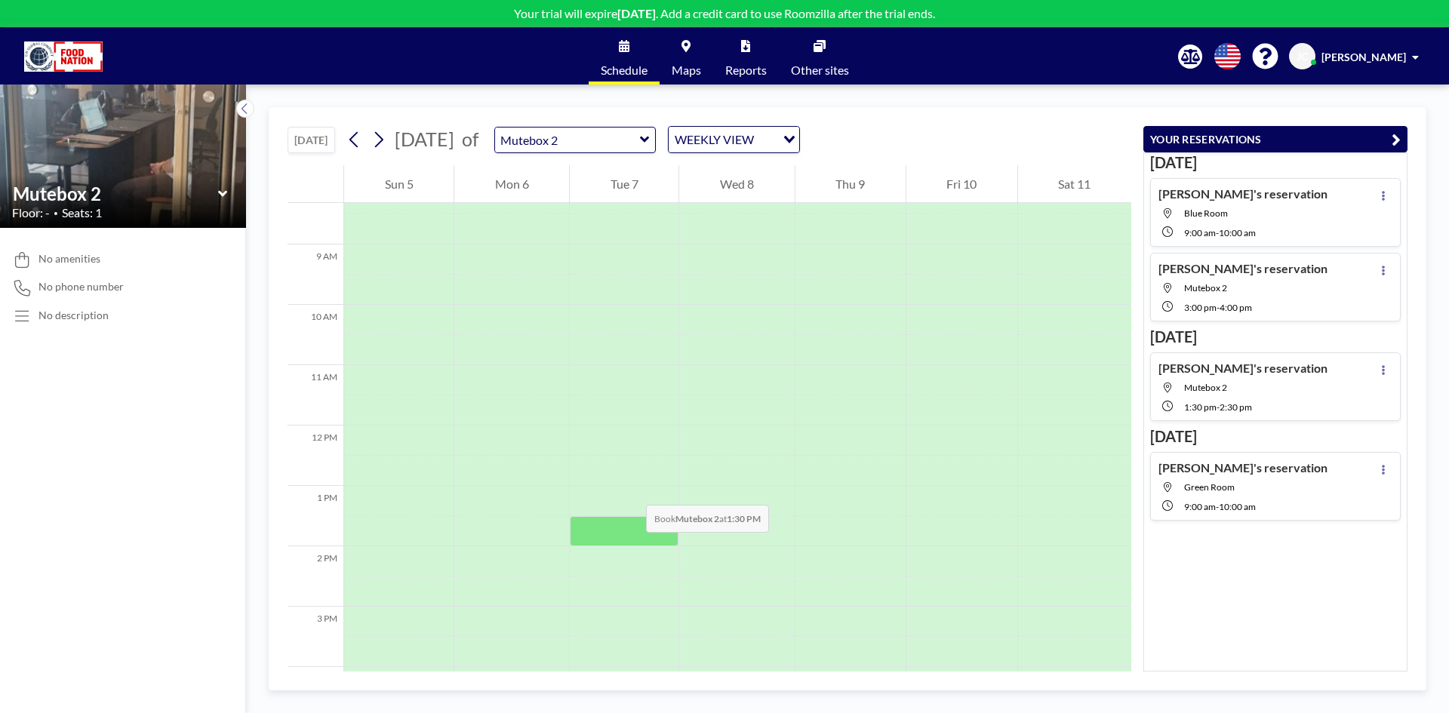
scroll to position [528, 0]
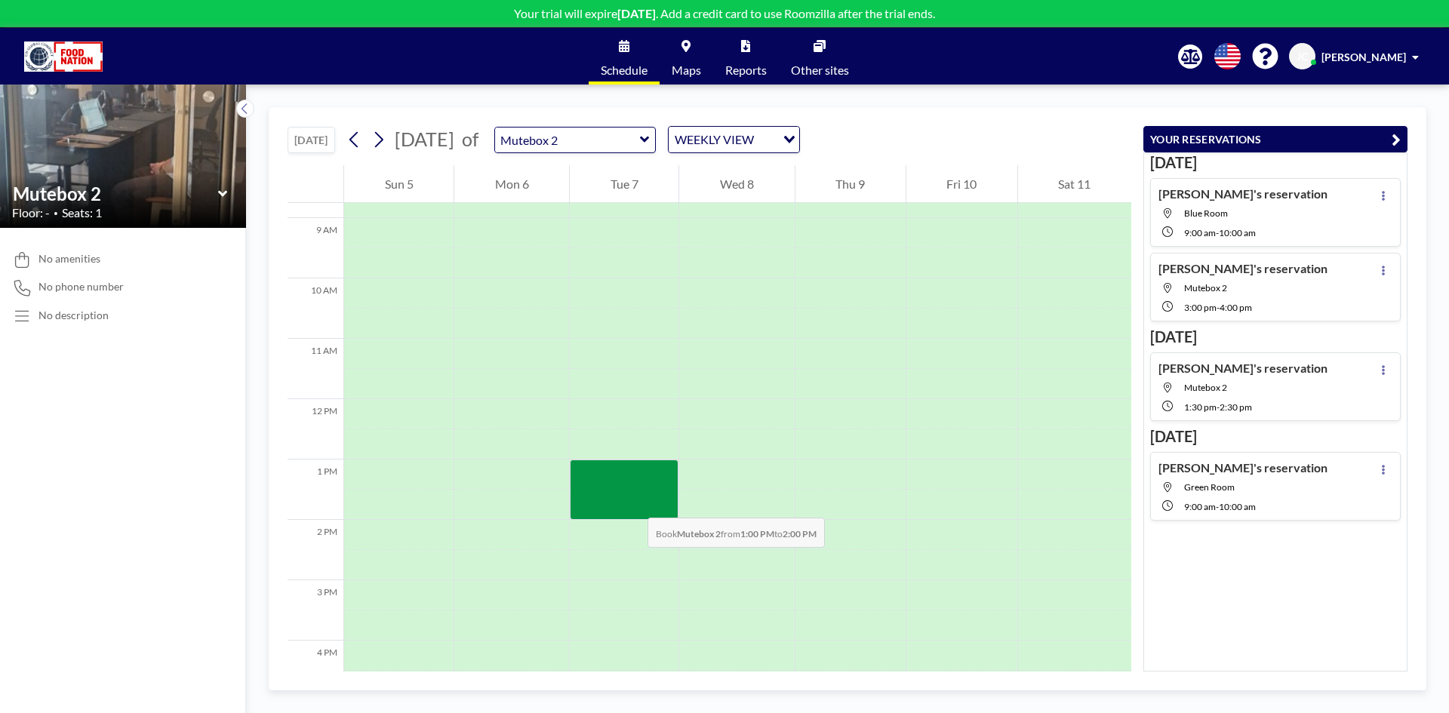
drag, startPoint x: 630, startPoint y: 462, endPoint x: 633, endPoint y: 503, distance: 40.8
click at [633, 503] on div at bounding box center [624, 490] width 109 height 60
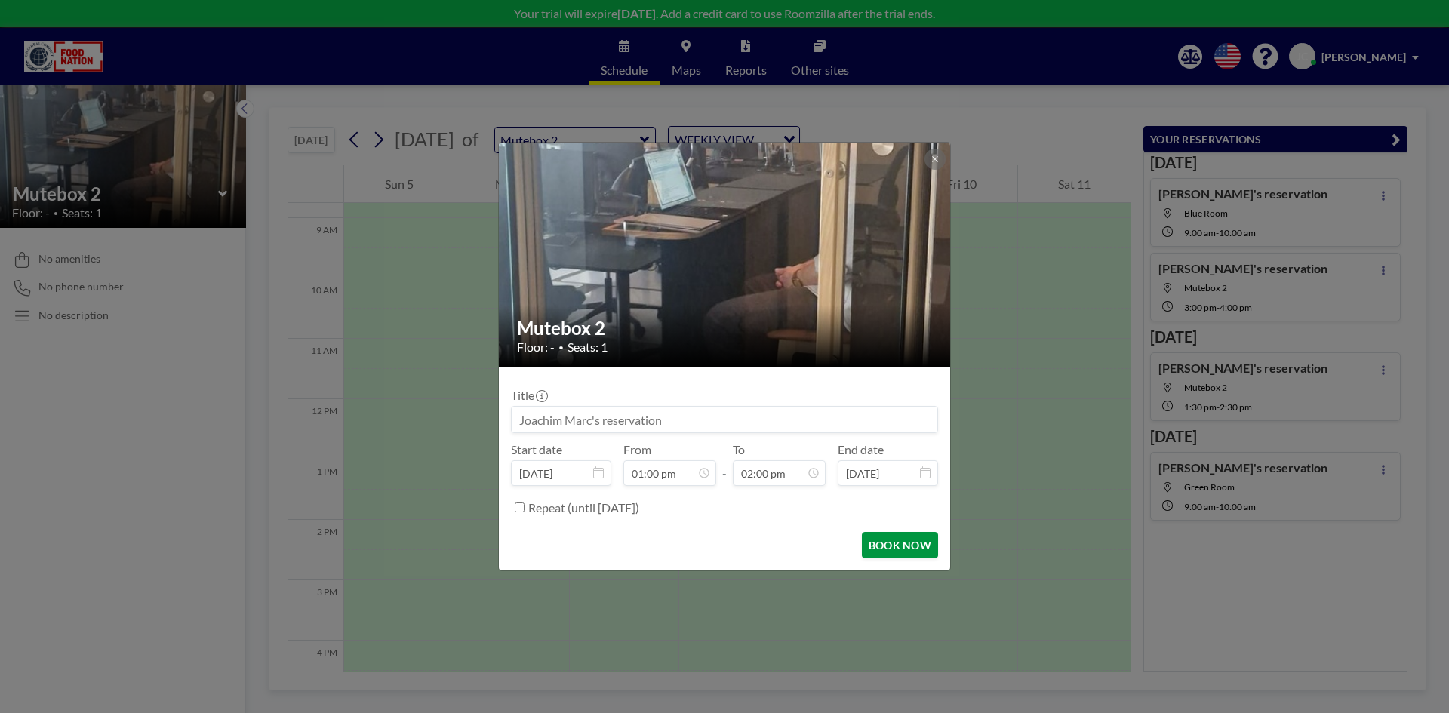
scroll to position [698, 0]
click at [894, 537] on button "BOOK NOW" at bounding box center [900, 545] width 76 height 26
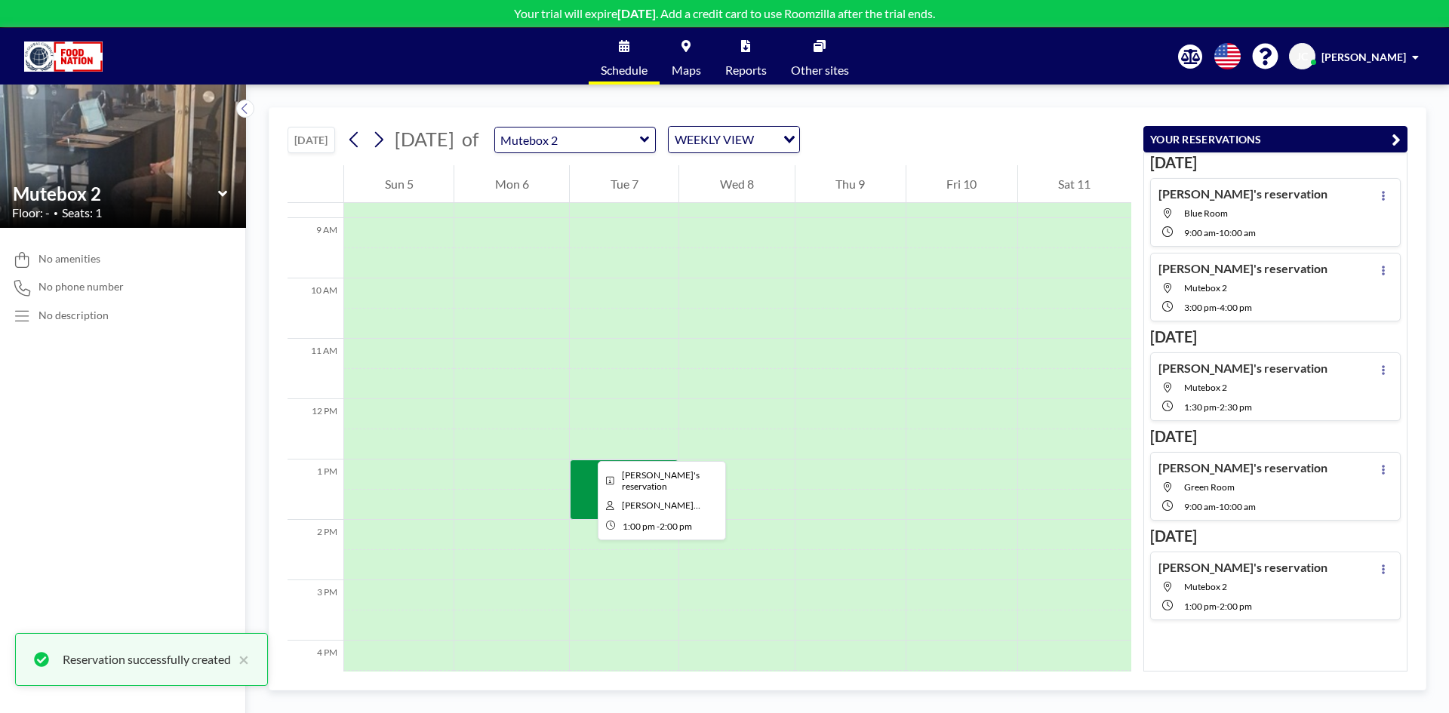
scroll to position [679, 0]
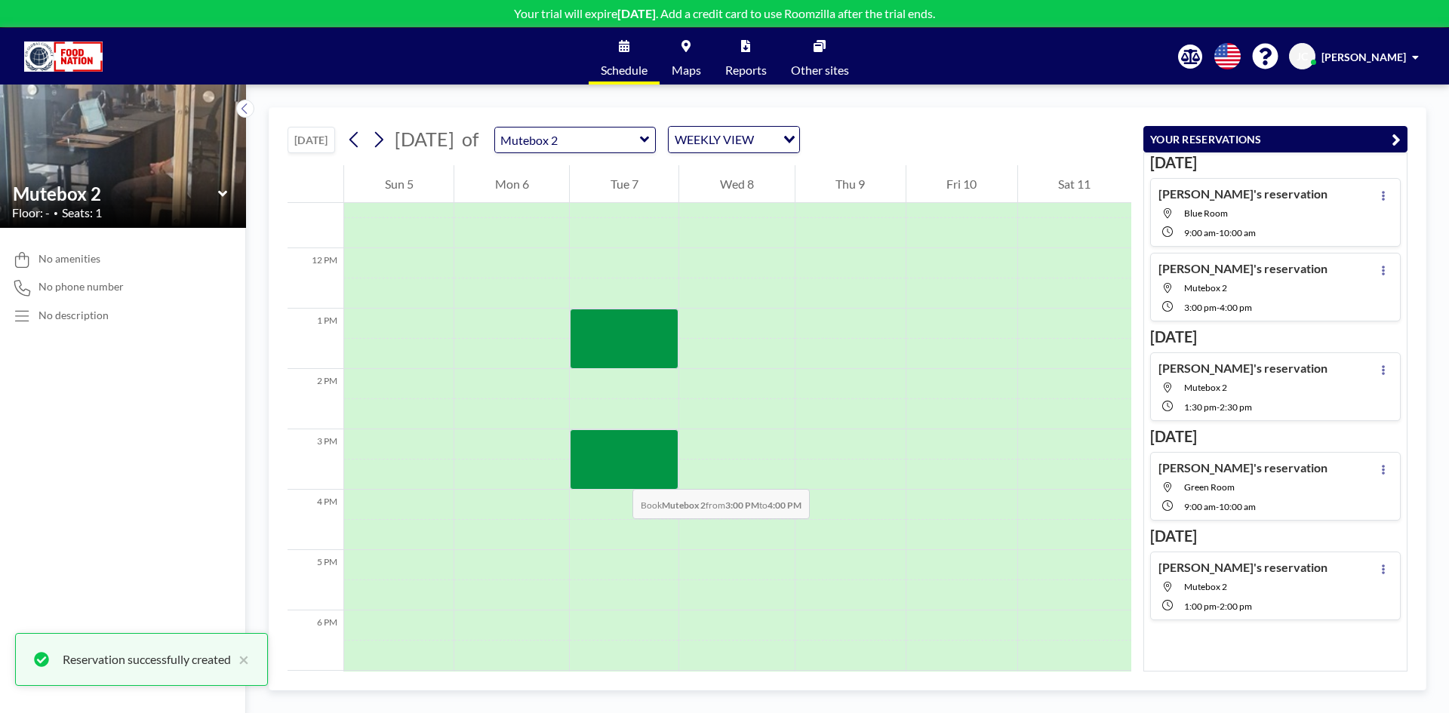
drag, startPoint x: 614, startPoint y: 445, endPoint x: 617, endPoint y: 474, distance: 29.6
click at [617, 474] on div at bounding box center [624, 460] width 109 height 60
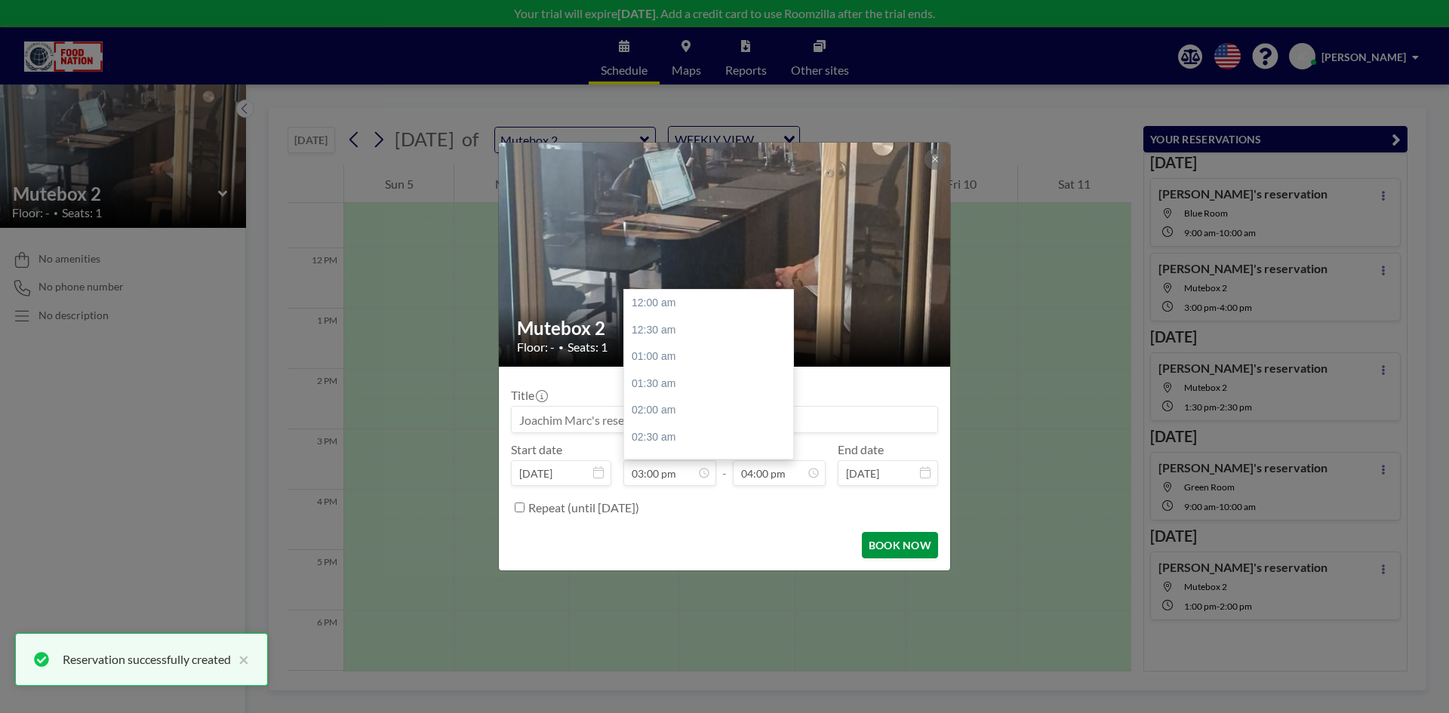
scroll to position [806, 0]
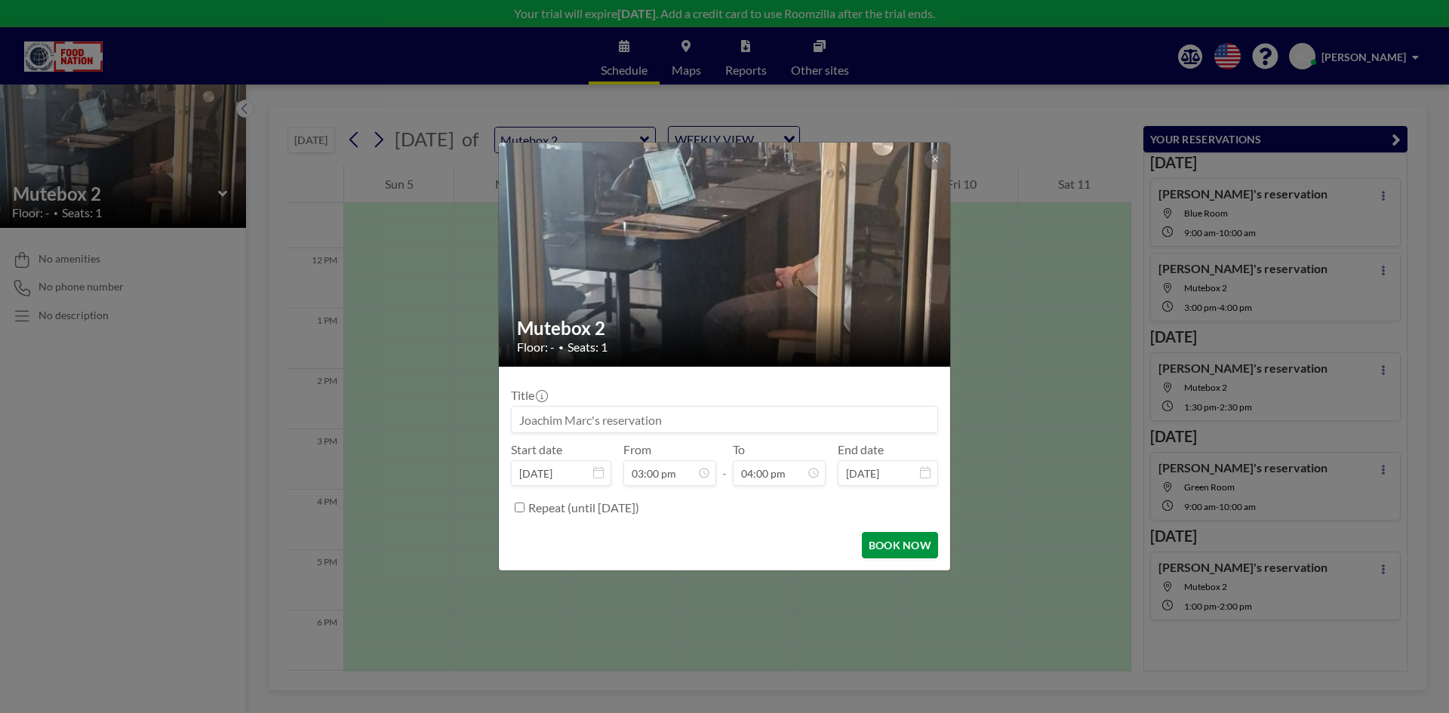
click at [908, 549] on button "BOOK NOW" at bounding box center [900, 545] width 76 height 26
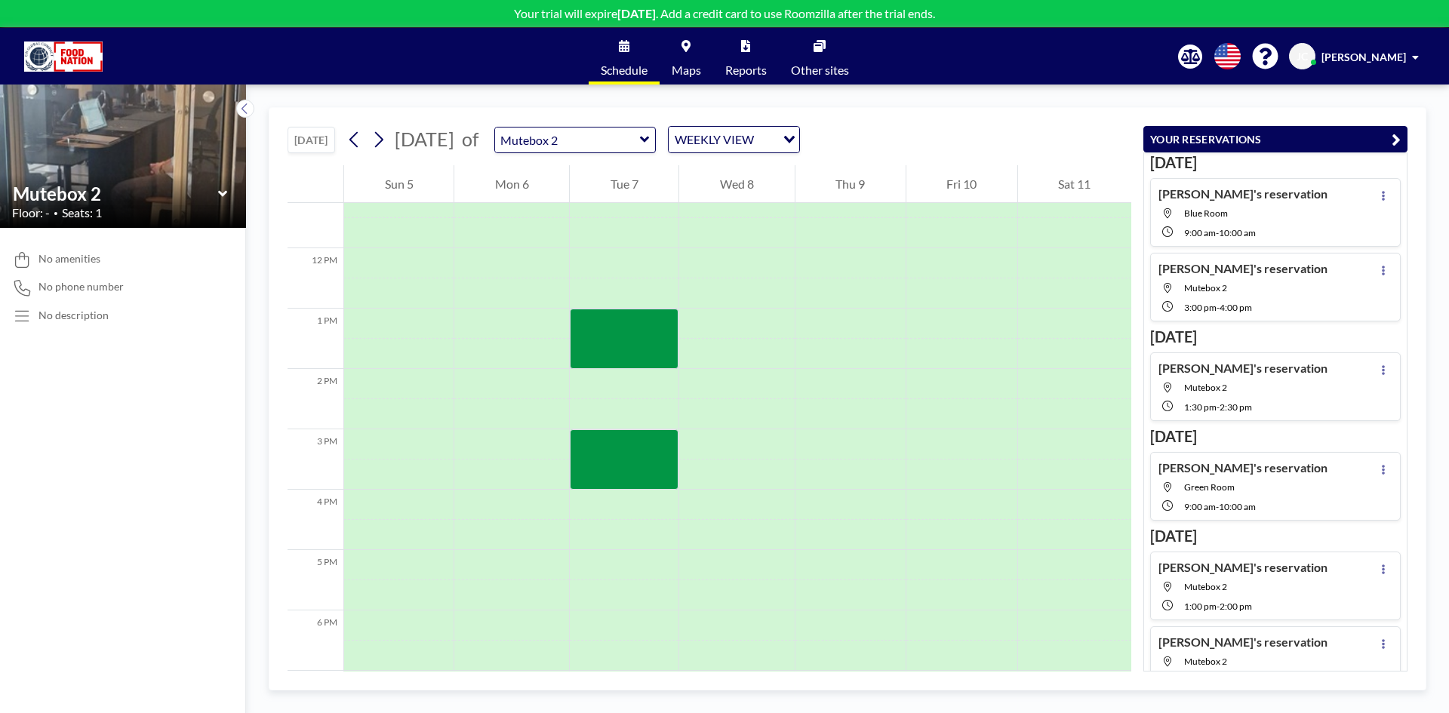
click at [223, 192] on icon at bounding box center [223, 193] width 10 height 15
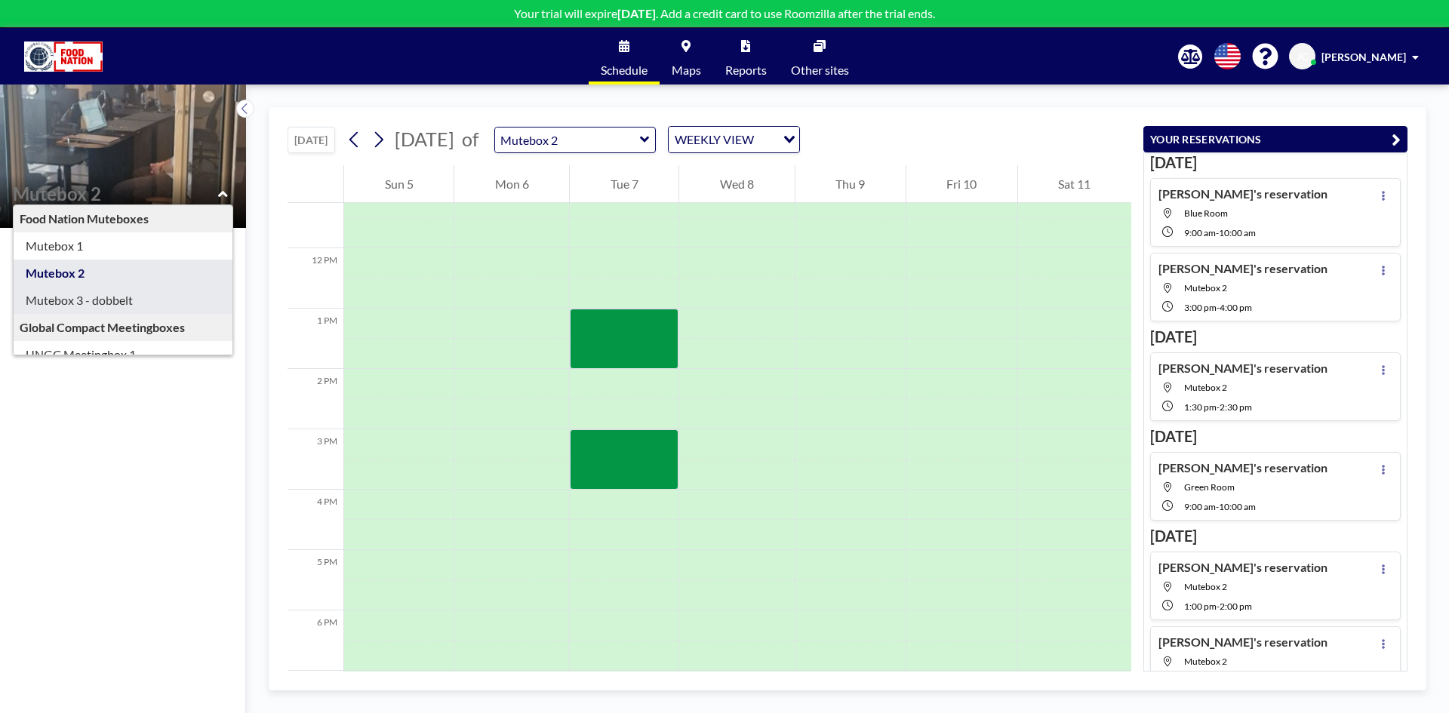
type input "Mutebox 3 - dobbelt"
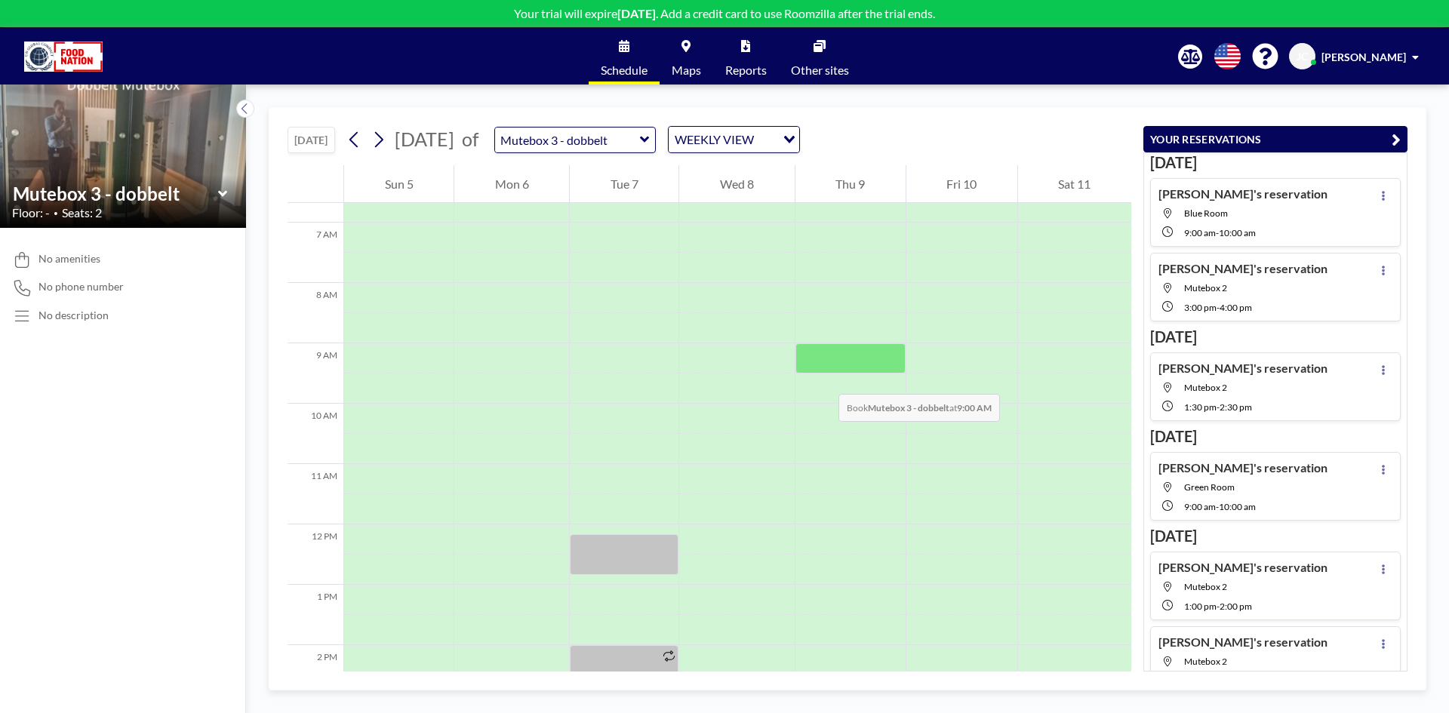
scroll to position [377, 0]
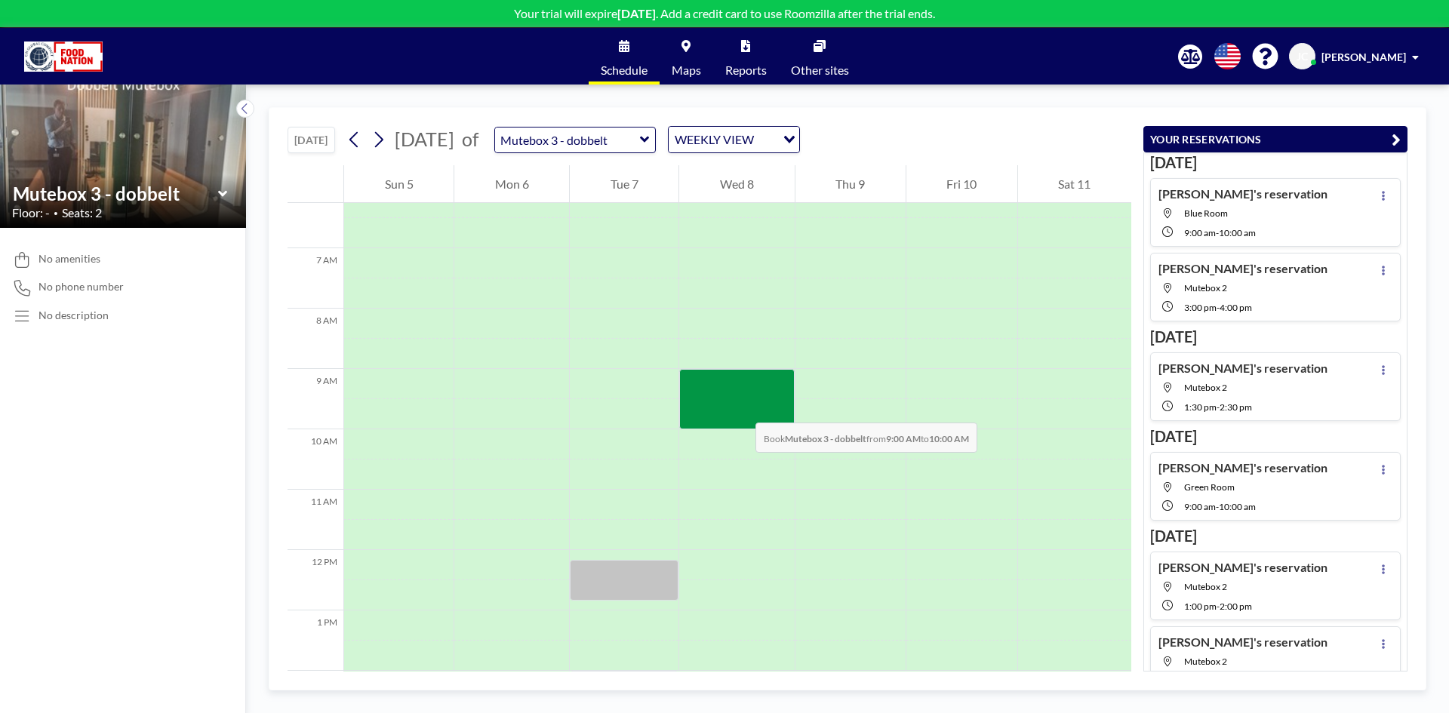
drag, startPoint x: 739, startPoint y: 385, endPoint x: 740, endPoint y: 408, distance: 22.7
click at [740, 408] on div at bounding box center [736, 399] width 115 height 60
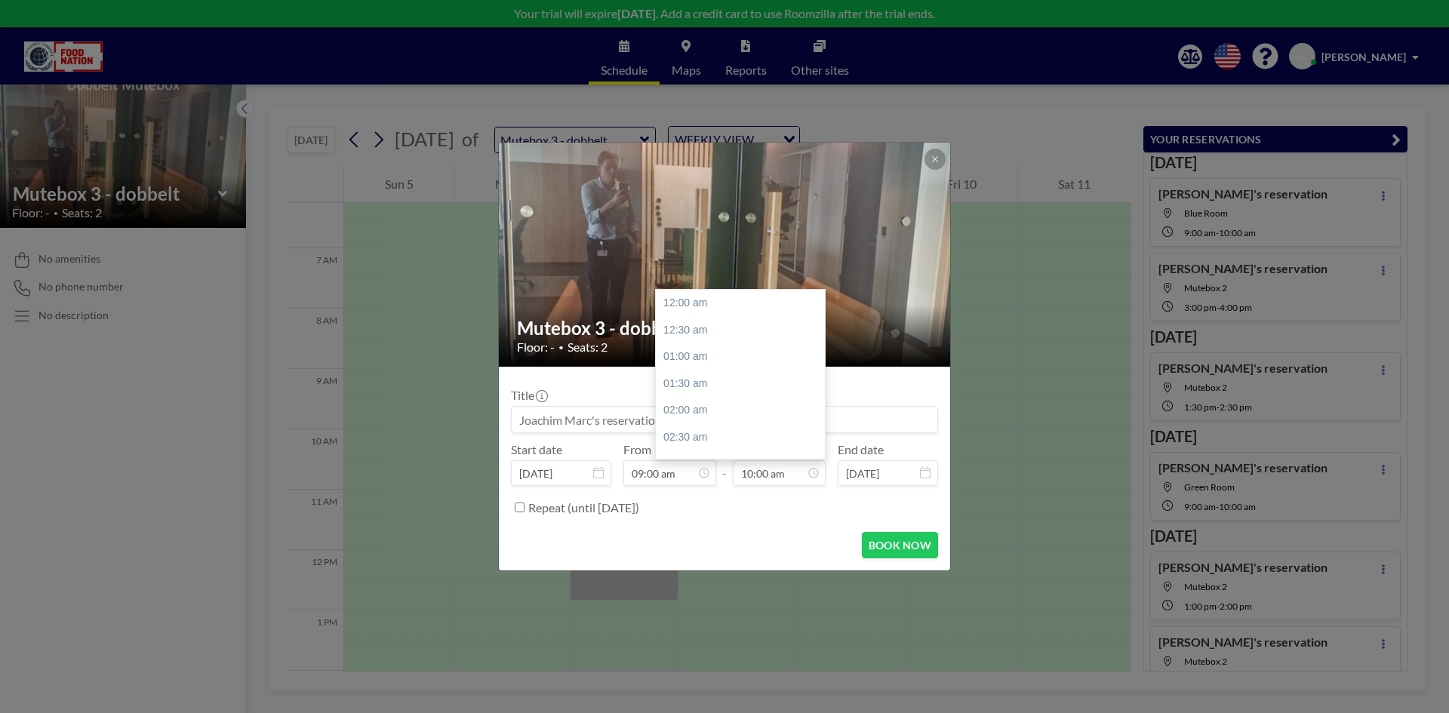
scroll to position [537, 0]
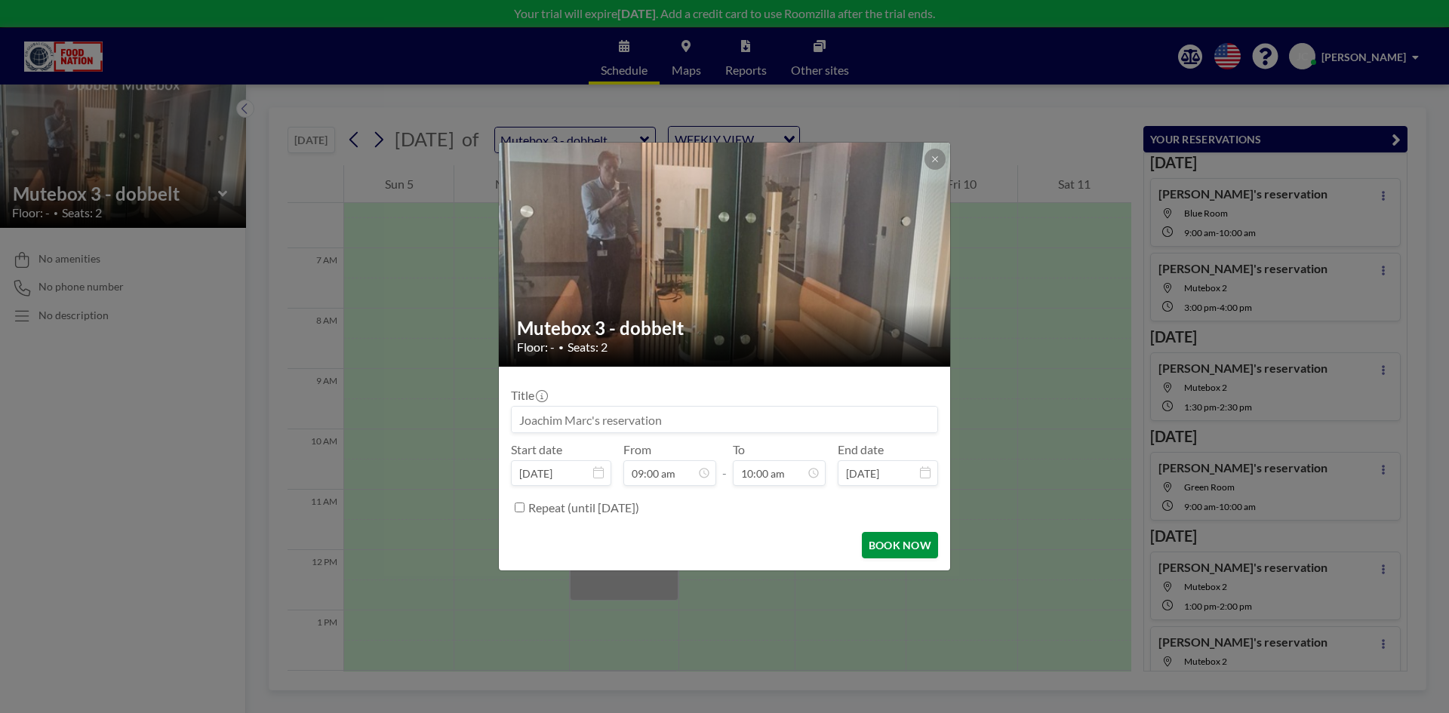
click at [898, 545] on button "BOOK NOW" at bounding box center [900, 545] width 76 height 26
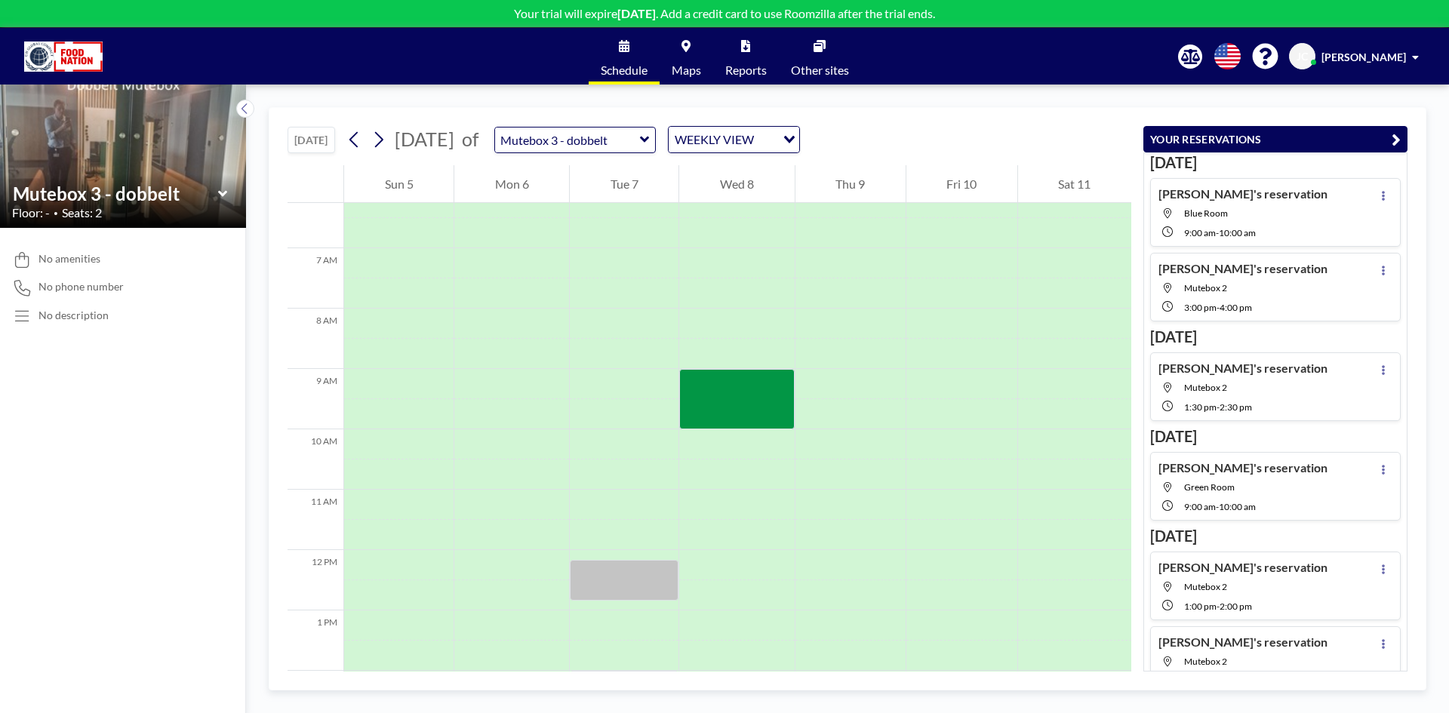
click at [224, 189] on icon at bounding box center [223, 193] width 10 height 15
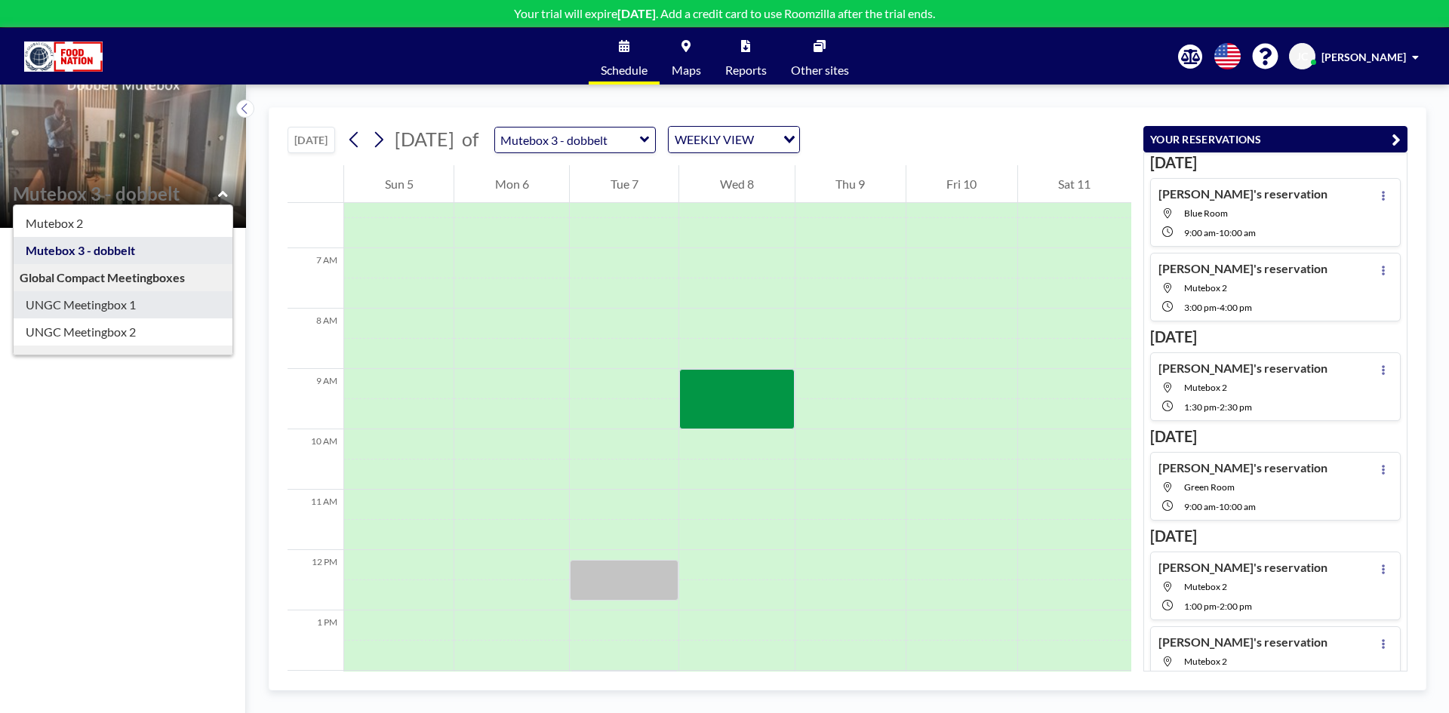
scroll to position [75, 0]
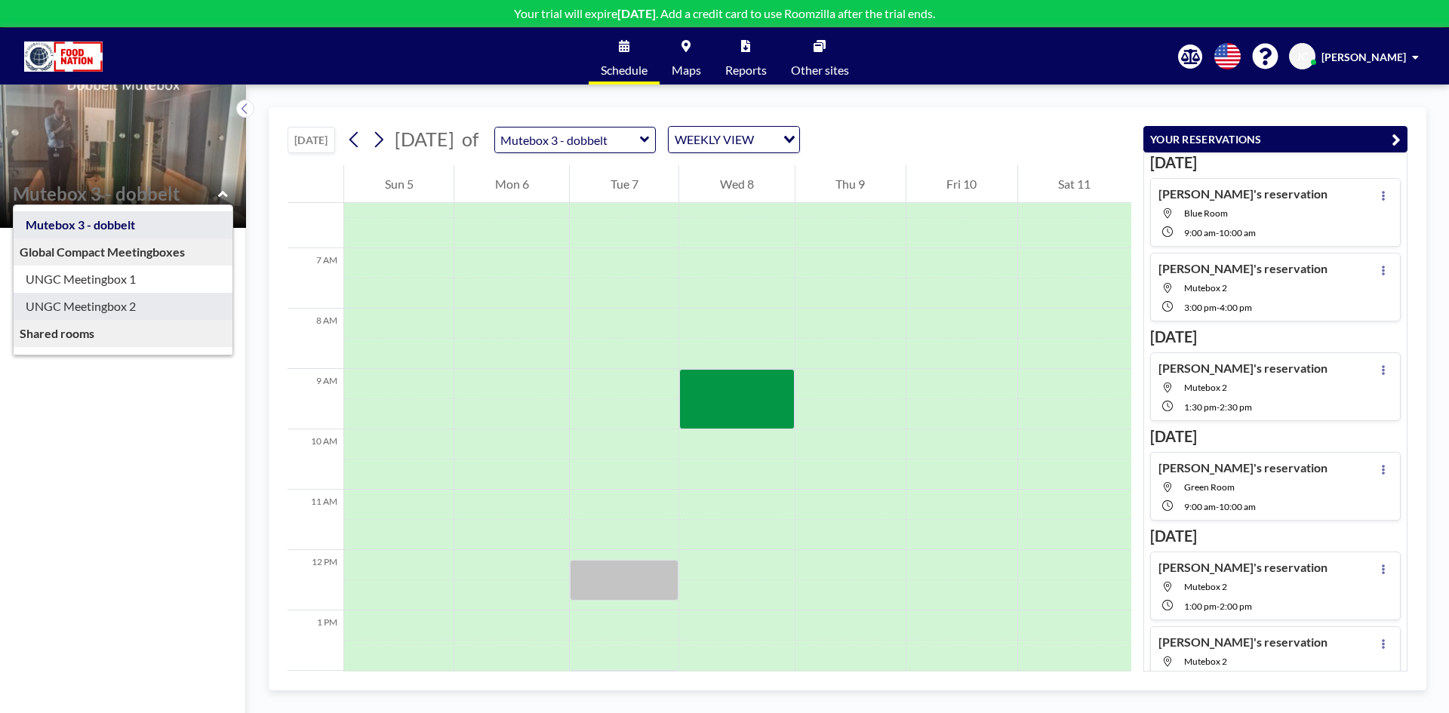
type input "UNGC Meetingbox 2"
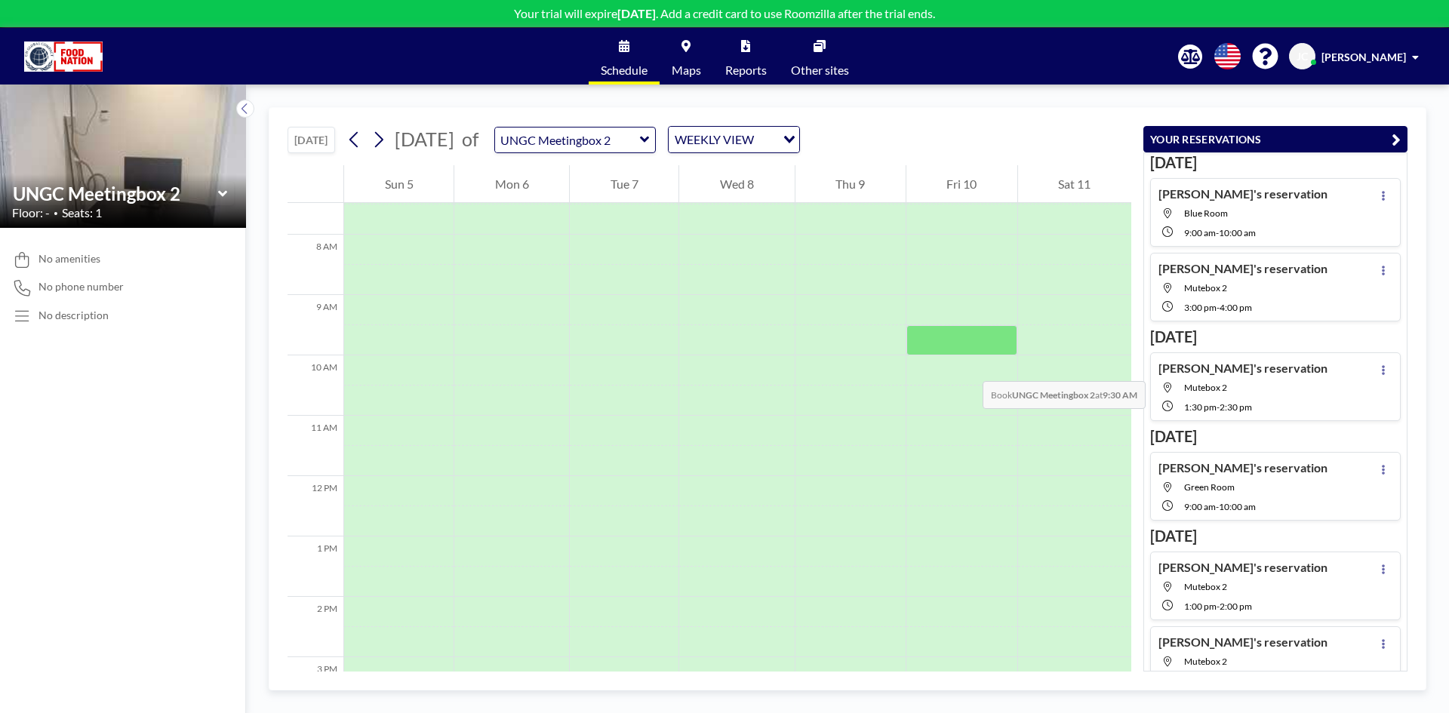
scroll to position [453, 0]
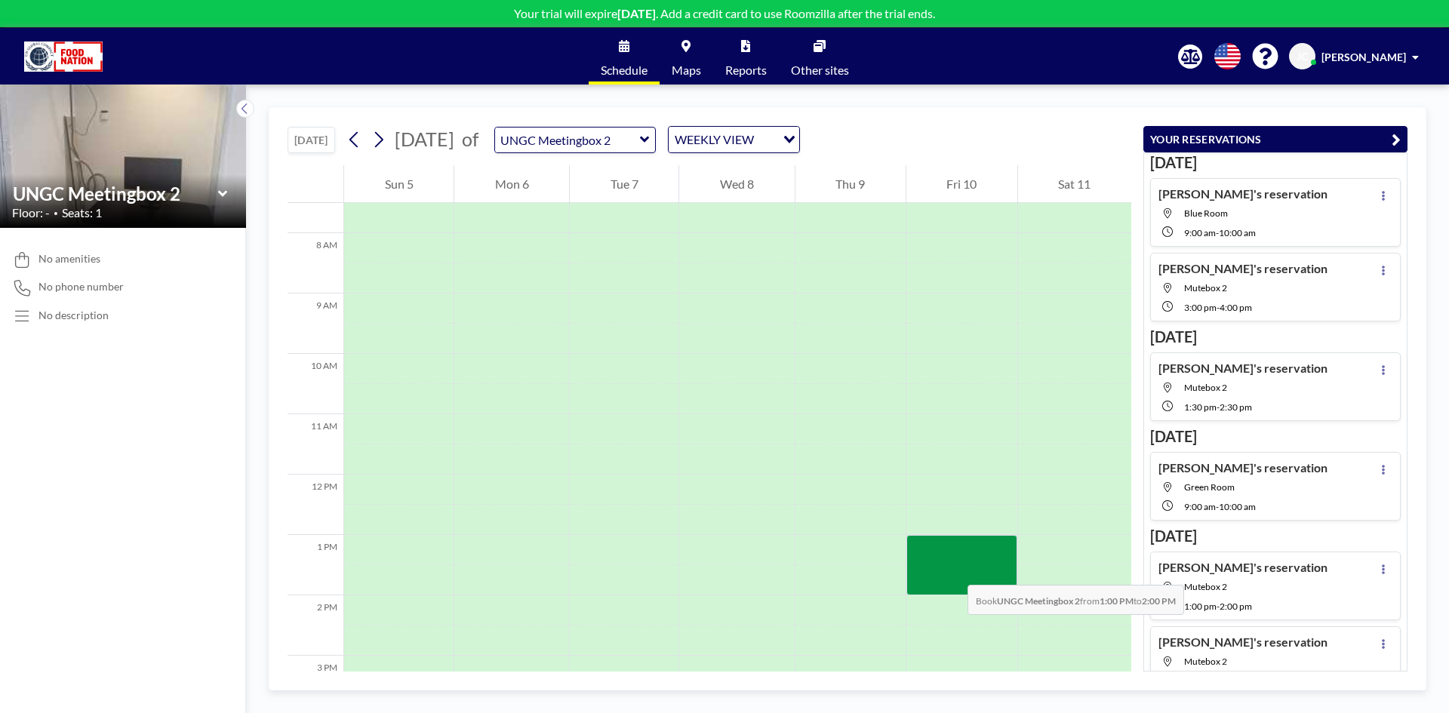
drag, startPoint x: 945, startPoint y: 543, endPoint x: 953, endPoint y: 569, distance: 26.8
click at [953, 569] on div at bounding box center [962, 565] width 111 height 60
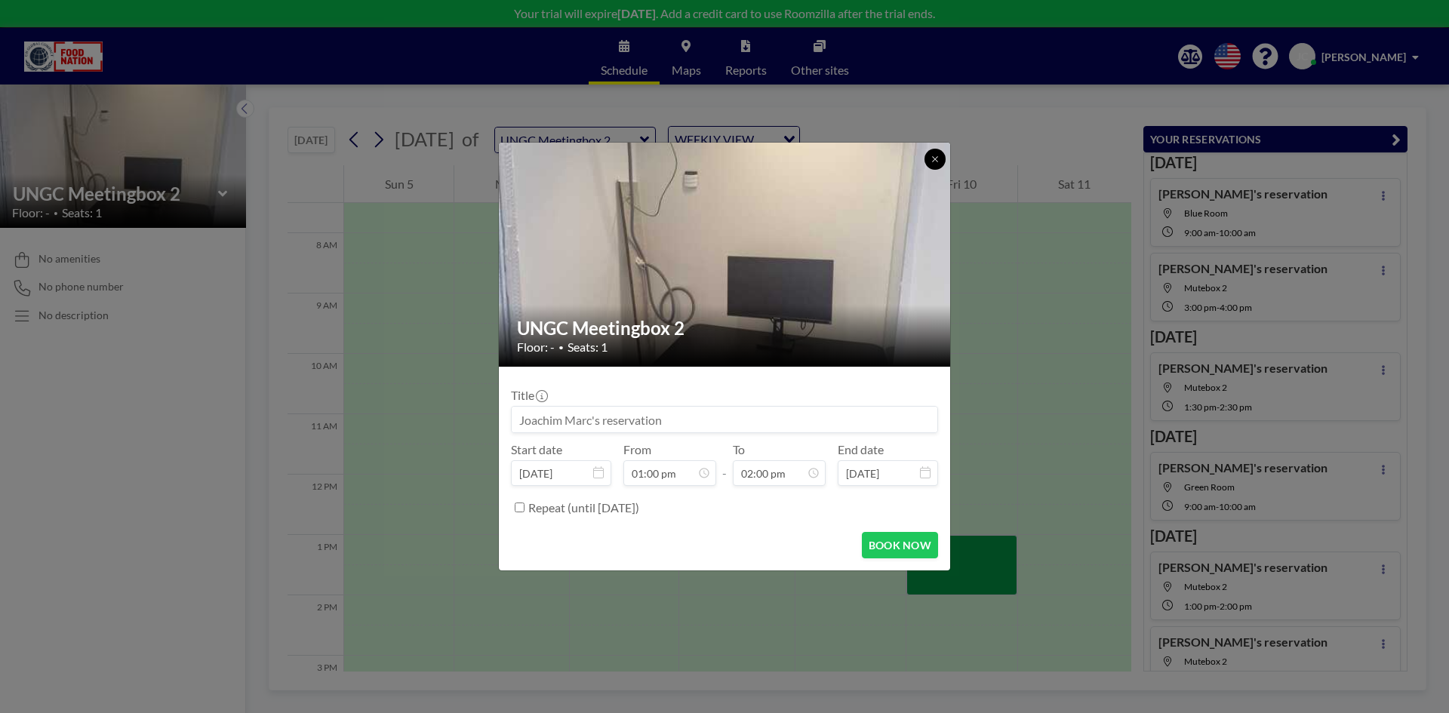
click at [931, 155] on icon at bounding box center [935, 159] width 9 height 9
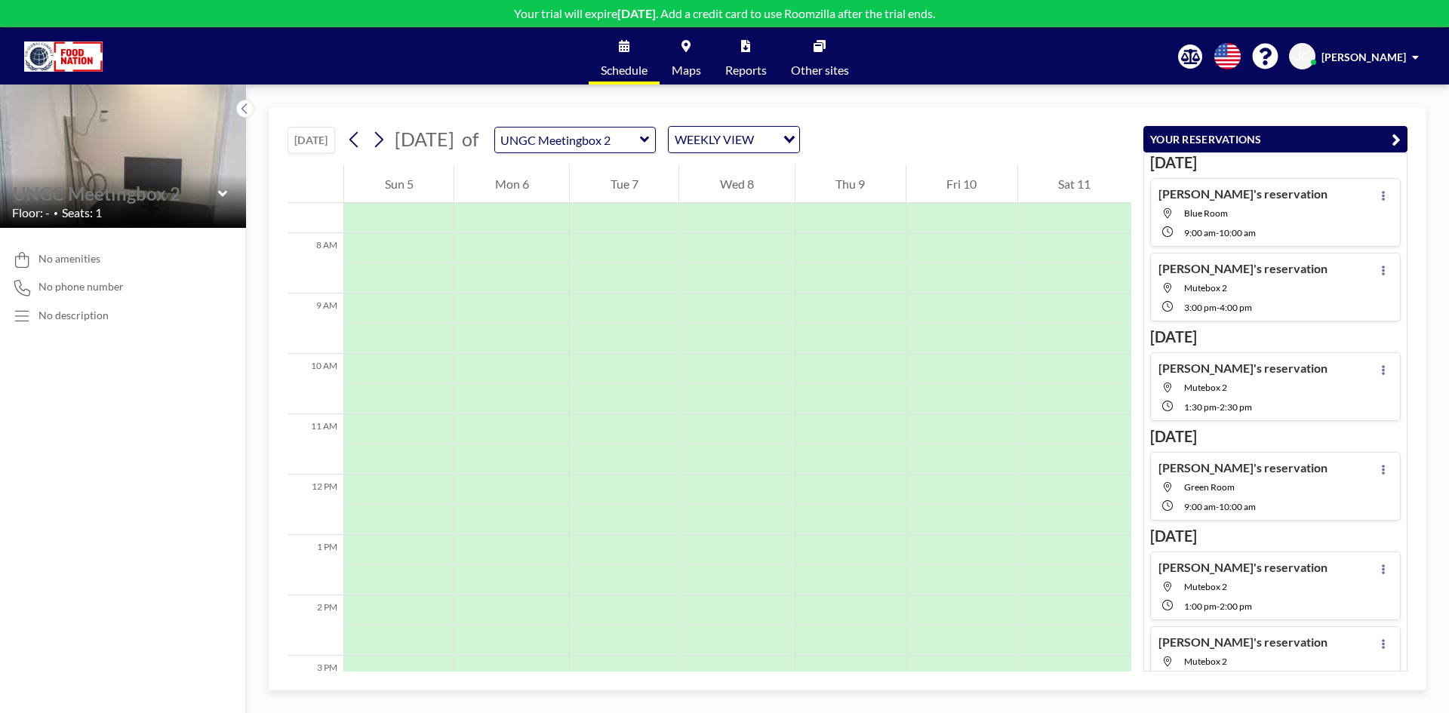
click at [217, 195] on div at bounding box center [123, 193] width 222 height 23
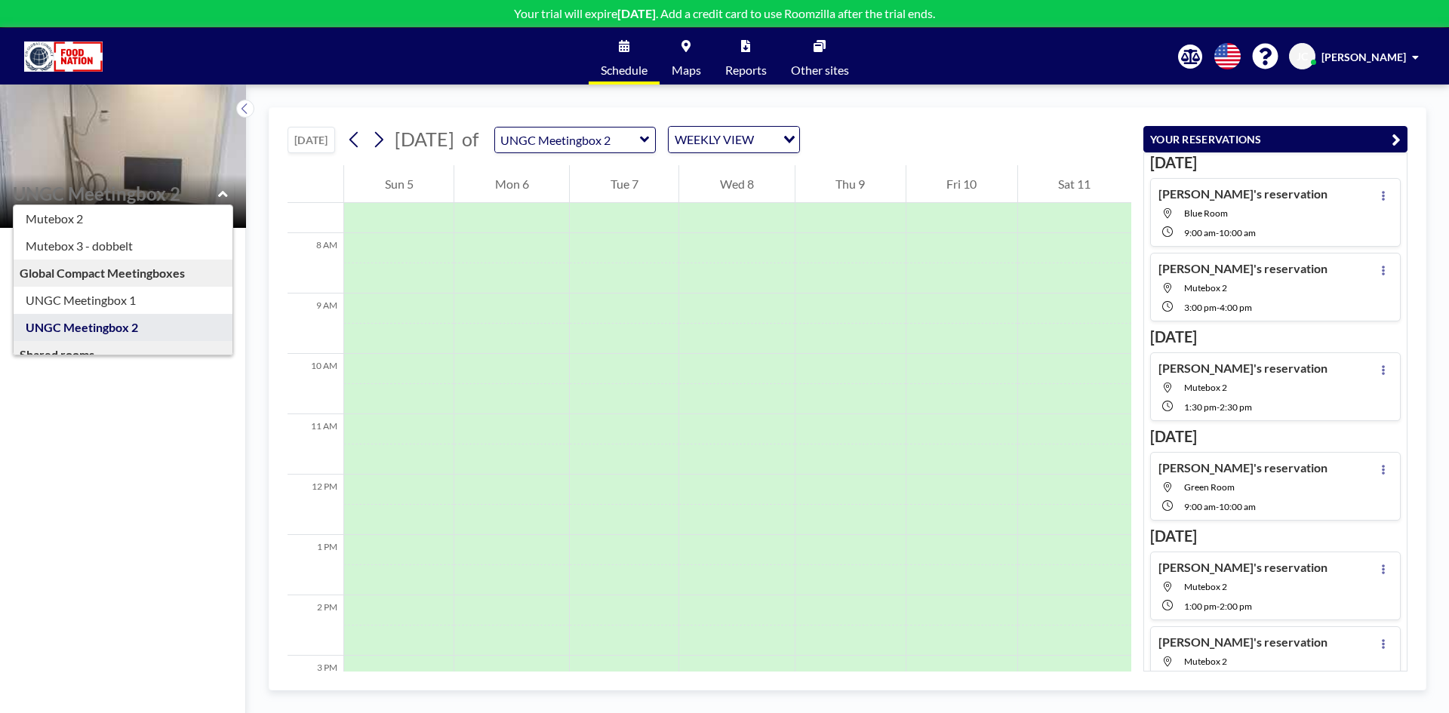
scroll to position [0, 0]
type input "Mutebox 2"
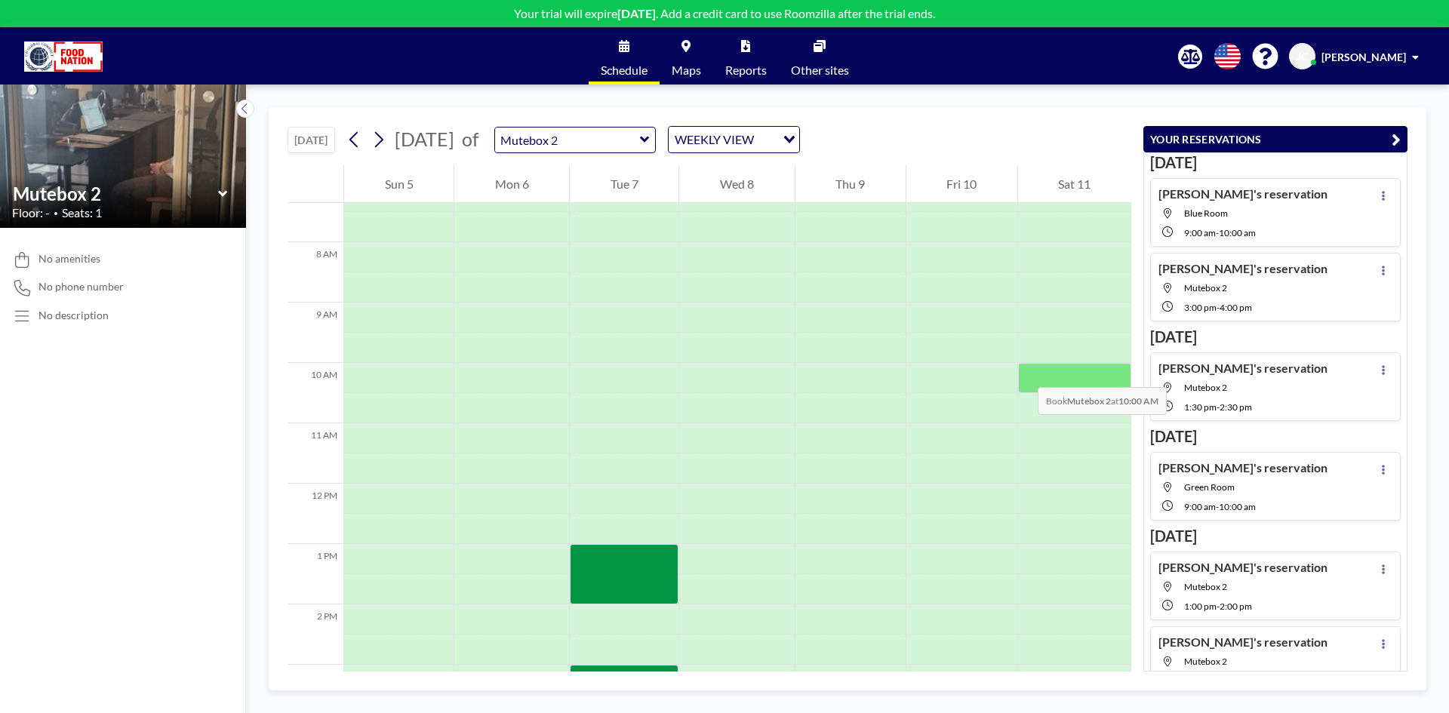
scroll to position [453, 0]
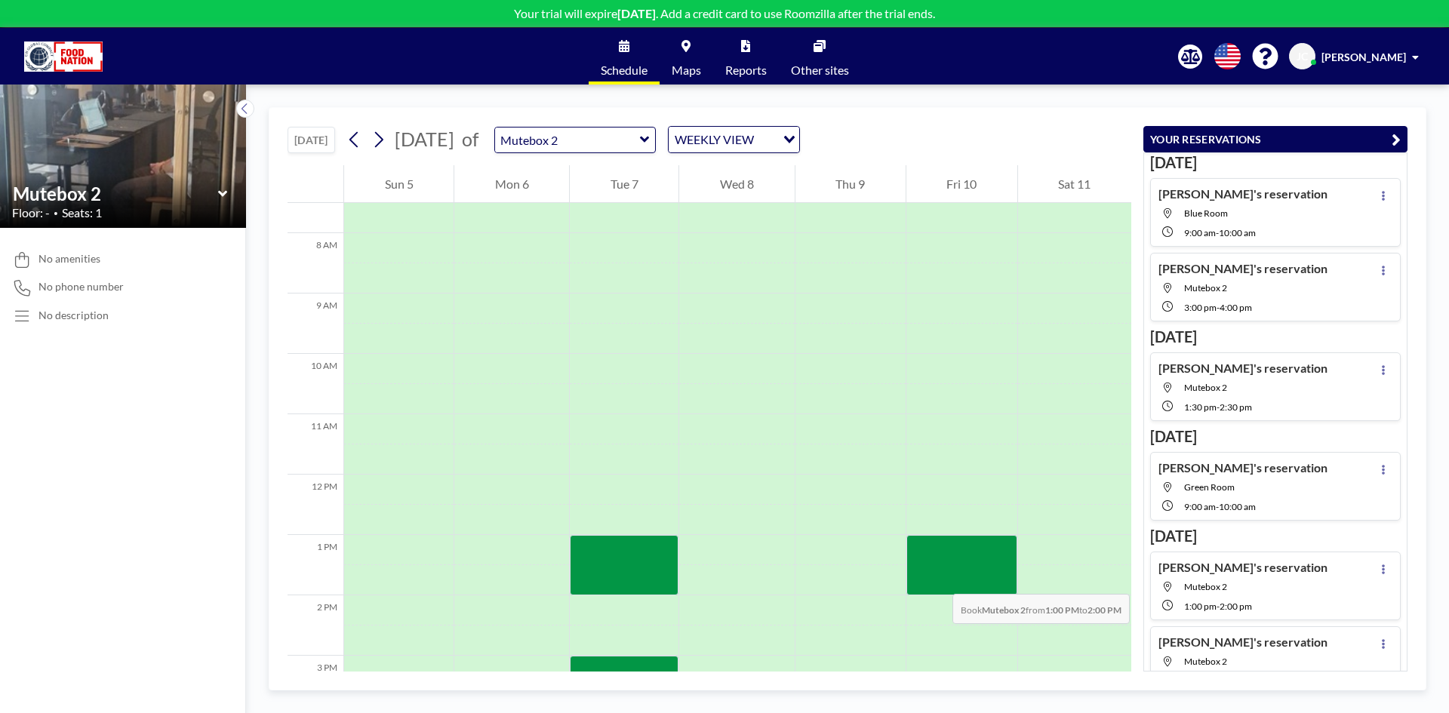
drag, startPoint x: 931, startPoint y: 549, endPoint x: 938, endPoint y: 579, distance: 30.9
click at [938, 579] on div at bounding box center [962, 565] width 111 height 60
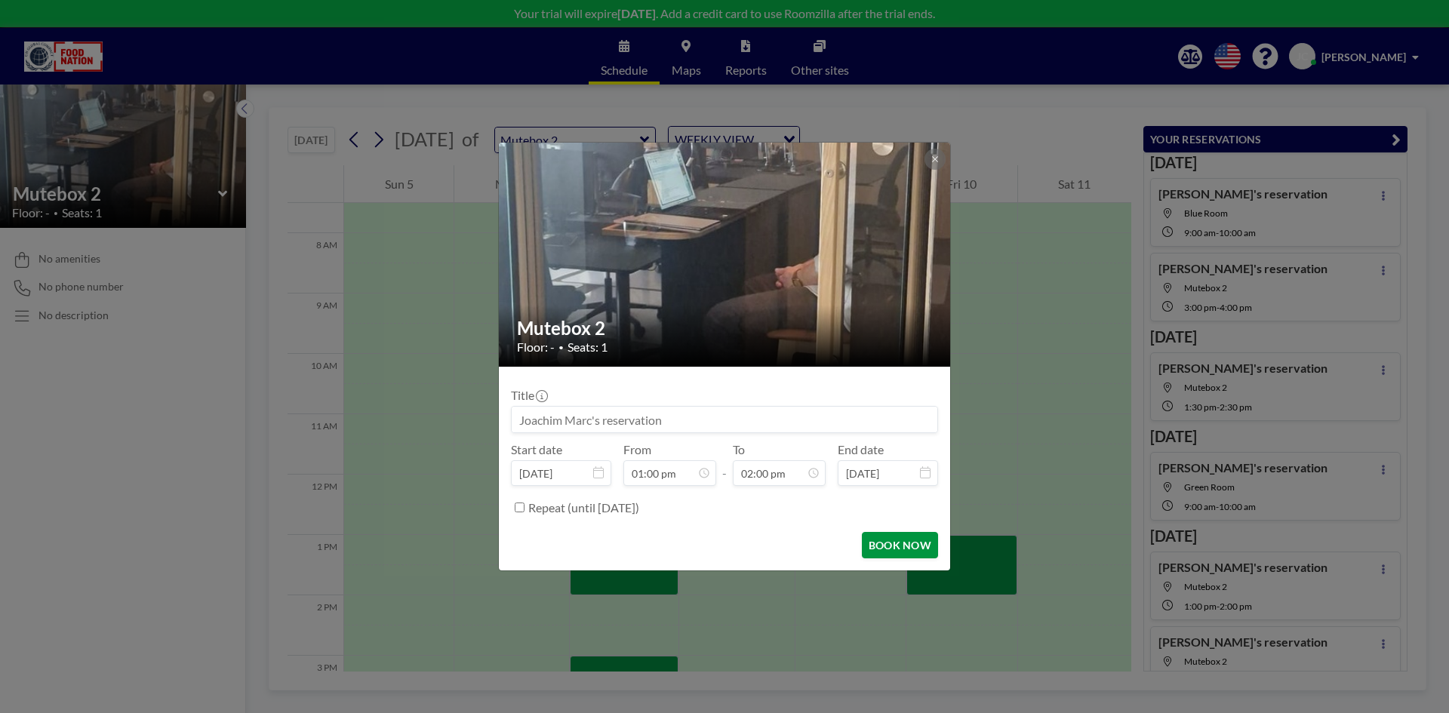
click at [893, 534] on button "BOOK NOW" at bounding box center [900, 545] width 76 height 26
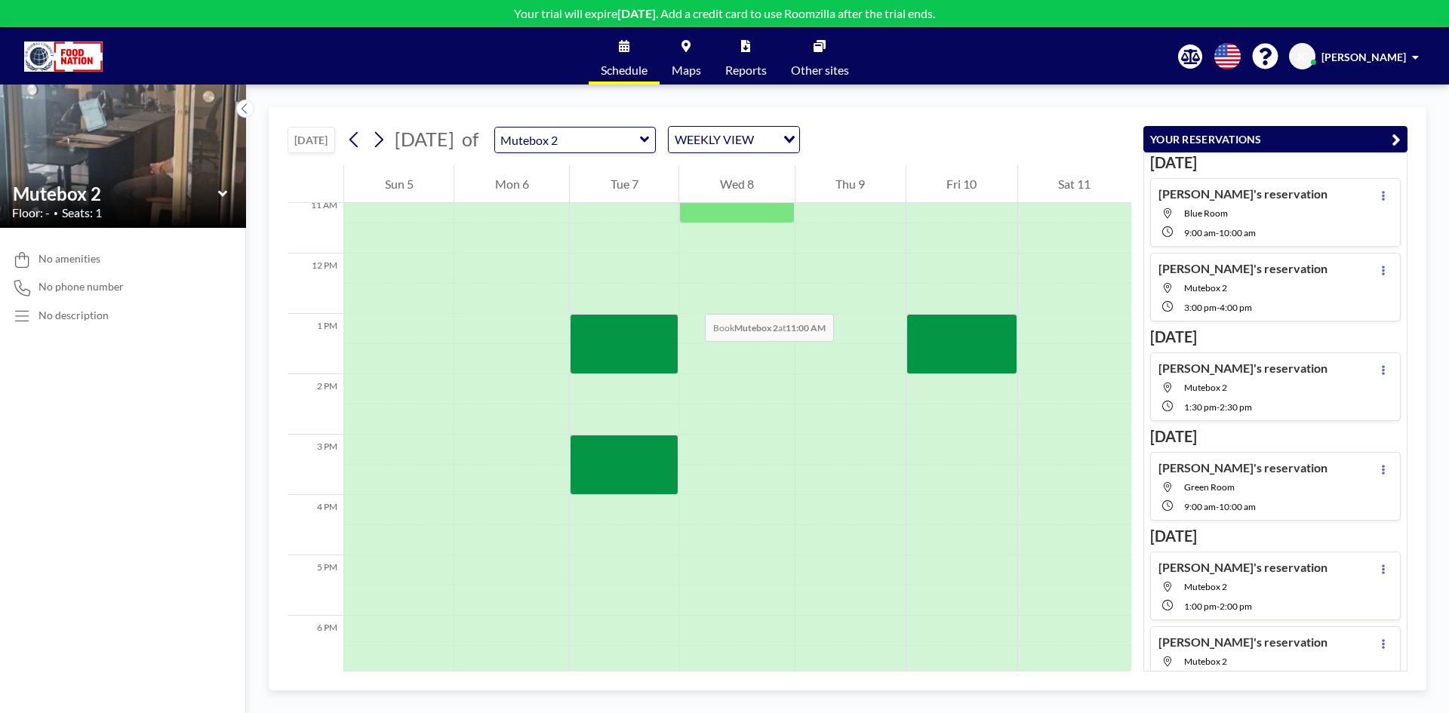
scroll to position [679, 0]
